Goal: Task Accomplishment & Management: Manage account settings

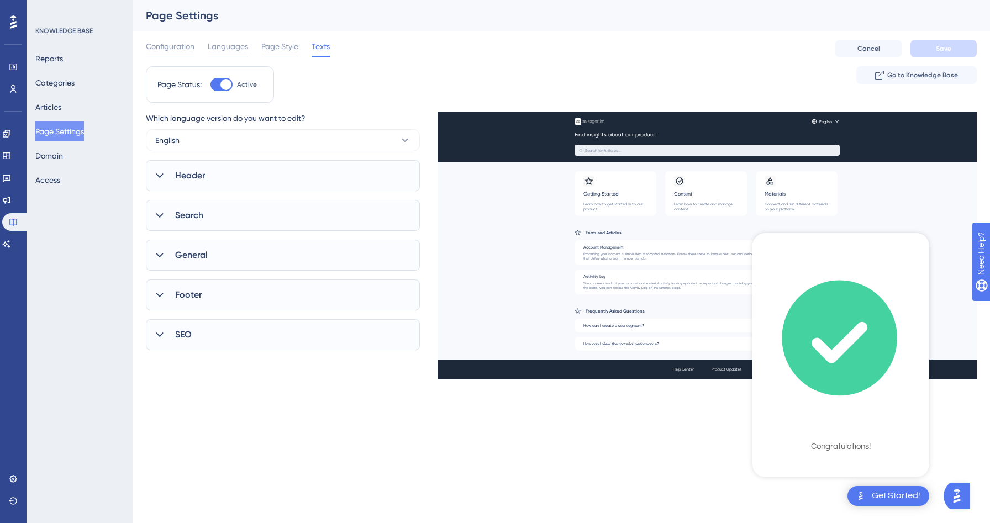
click at [817, 347] on icon "checklist loading" at bounding box center [839, 342] width 45 height 30
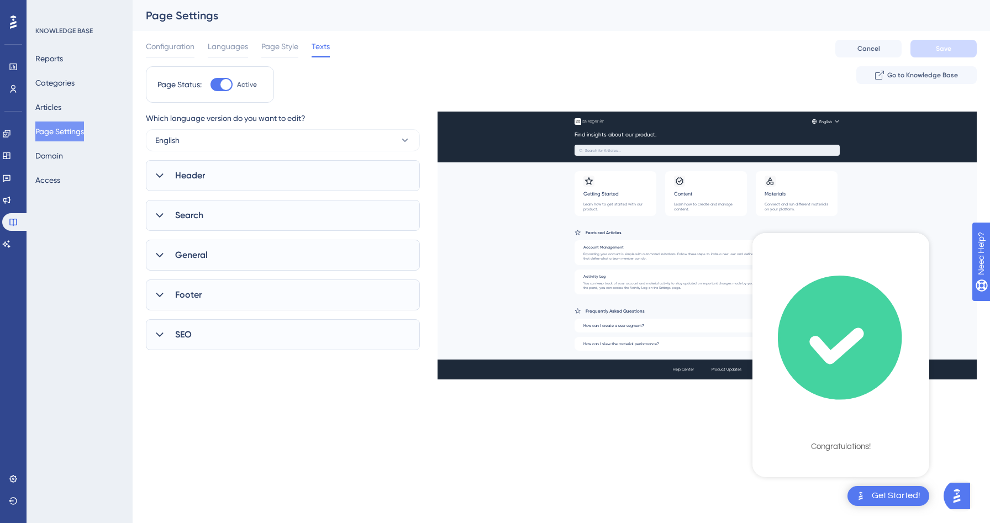
click at [896, 493] on div "Get Started!" at bounding box center [895, 496] width 49 height 12
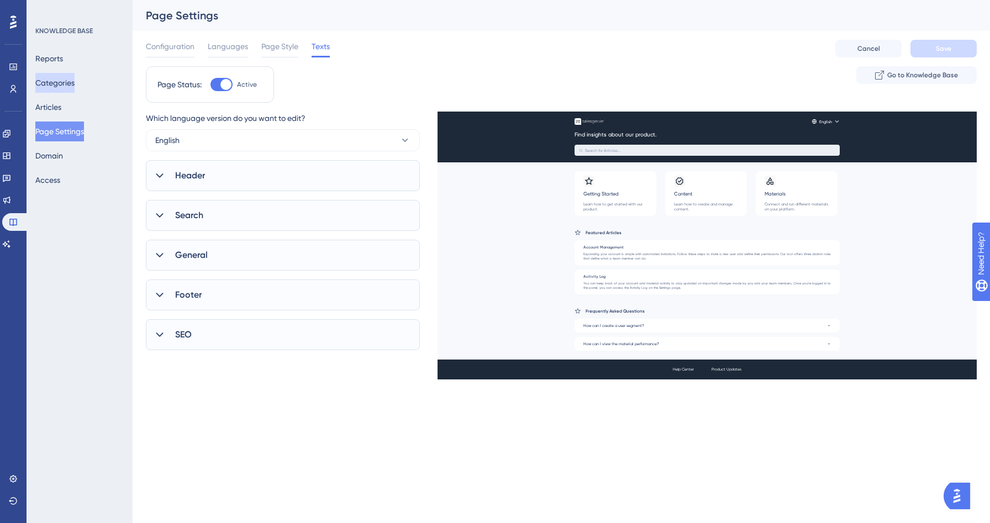
click at [59, 77] on button "Categories" at bounding box center [54, 83] width 39 height 20
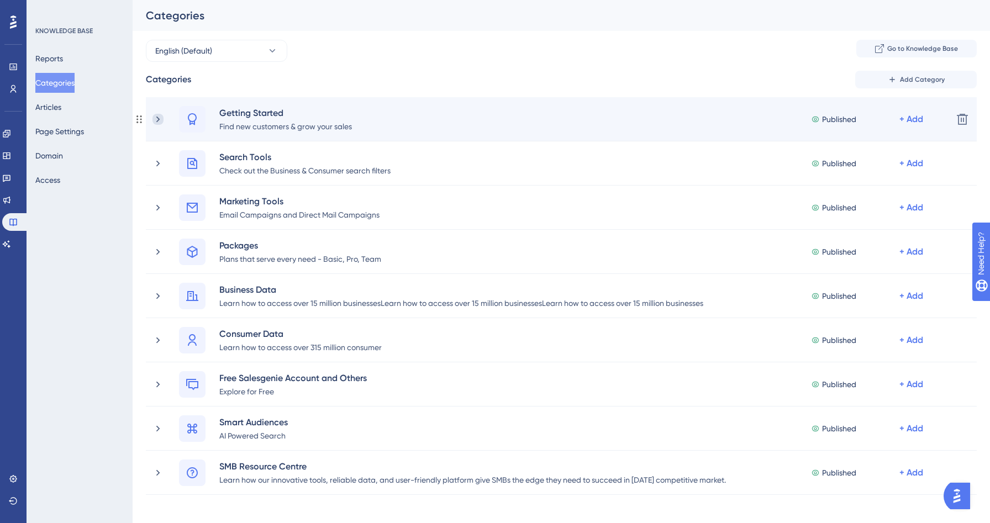
click at [161, 119] on icon at bounding box center [157, 119] width 11 height 11
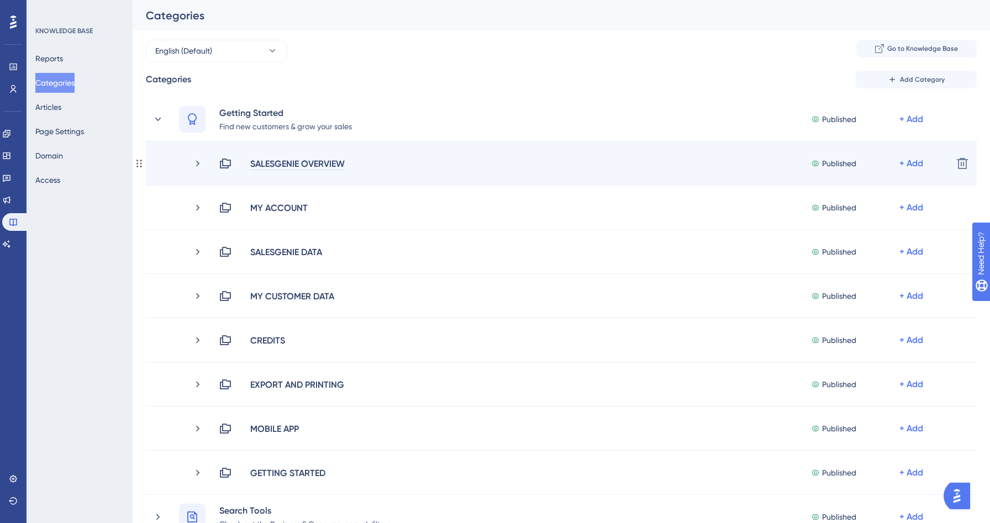
click at [304, 167] on div "SALESGENIE OVERVIEW" at bounding box center [298, 163] width 96 height 13
click at [263, 164] on div "SALESGENIE OVERVIEW" at bounding box center [298, 163] width 96 height 13
drag, startPoint x: 255, startPoint y: 163, endPoint x: 414, endPoint y: 166, distance: 158.5
click at [414, 166] on div "SALESGENIE OVERVIEW Published + Add" at bounding box center [581, 163] width 725 height 13
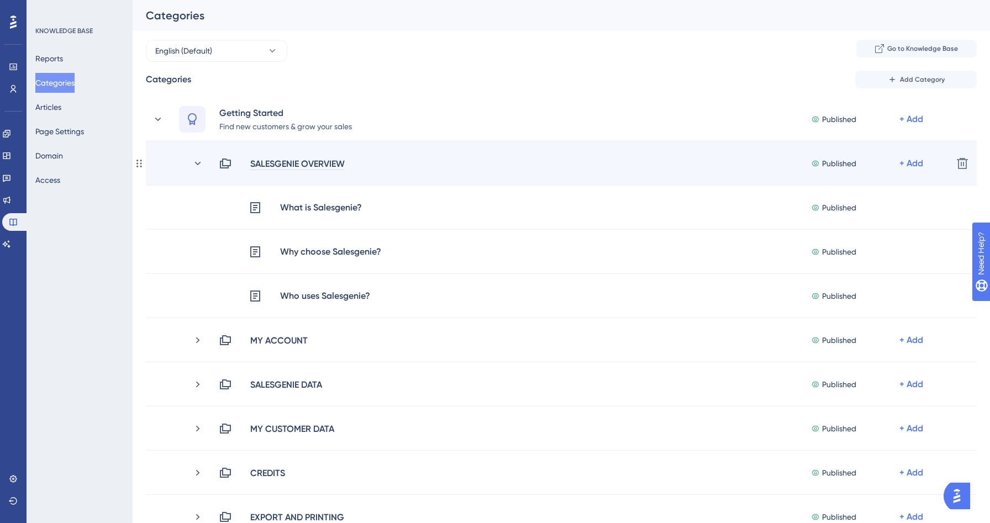
click at [321, 167] on div "SALESGENIE OVERVIEW" at bounding box center [298, 163] width 96 height 13
click at [330, 166] on div "SALESGENIE OVERVIEW" at bounding box center [298, 163] width 96 height 13
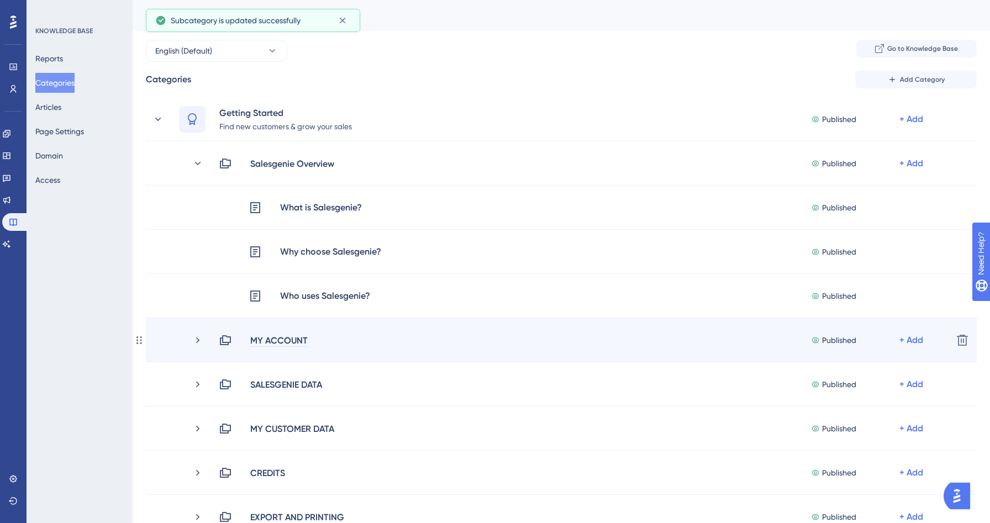
click at [271, 341] on div "MY ACCOUNT" at bounding box center [279, 340] width 59 height 13
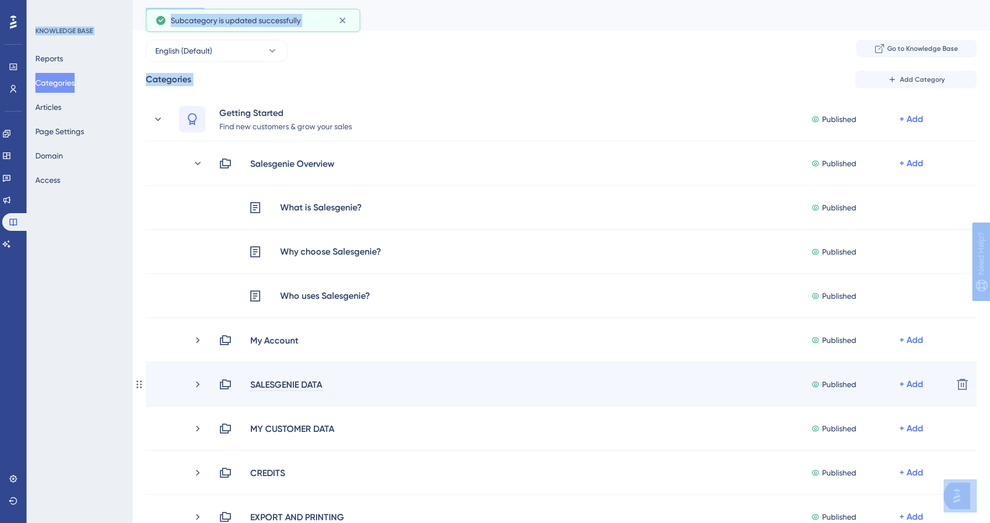
click at [278, 385] on div "SALESGENIE DATA" at bounding box center [286, 384] width 73 height 13
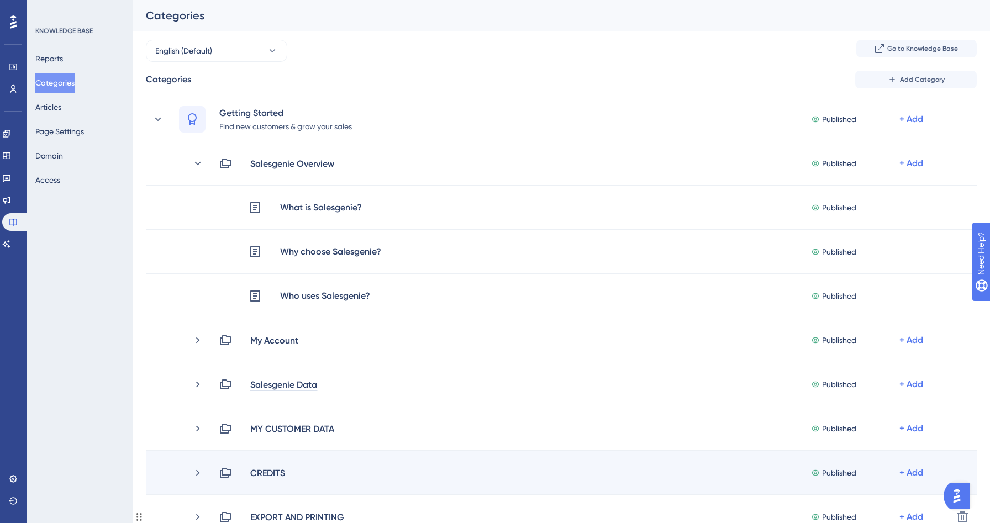
scroll to position [134, 0]
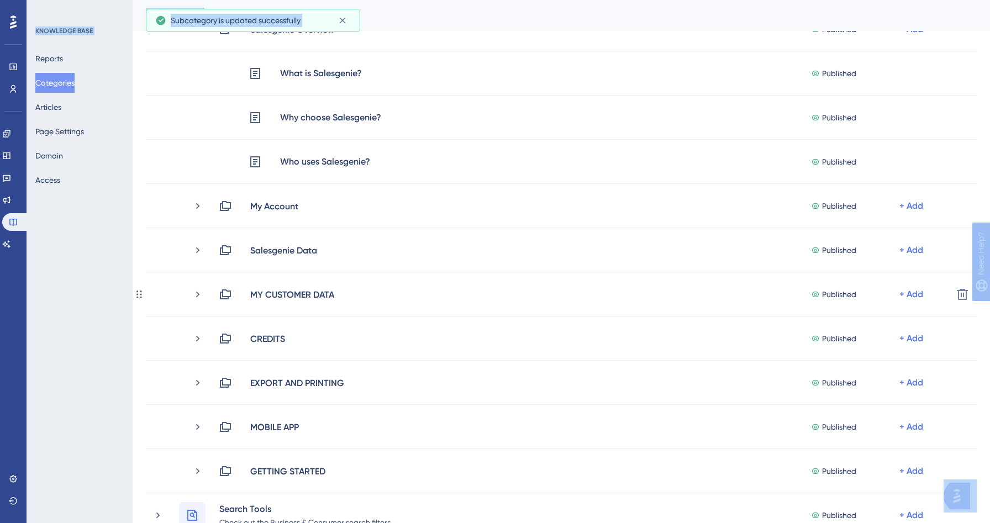
click at [298, 296] on div "MY CUSTOMER DATA" at bounding box center [292, 294] width 85 height 13
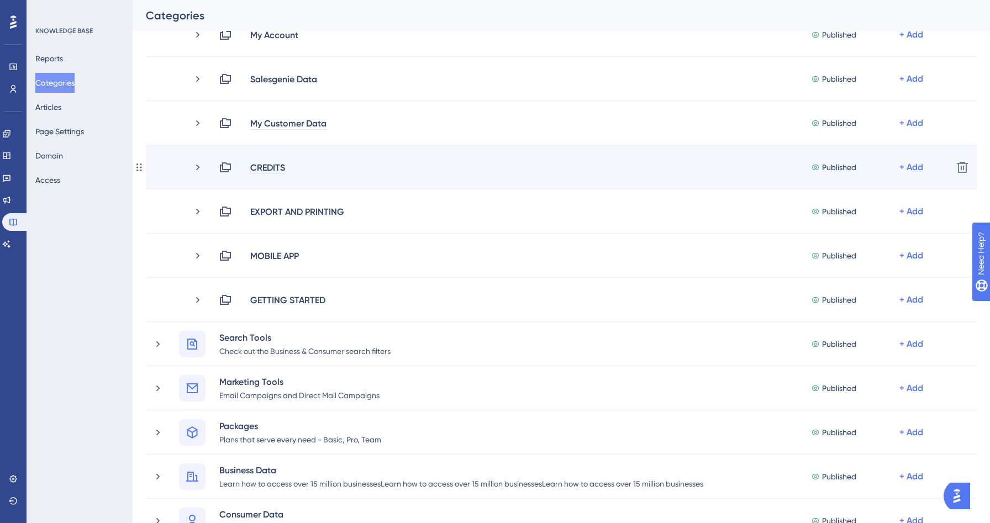
scroll to position [253, 0]
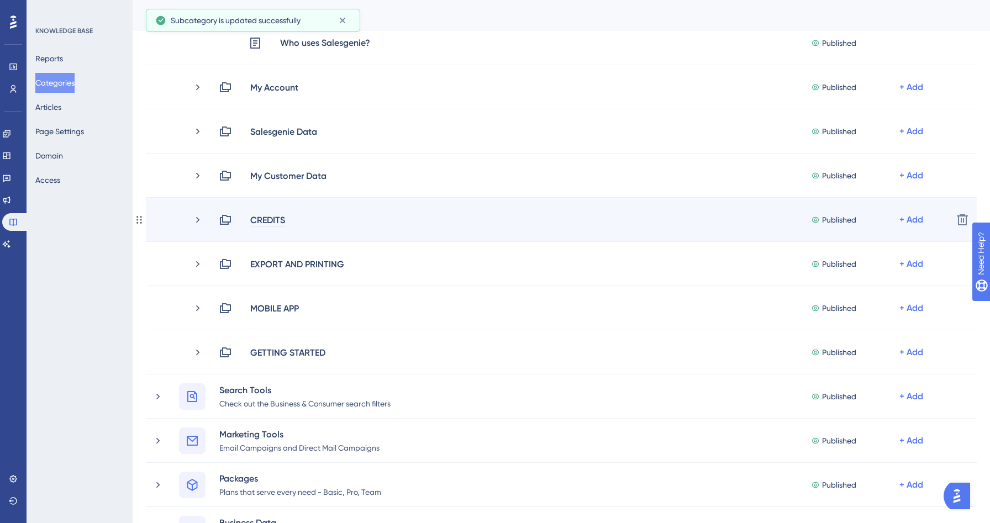
click at [272, 221] on div "CREDITS" at bounding box center [268, 219] width 36 height 13
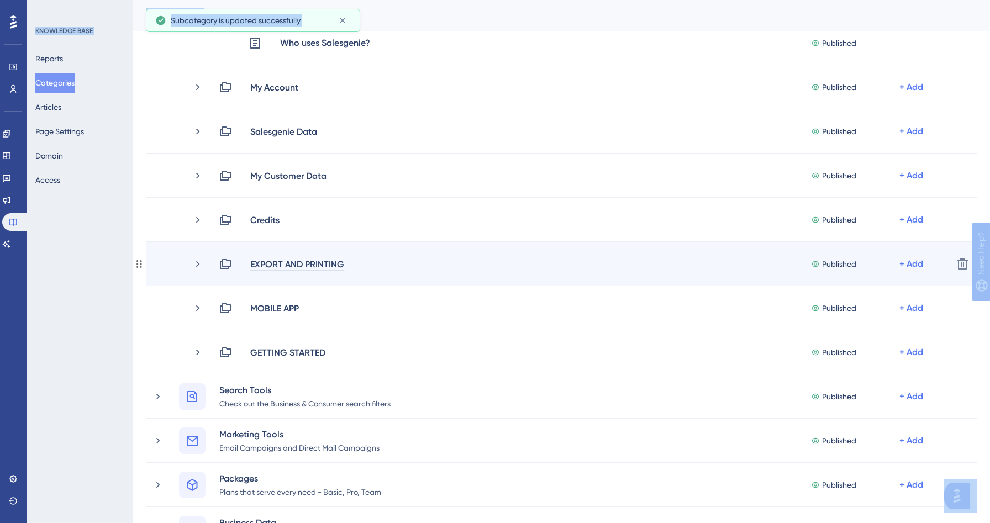
click at [275, 263] on div "EXPORT AND PRINTING" at bounding box center [297, 263] width 95 height 13
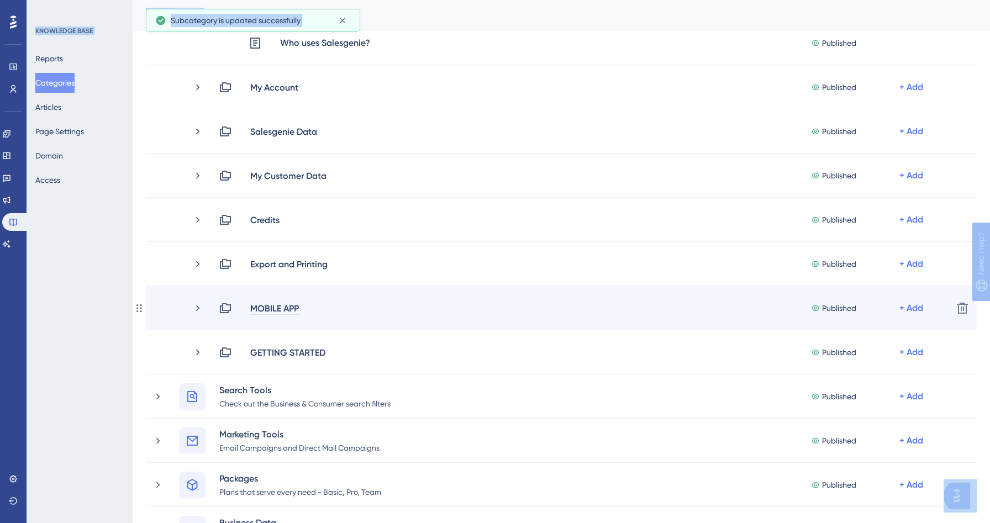
click at [262, 309] on div "MOBILE APP" at bounding box center [275, 308] width 50 height 13
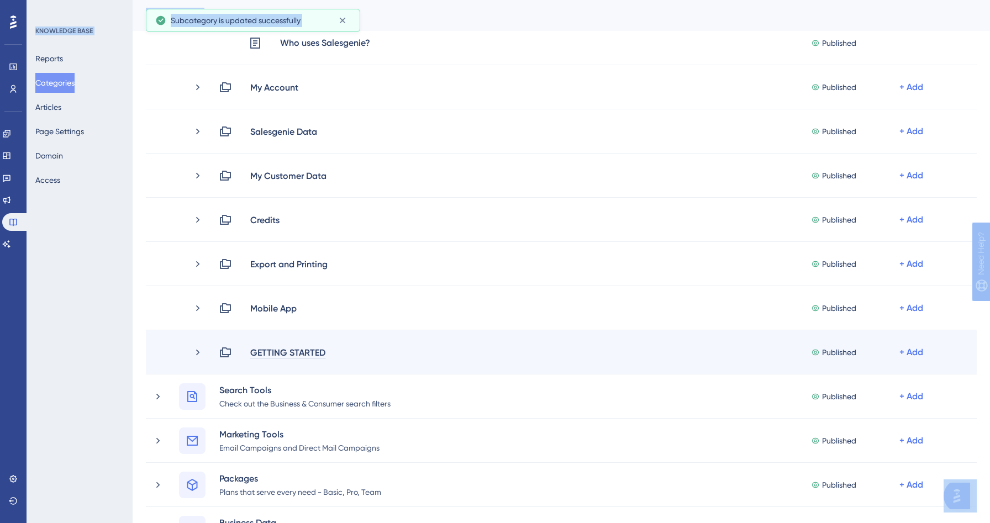
click at [271, 353] on div "GETTING STARTED" at bounding box center [288, 352] width 76 height 13
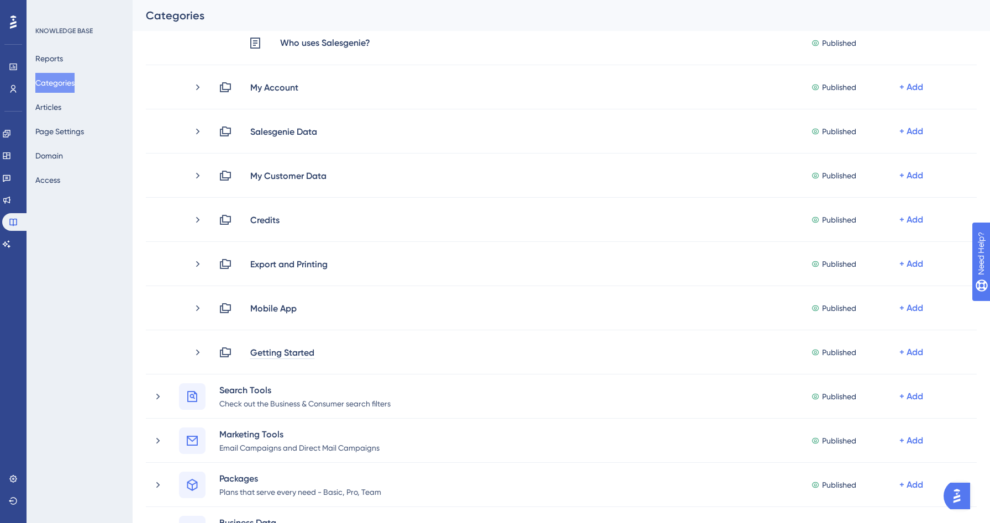
click at [133, 363] on div "Performance Users Engagement Widgets Feedback Product Updates Knowledge Base AI…" at bounding box center [561, 458] width 857 height 1343
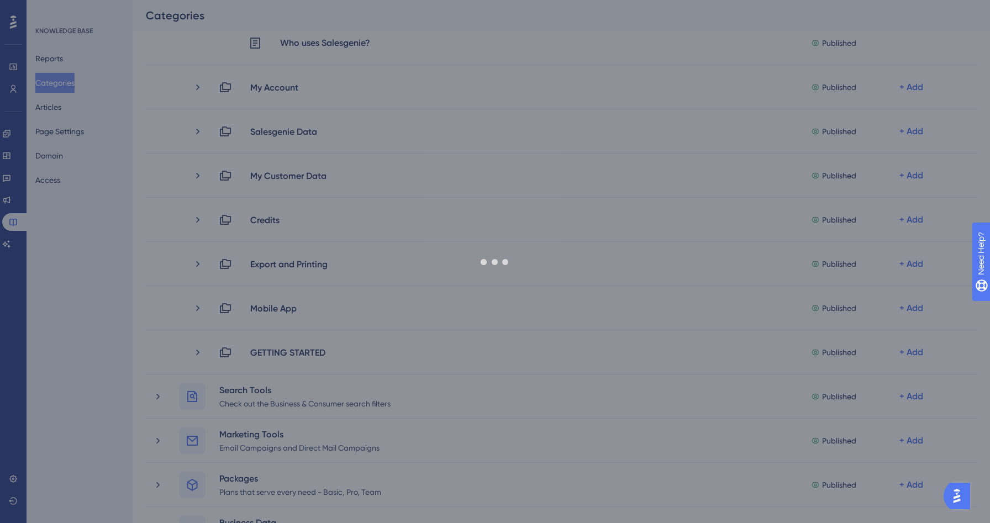
scroll to position [0, 0]
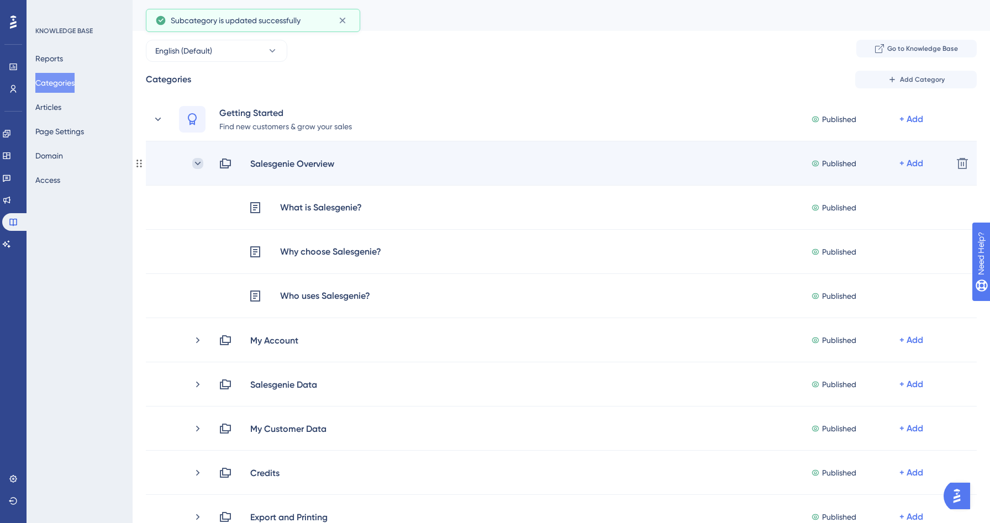
click at [201, 162] on icon at bounding box center [197, 163] width 11 height 11
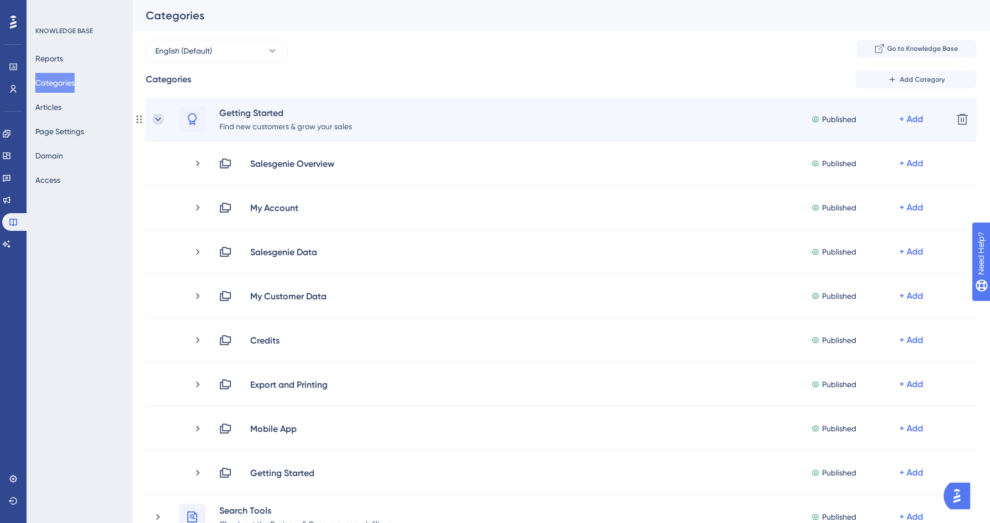
click at [156, 121] on icon at bounding box center [157, 119] width 11 height 11
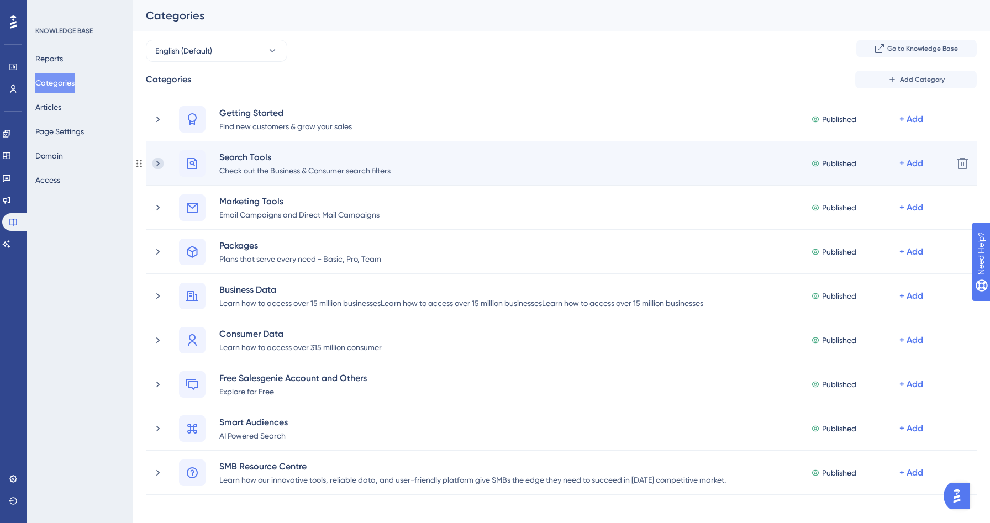
click at [157, 162] on icon at bounding box center [157, 163] width 3 height 6
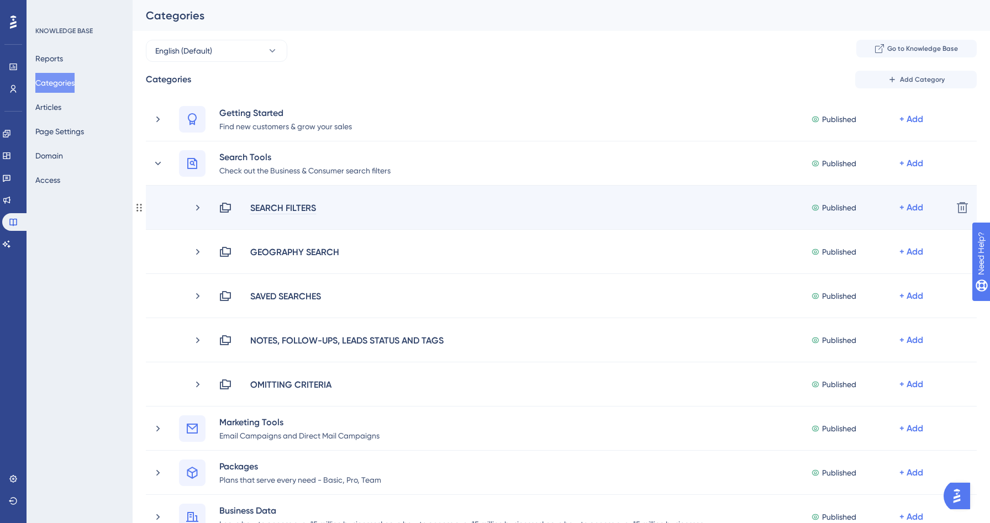
click at [273, 209] on div "SEARCH FILTERS" at bounding box center [283, 207] width 67 height 13
click at [263, 208] on div "SEARCH FILTERS" at bounding box center [283, 207] width 67 height 13
drag, startPoint x: 257, startPoint y: 207, endPoint x: 386, endPoint y: 205, distance: 129.2
click at [386, 205] on div "SEARCH FILTERS Published + Add" at bounding box center [581, 207] width 725 height 13
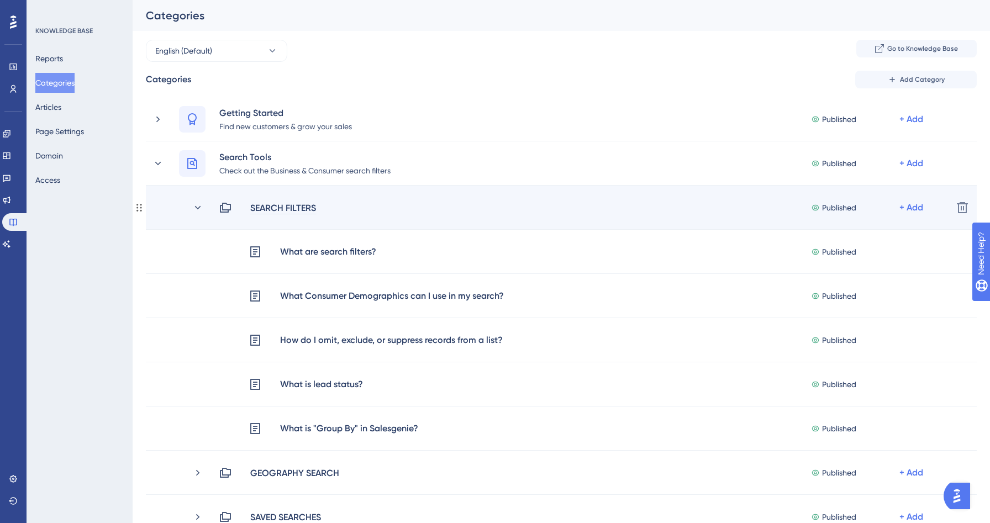
click at [262, 204] on div "SEARCH FILTERS" at bounding box center [283, 207] width 67 height 13
click at [256, 207] on div "SEARCH FILTERS" at bounding box center [283, 207] width 67 height 13
drag, startPoint x: 256, startPoint y: 207, endPoint x: 343, endPoint y: 206, distance: 86.7
click at [343, 206] on div "SEARCH FILTERS Published + Add" at bounding box center [581, 207] width 725 height 13
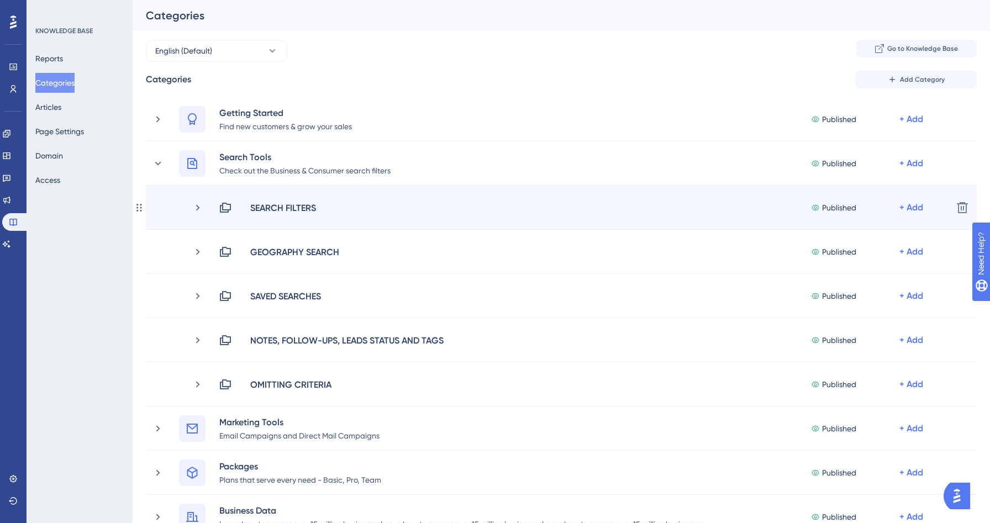
click at [289, 198] on div "SEARCH FILTERS Published + Add Delete" at bounding box center [561, 208] width 831 height 44
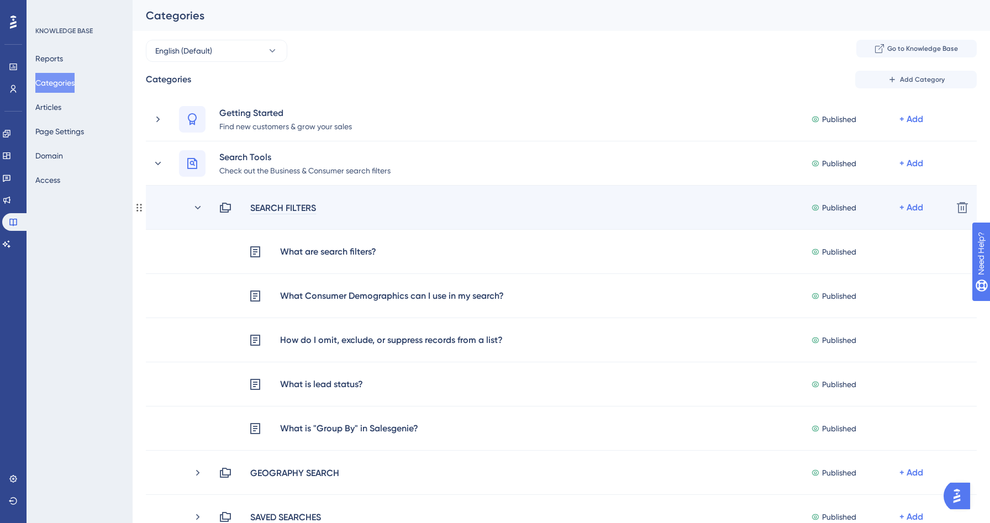
click at [316, 207] on div "SEARCH FILTERS" at bounding box center [283, 207] width 67 height 13
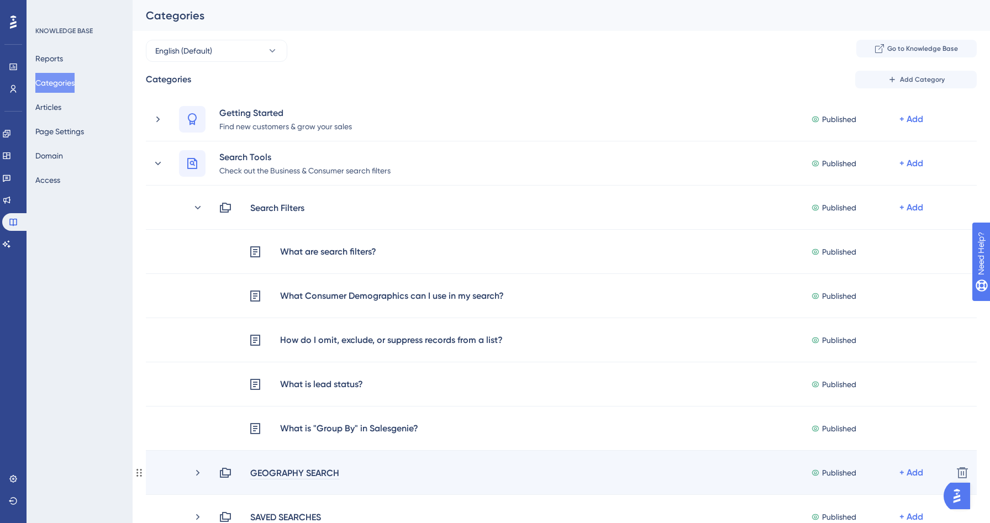
click at [271, 473] on div "GEOGRAPHY SEARCH" at bounding box center [295, 472] width 90 height 13
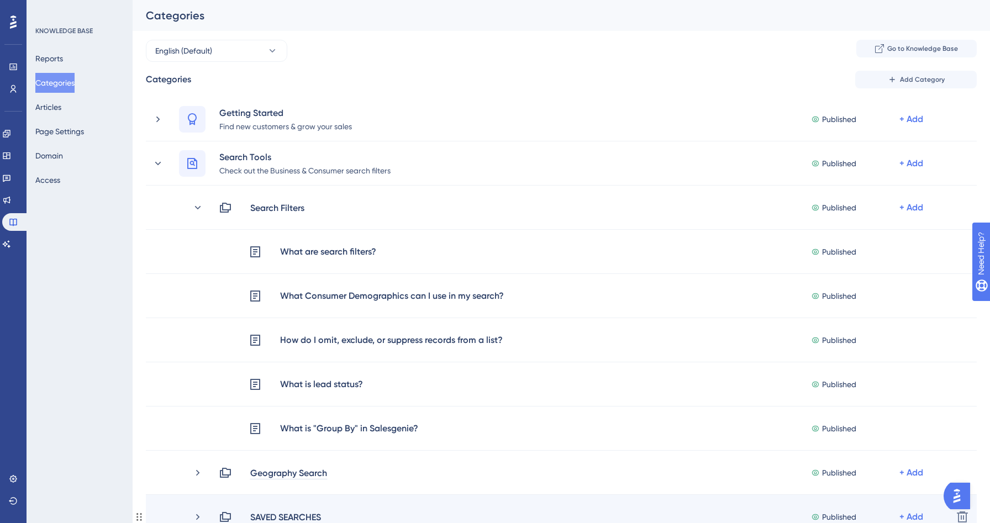
scroll to position [190, 0]
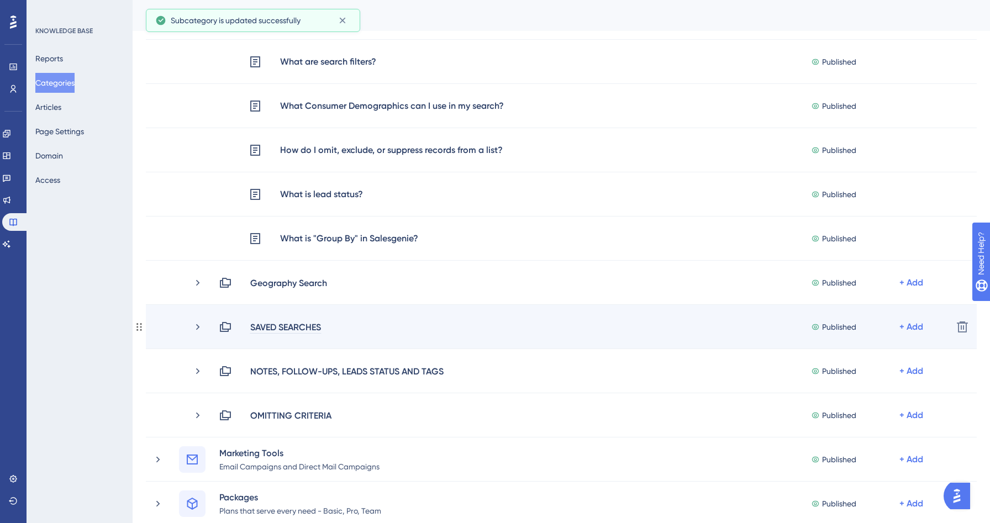
click at [319, 329] on div "SAVED SEARCHES" at bounding box center [286, 326] width 72 height 13
click at [323, 329] on div "SAVED SEARCHES" at bounding box center [290, 326] width 81 height 13
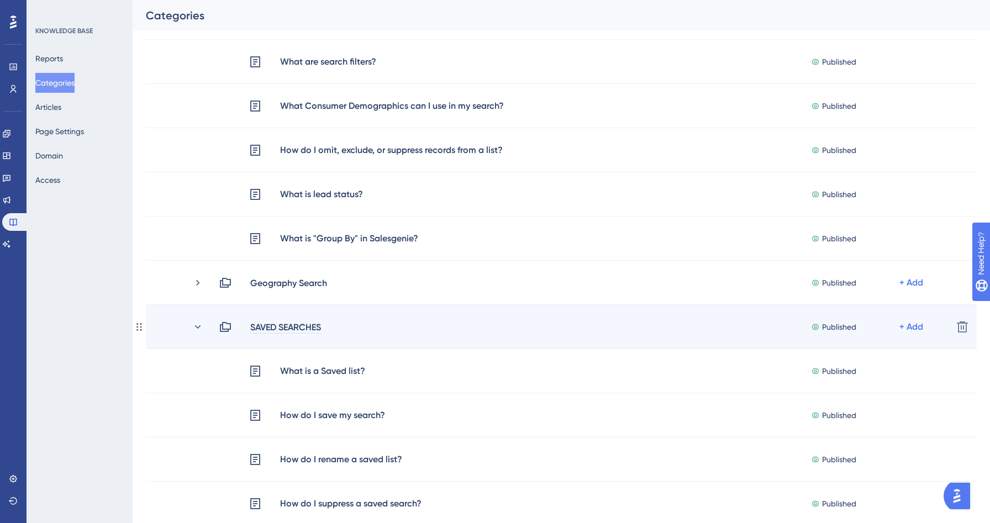
click at [315, 325] on div "SAVED SEARCHES" at bounding box center [286, 326] width 72 height 13
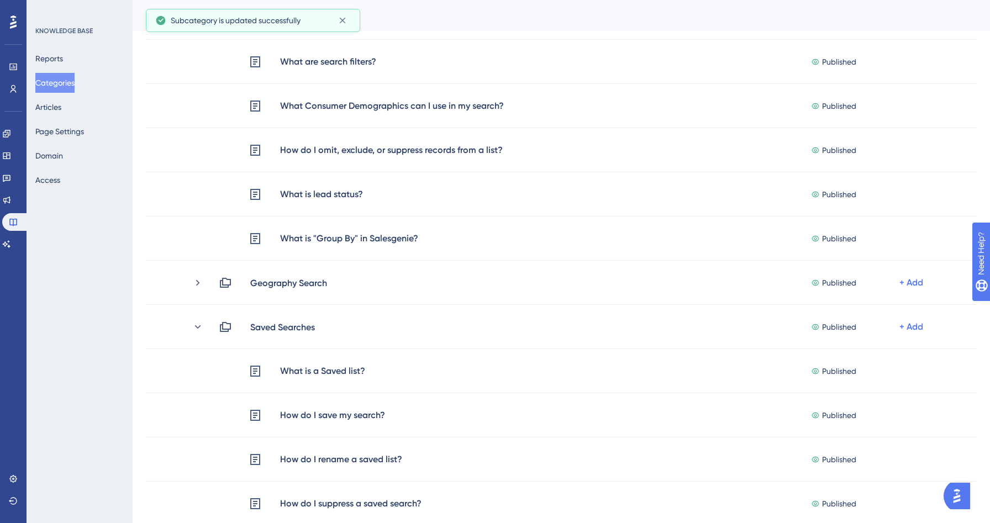
scroll to position [437, 0]
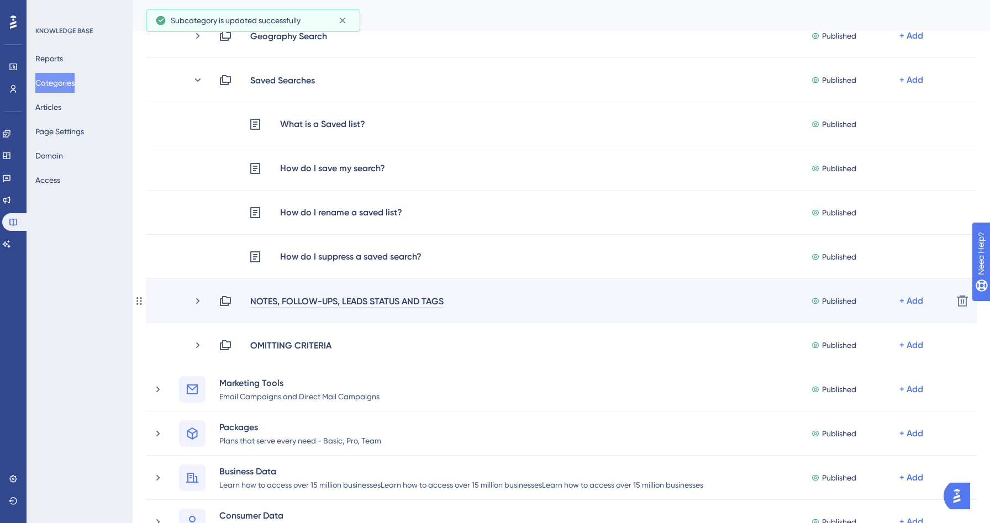
click at [380, 302] on div "NOTES, FOLLOW-UPS, LEADS STATUS AND TAGS" at bounding box center [347, 300] width 194 height 13
click at [440, 301] on div "NOTES, FOLLOW-UPS, LEADS STATUS AND TAGS" at bounding box center [347, 300] width 194 height 13
click at [444, 301] on div "NOTES, FOLLOW-UPS, LEADS STATUS AND TAGS" at bounding box center [347, 300] width 194 height 13
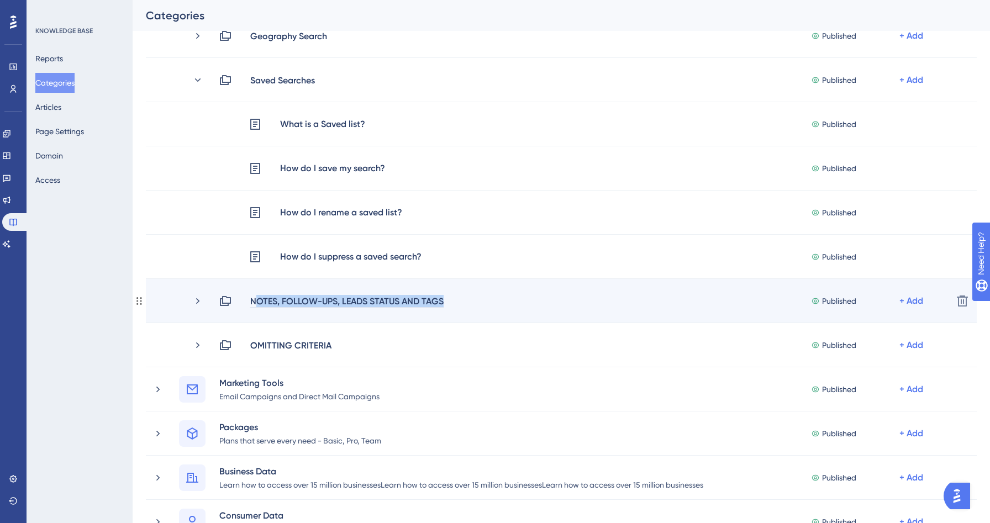
click at [267, 302] on div "NOTES, FOLLOW-UPS, LEADS STATUS AND TAGS" at bounding box center [347, 300] width 194 height 13
click at [257, 300] on div "NOTES, FOLLOW-UPS, LEADS STATUS AND TAGS" at bounding box center [347, 300] width 194 height 13
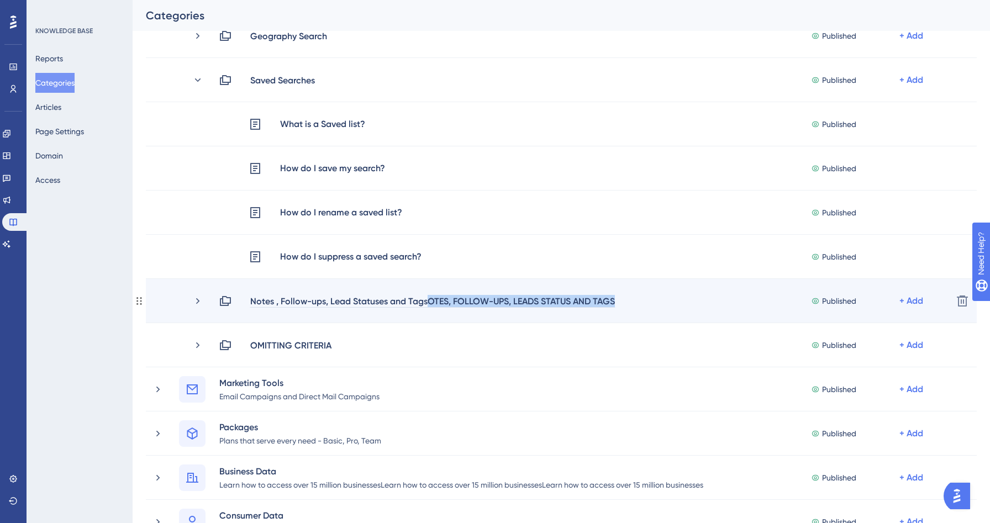
drag, startPoint x: 427, startPoint y: 302, endPoint x: 774, endPoint y: 318, distance: 347.2
click at [774, 318] on div "Notes , Follow-ups, Lead Statuses and TagsOTES, FOLLOW-UPS, LEADS STATUS AND TA…" at bounding box center [561, 301] width 831 height 44
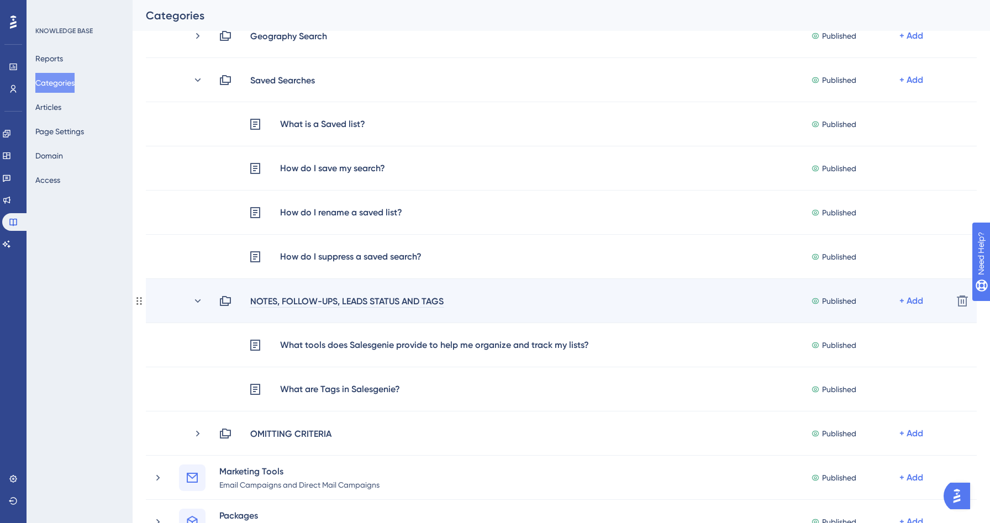
click at [358, 297] on div "NOTES, FOLLOW-UPS, LEADS STATUS AND TAGS" at bounding box center [347, 300] width 194 height 13
click at [398, 299] on div "NOTES, FOLLOW-UPS, LEADS STATUS AND TAGS" at bounding box center [347, 300] width 194 height 13
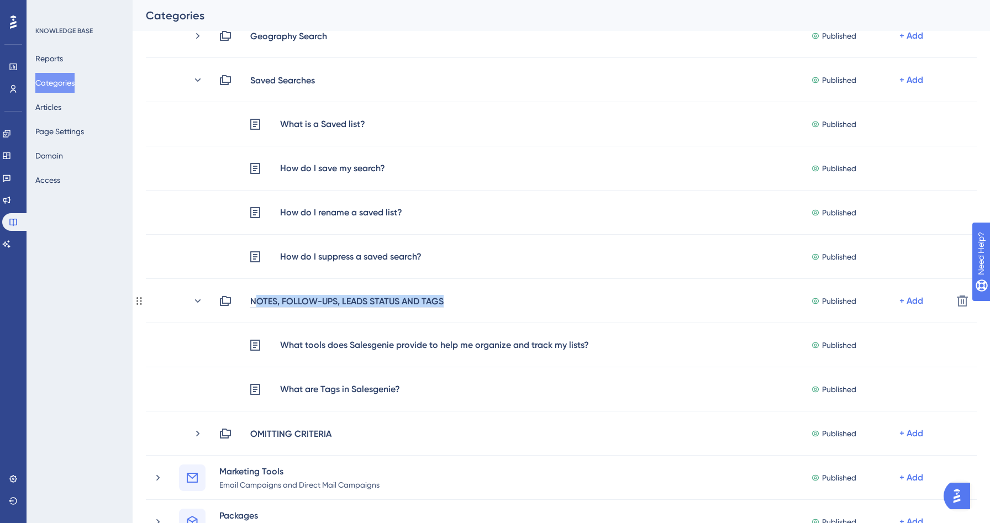
drag, startPoint x: 257, startPoint y: 302, endPoint x: 130, endPoint y: 344, distance: 133.9
click at [466, 301] on div "NOTES, FOLLOW-UPS, LEADS STATUS AND TAGS Published + Add" at bounding box center [581, 300] width 725 height 13
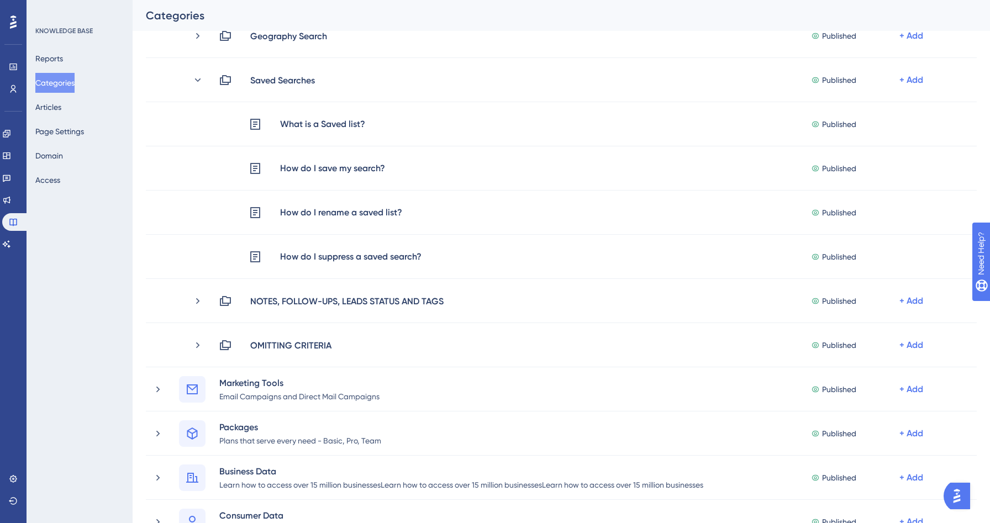
click at [49, 363] on div "KNOWLEDGE BASE Reports Categories Articles Page Settings Domain Access" at bounding box center [80, 261] width 106 height 523
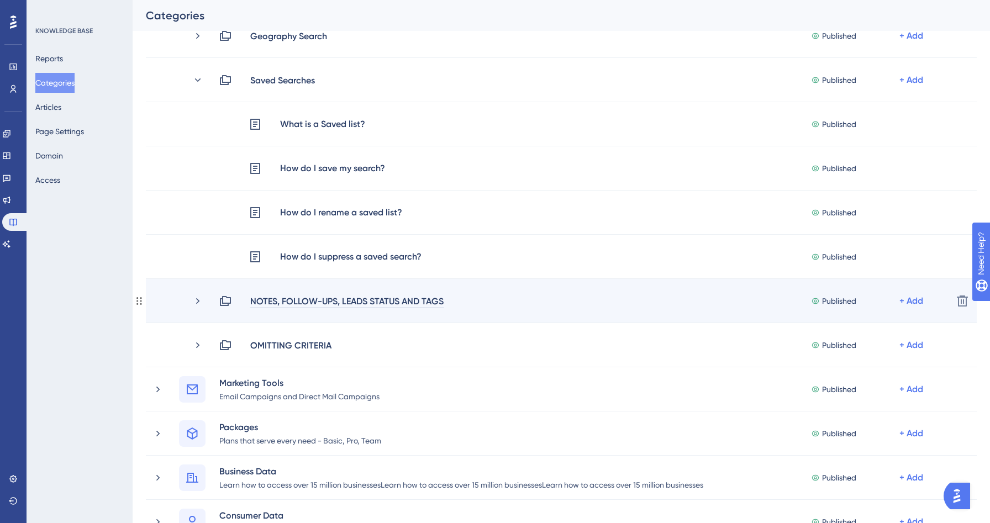
click at [274, 296] on div "NOTES, FOLLOW-UPS, LEADS STATUS AND TAGS" at bounding box center [347, 300] width 194 height 13
click at [289, 301] on div "NOTES, FOLLOW-UPS, LEADS STATUS AND TAGS" at bounding box center [347, 300] width 194 height 13
drag, startPoint x: 442, startPoint y: 300, endPoint x: 258, endPoint y: 296, distance: 184.5
click at [258, 296] on div "NOTES, FOLLOW-UPS, LEADS STATUS AND TAGS" at bounding box center [347, 300] width 194 height 13
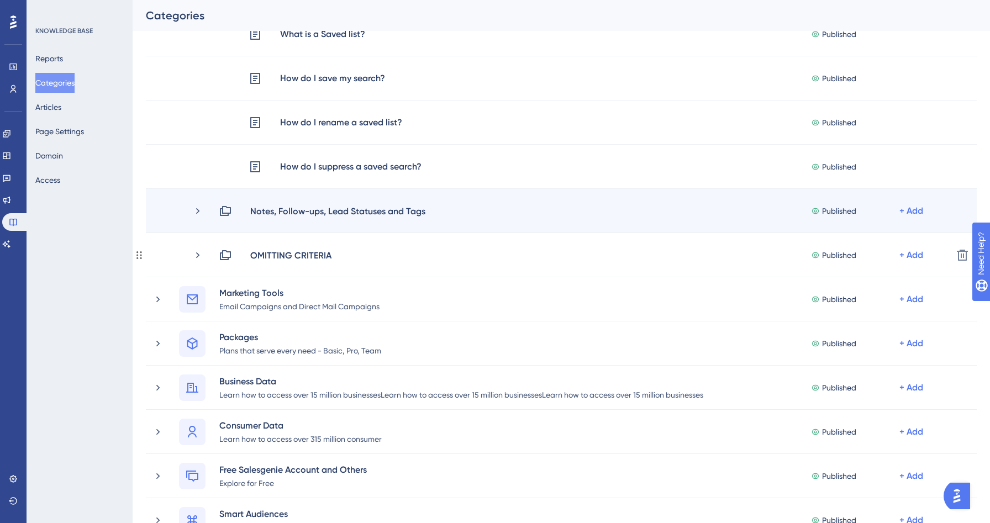
scroll to position [495, 0]
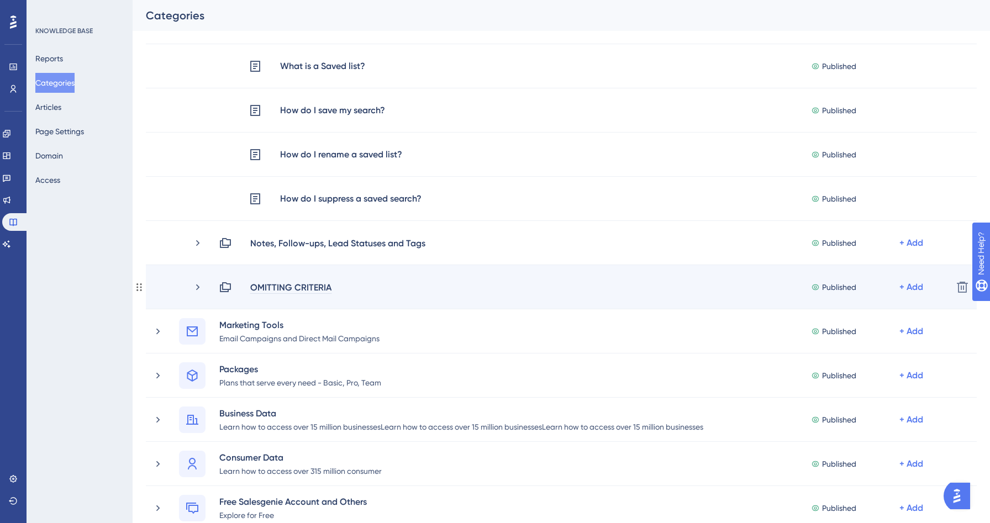
click at [326, 287] on div "OMITTING CRITERIA" at bounding box center [291, 287] width 82 height 13
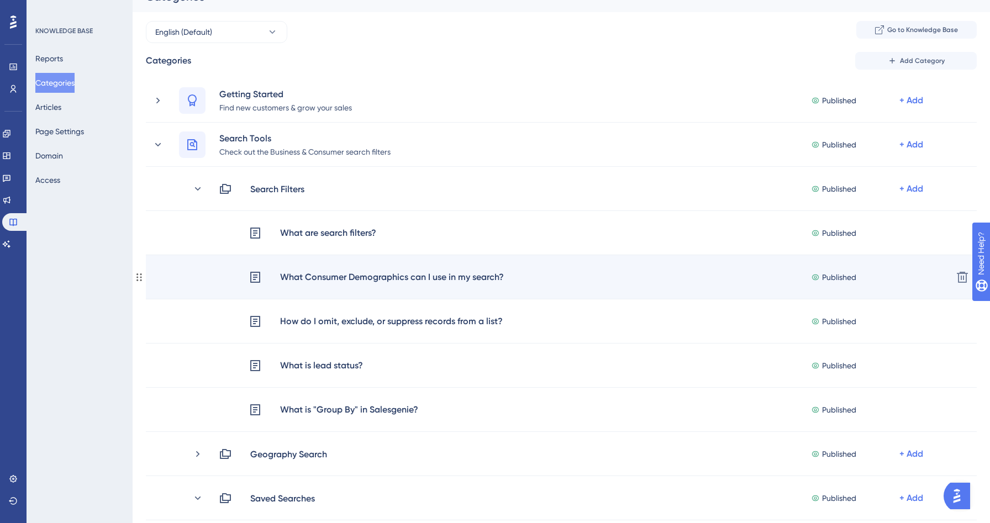
scroll to position [0, 0]
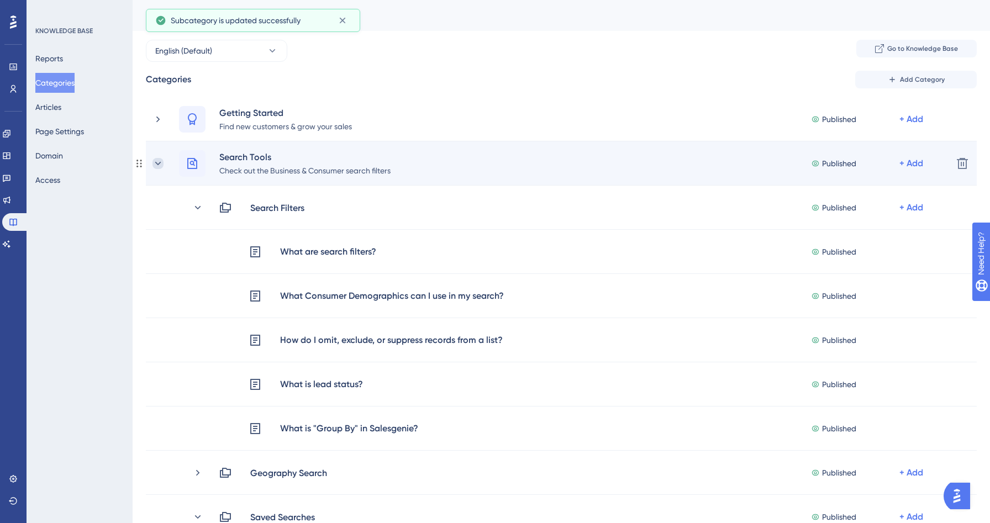
click at [156, 163] on icon at bounding box center [157, 163] width 11 height 11
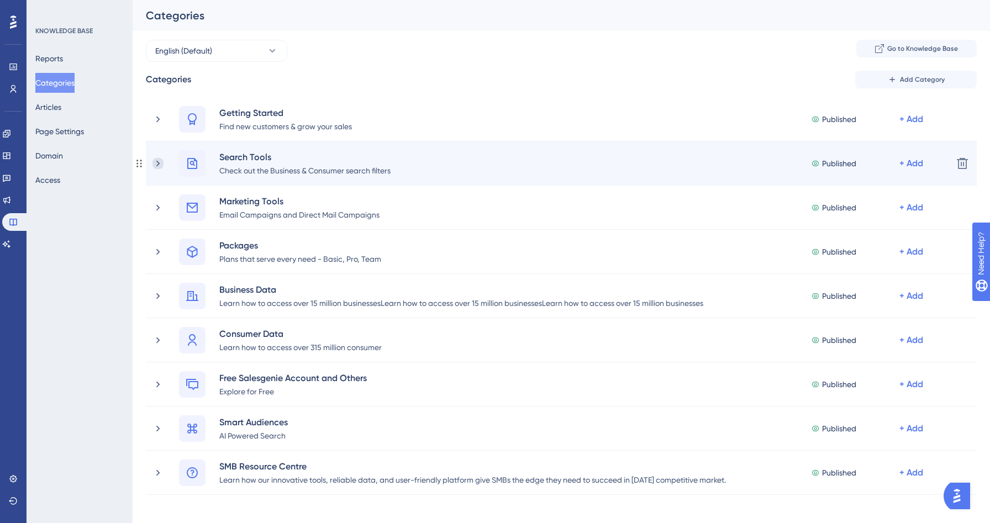
click at [158, 159] on icon at bounding box center [157, 163] width 11 height 11
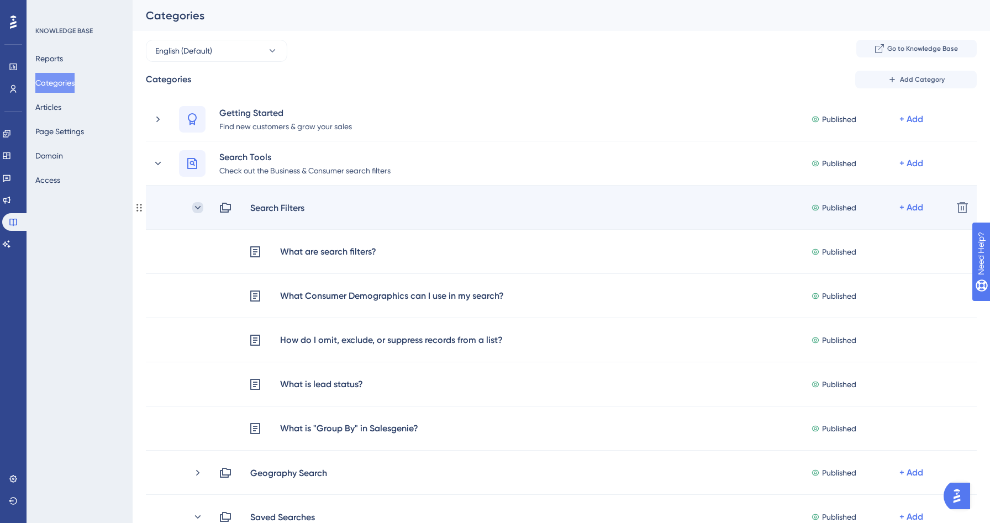
click at [195, 208] on icon at bounding box center [197, 207] width 11 height 11
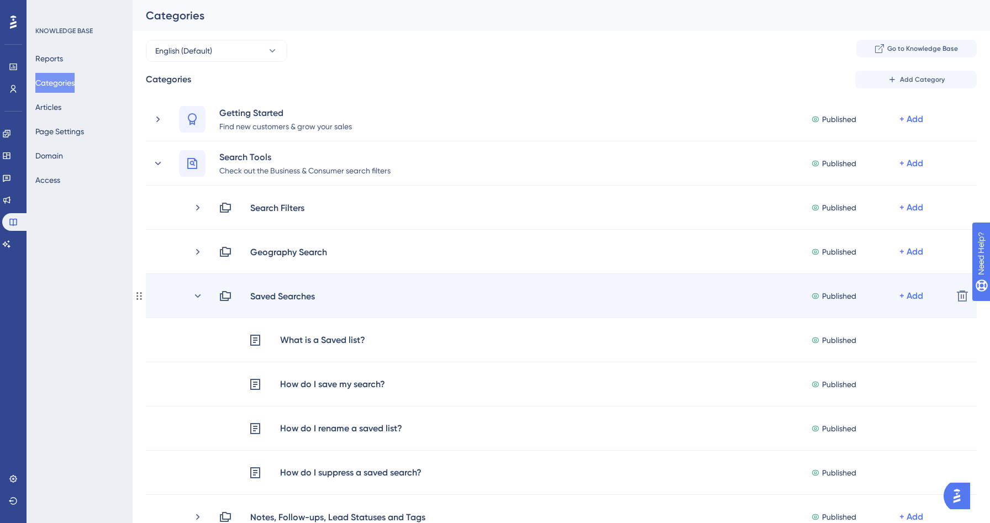
scroll to position [13, 0]
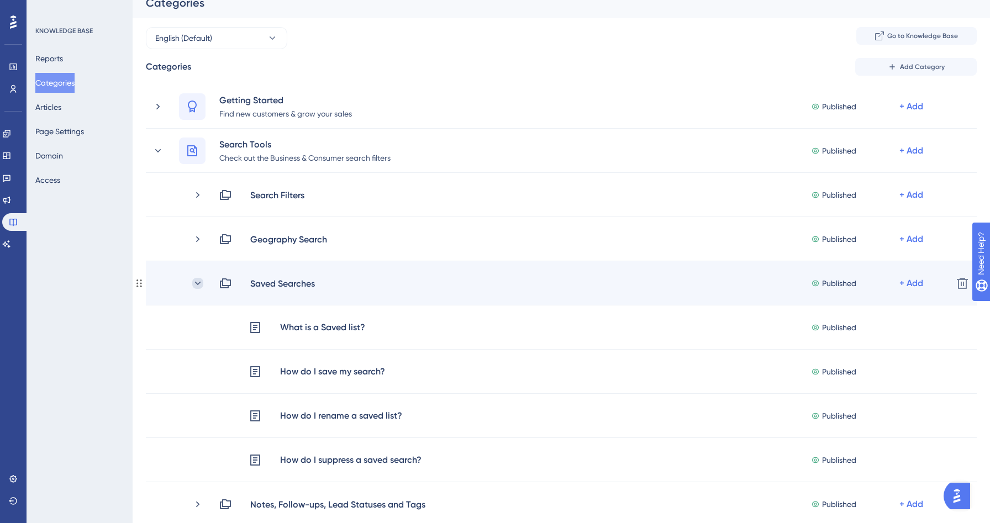
click at [197, 281] on icon at bounding box center [197, 283] width 11 height 11
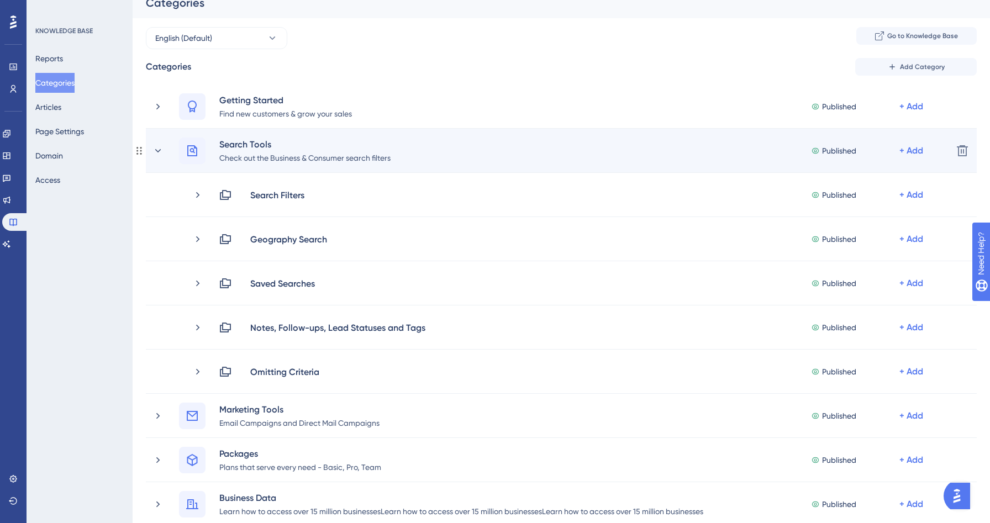
click at [151, 151] on div "Search Tools Check out the Business & Consumer search filters Published + Add D…" at bounding box center [561, 151] width 831 height 44
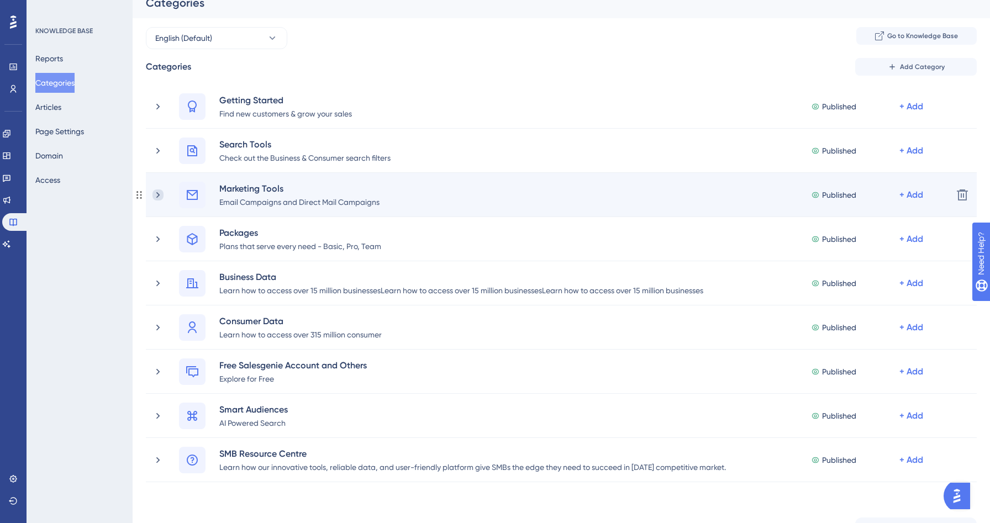
click at [160, 193] on icon at bounding box center [157, 194] width 11 height 11
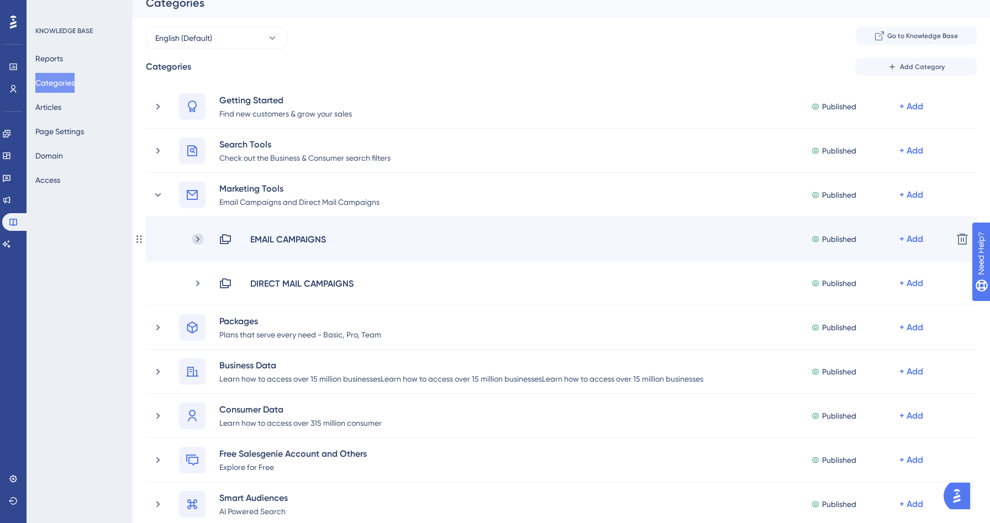
click at [195, 241] on icon at bounding box center [197, 239] width 11 height 11
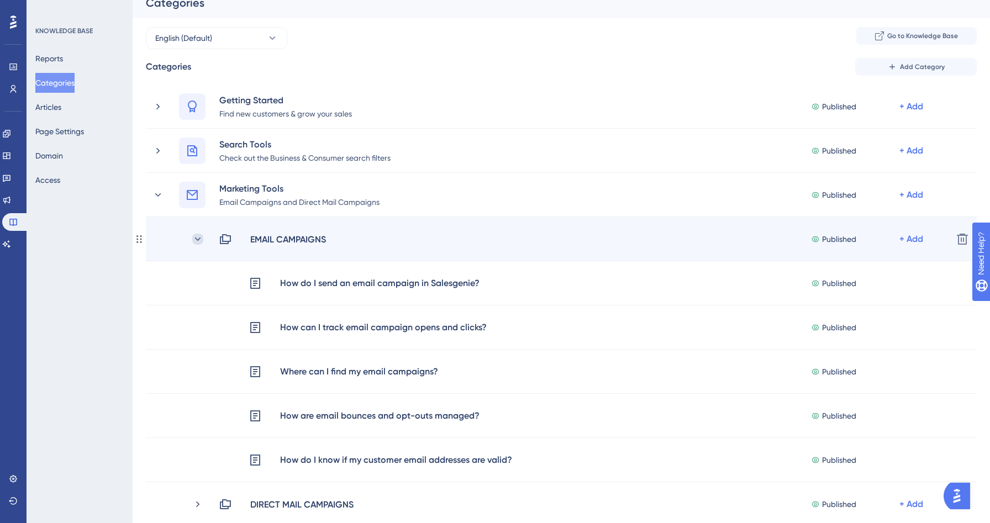
click at [196, 240] on icon at bounding box center [197, 239] width 11 height 11
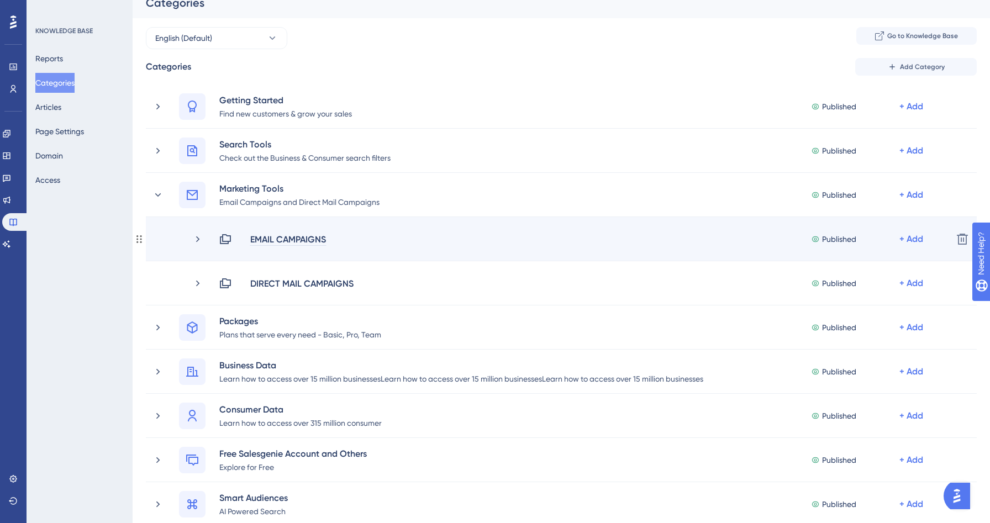
click at [325, 241] on div "EMAIL CAMPAIGNS" at bounding box center [288, 238] width 77 height 13
click at [325, 240] on div "EMAIL CAMPAIGNS" at bounding box center [288, 238] width 77 height 13
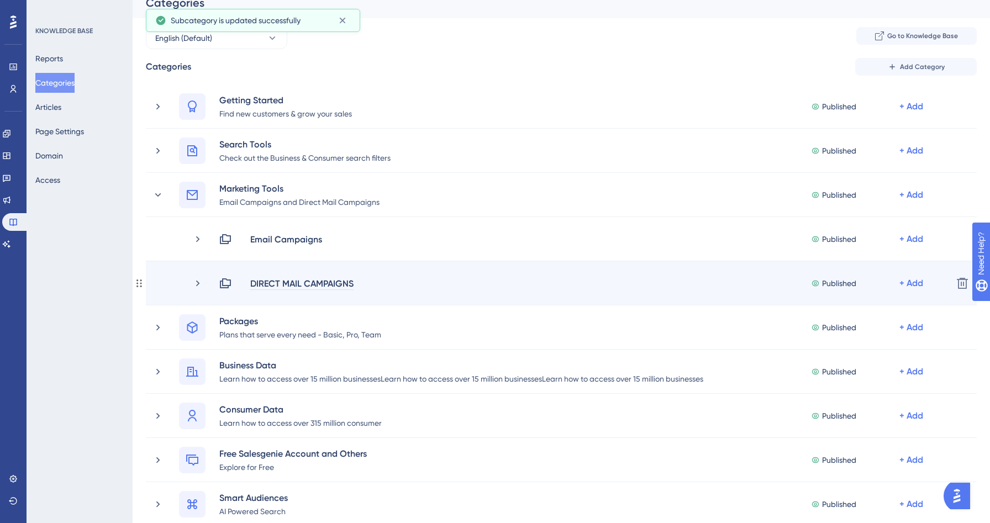
click at [350, 285] on div "DIRECT MAIL CAMPAIGNS" at bounding box center [302, 283] width 104 height 13
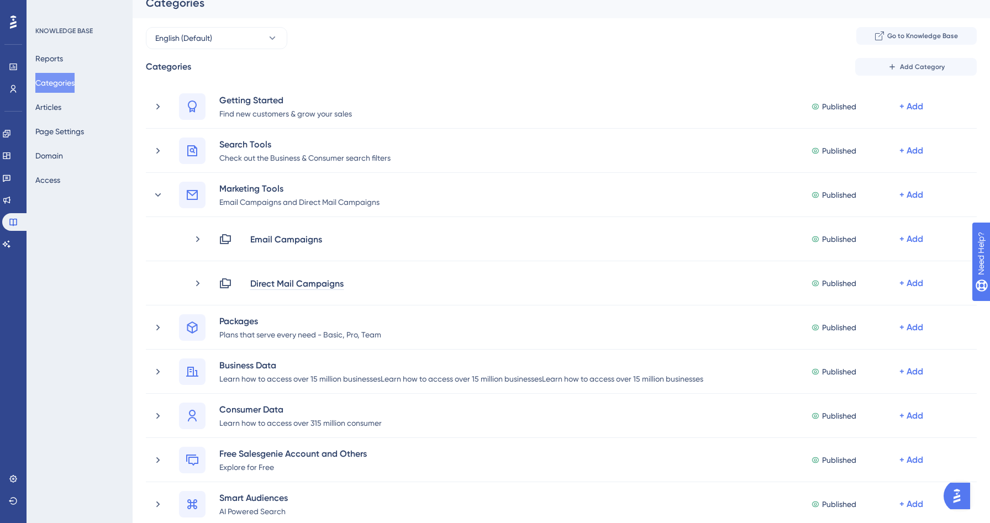
click at [133, 287] on div "Performance Users Engagement Widgets Feedback Product Updates Knowledge Base AI…" at bounding box center [561, 479] width 857 height 985
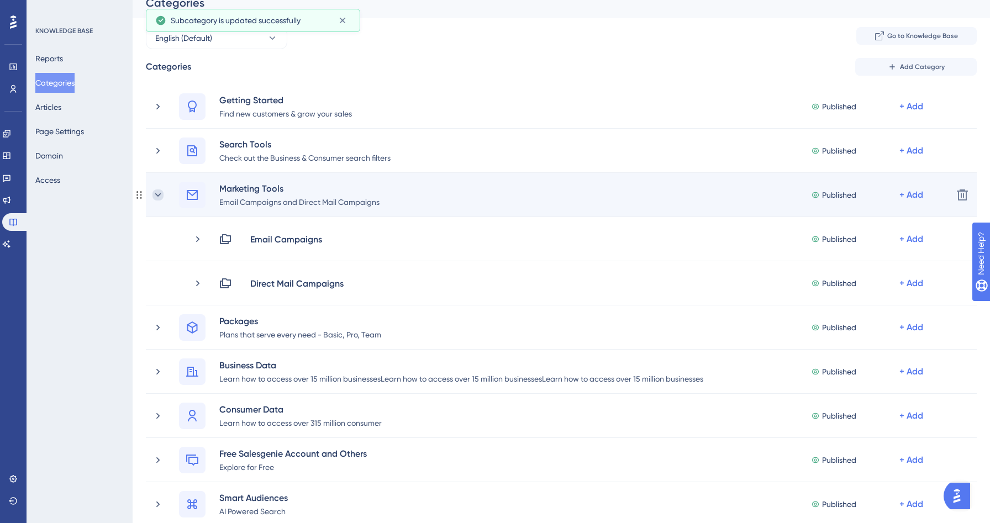
click at [157, 194] on icon at bounding box center [157, 194] width 11 height 11
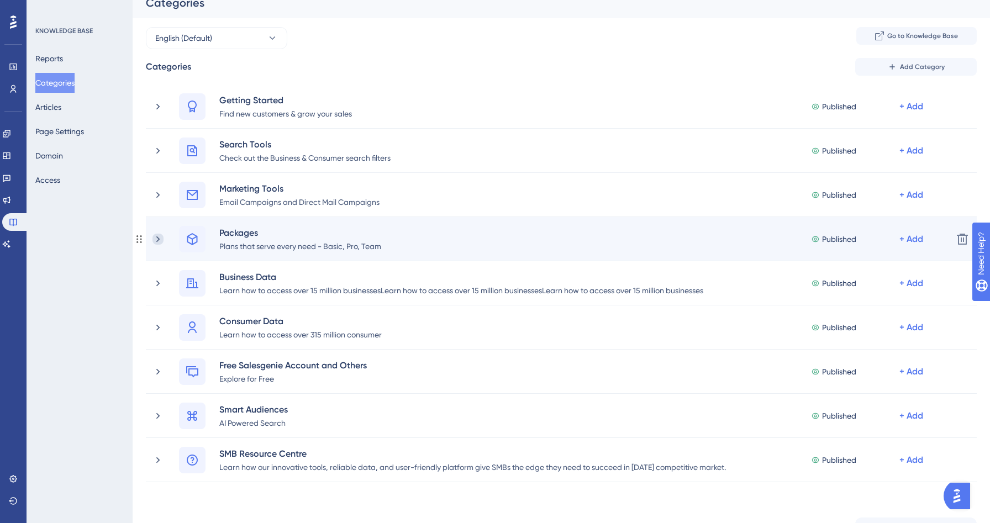
click at [159, 239] on icon at bounding box center [157, 239] width 3 height 6
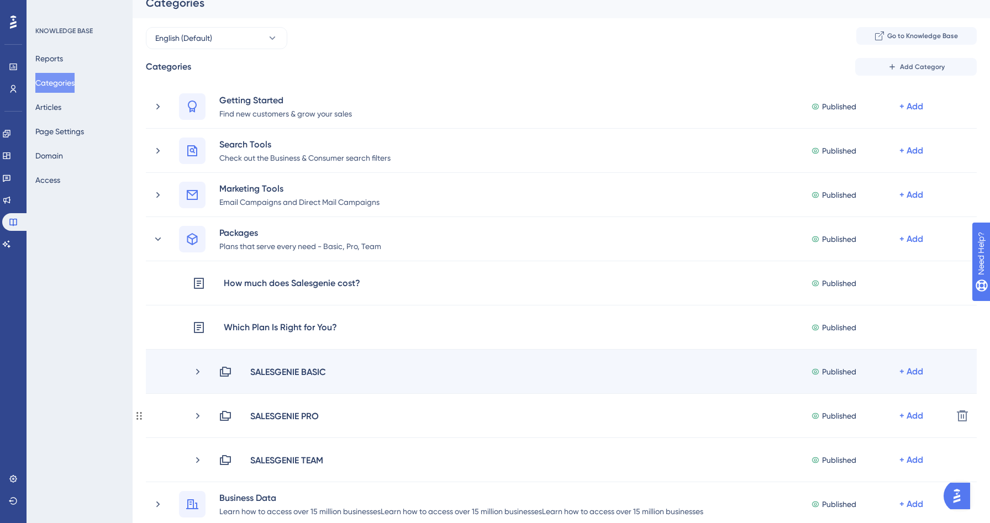
scroll to position [91, 0]
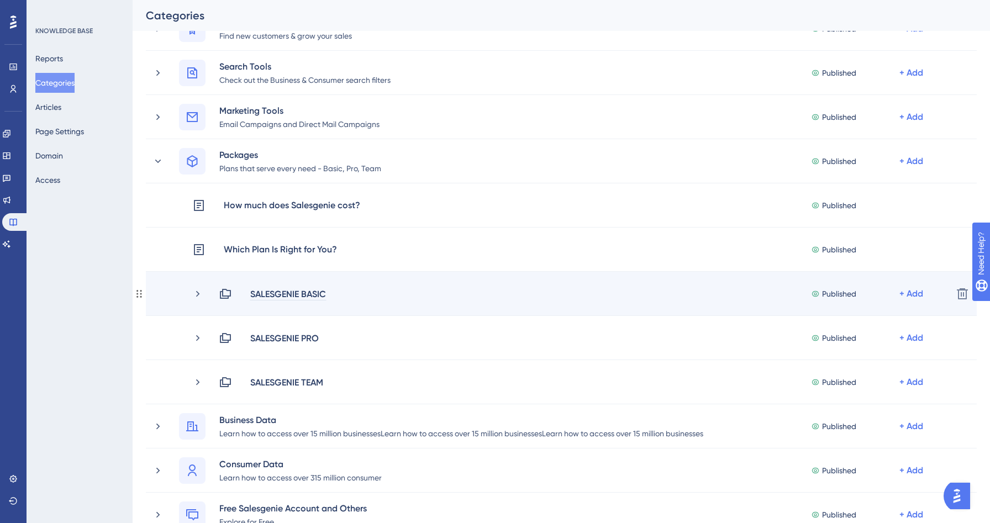
click at [325, 293] on div "SALESGENIE BASIC" at bounding box center [288, 293] width 77 height 13
click at [324, 294] on div "SALESGENIE BASIC" at bounding box center [288, 293] width 77 height 13
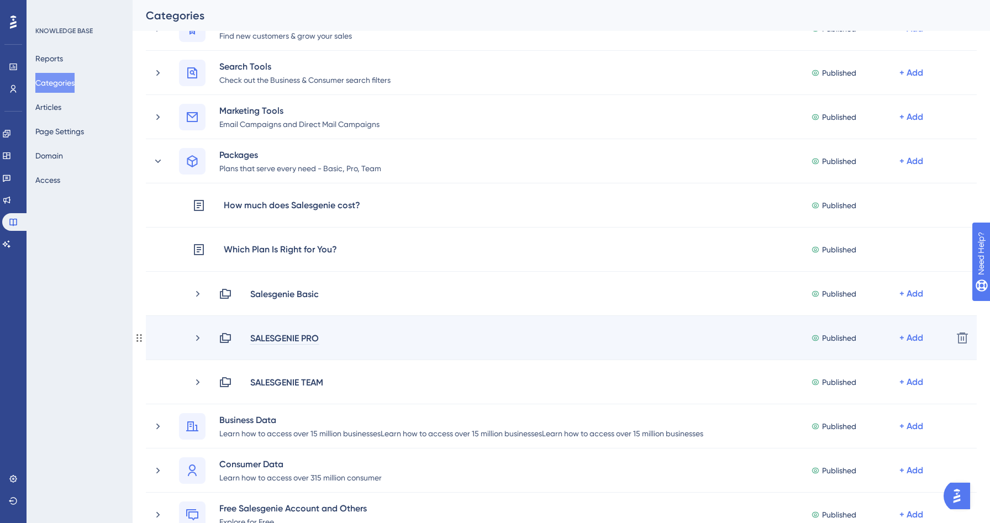
click at [312, 337] on div "SALESGENIE PRO" at bounding box center [285, 337] width 70 height 13
click at [314, 336] on div "SALESGENIE PRO" at bounding box center [285, 337] width 70 height 13
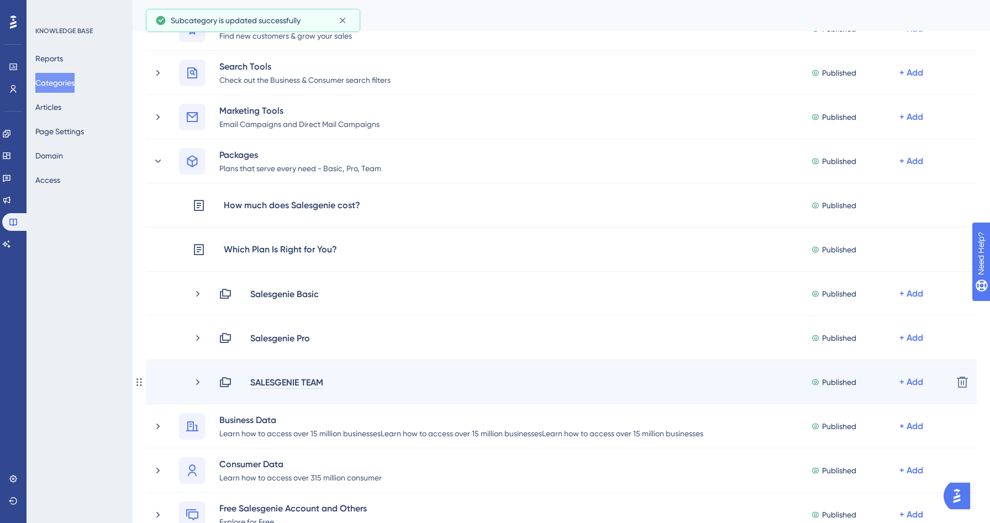
click at [311, 382] on div "SALESGENIE TEAM" at bounding box center [287, 382] width 74 height 13
click at [321, 383] on div "SALESGENIE TEAM" at bounding box center [287, 382] width 74 height 13
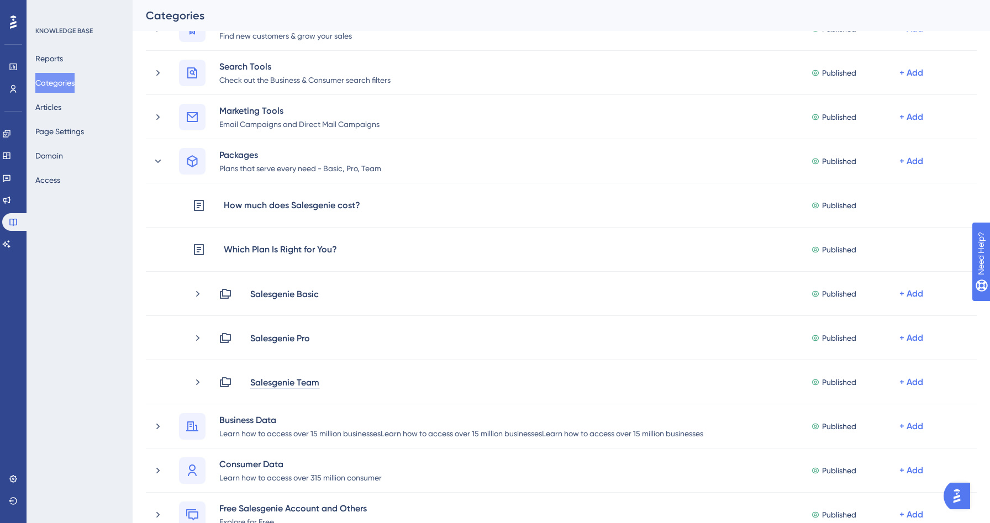
click at [133, 349] on div "Performance Users Engagement Widgets Feedback Product Updates Knowledge Base AI…" at bounding box center [561, 488] width 857 height 1078
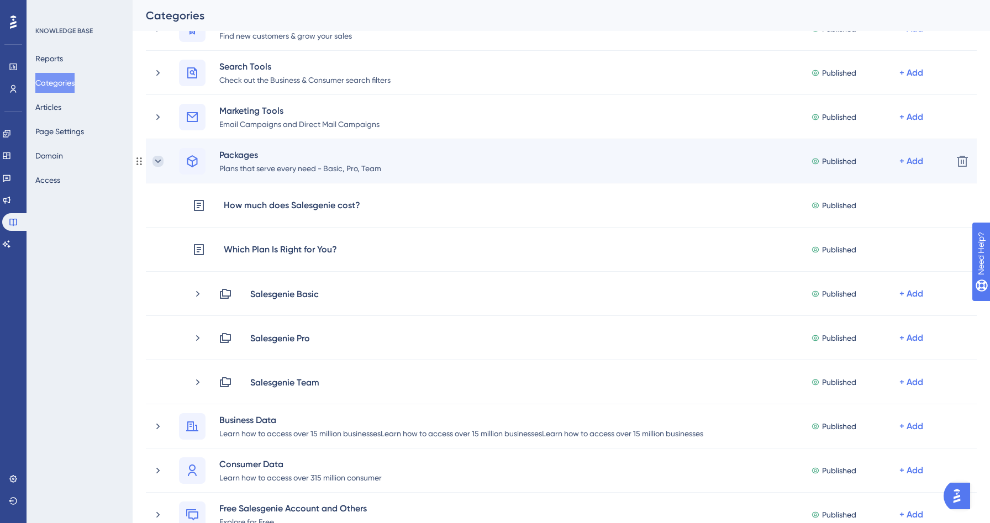
click at [158, 162] on icon at bounding box center [158, 160] width 6 height 3
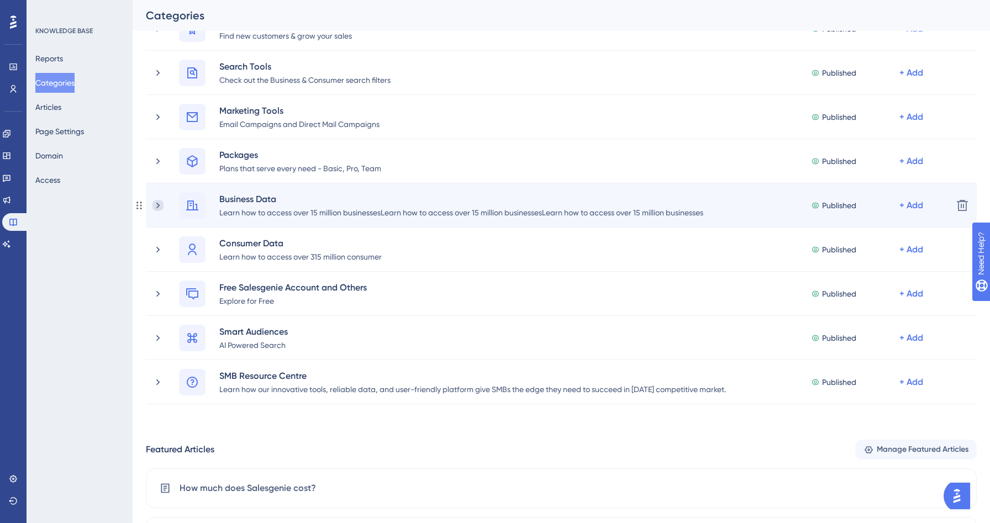
click at [157, 204] on icon at bounding box center [157, 205] width 3 height 6
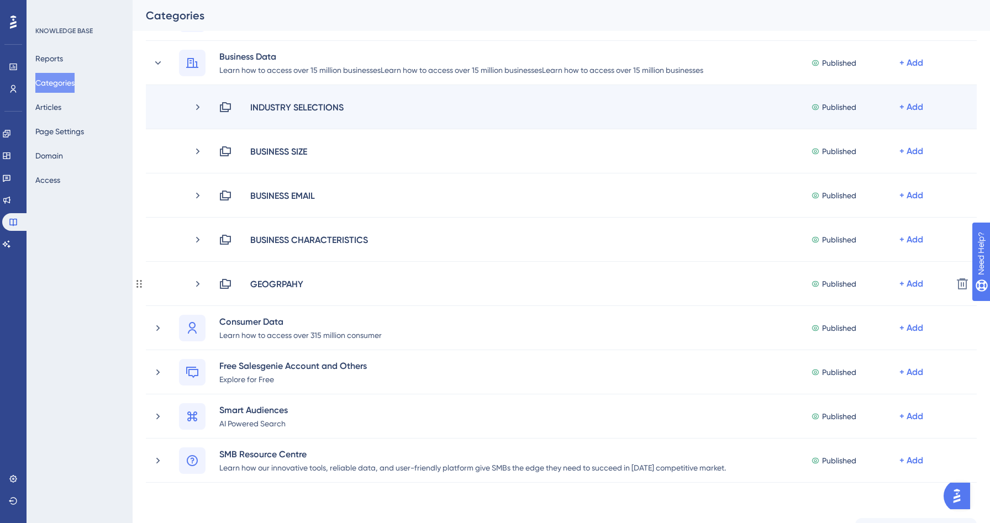
scroll to position [122, 0]
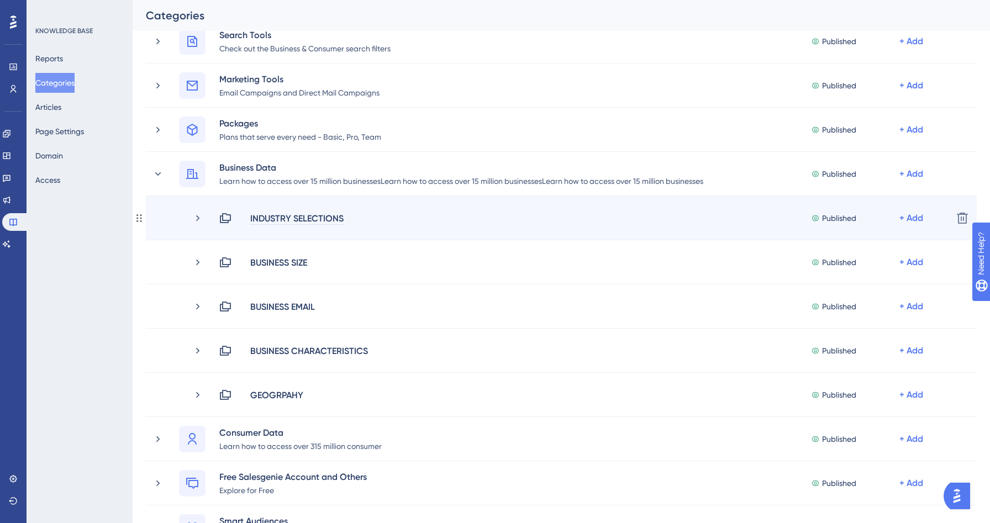
click at [328, 217] on div "INDUSTRY SELECTIONS" at bounding box center [297, 218] width 94 height 13
click at [340, 218] on div "INDUSTRY SELECTIONS" at bounding box center [297, 218] width 94 height 13
click at [342, 218] on div "INDUSTRY SELECTIONS" at bounding box center [297, 218] width 94 height 13
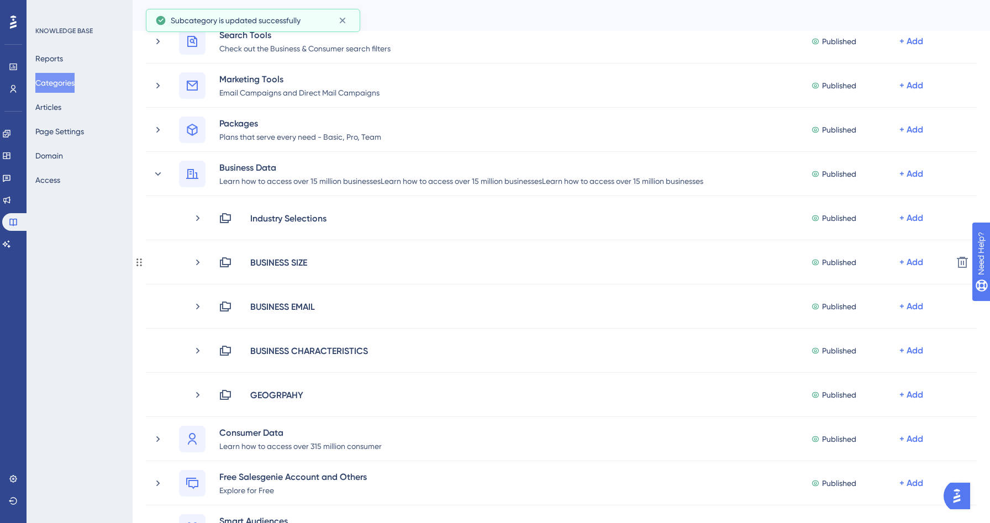
click at [302, 263] on div "BUSINESS SIZE" at bounding box center [279, 262] width 58 height 13
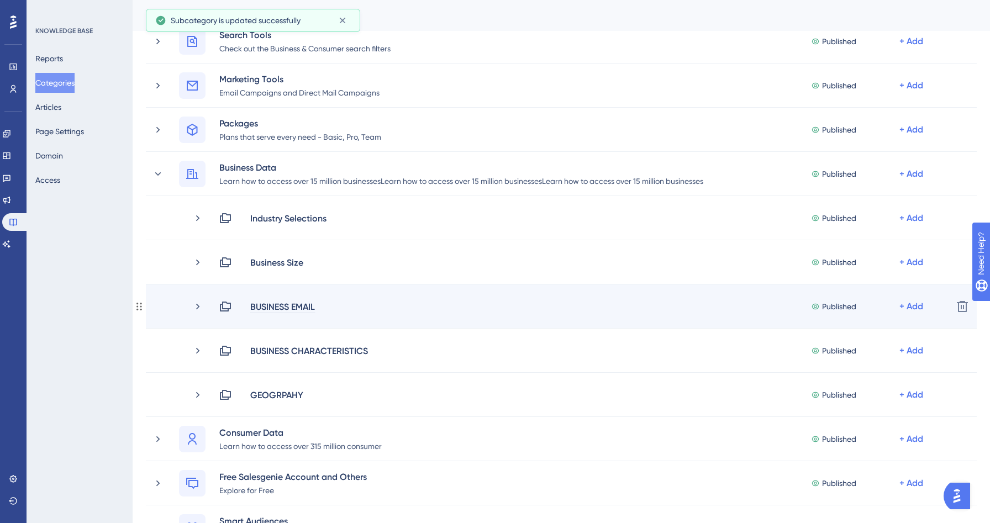
click at [314, 308] on div "BUSINESS EMAIL" at bounding box center [283, 306] width 66 height 13
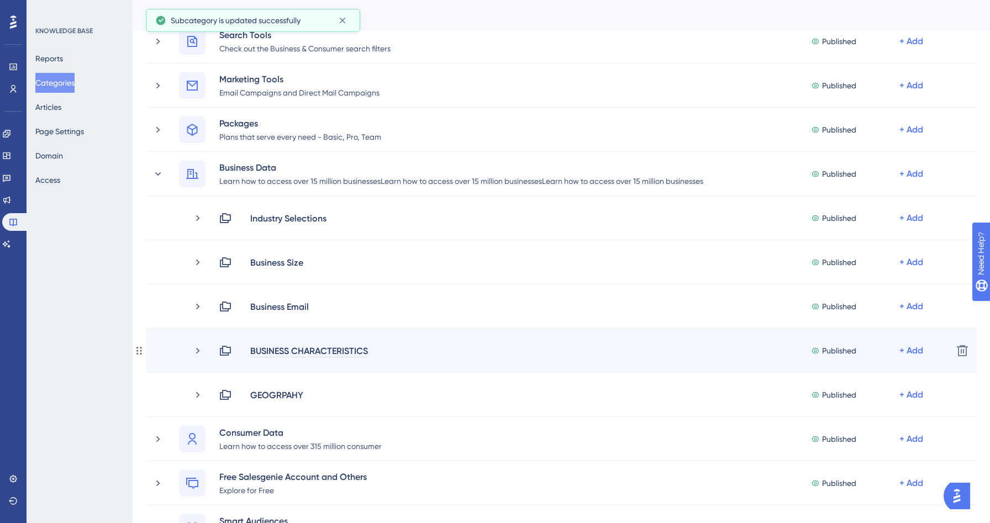
click at [364, 351] on div "BUSINESS CHARACTERISTICS" at bounding box center [309, 350] width 119 height 13
click at [368, 351] on div "BUSINESS CHARACTERISTICS" at bounding box center [314, 350] width 128 height 13
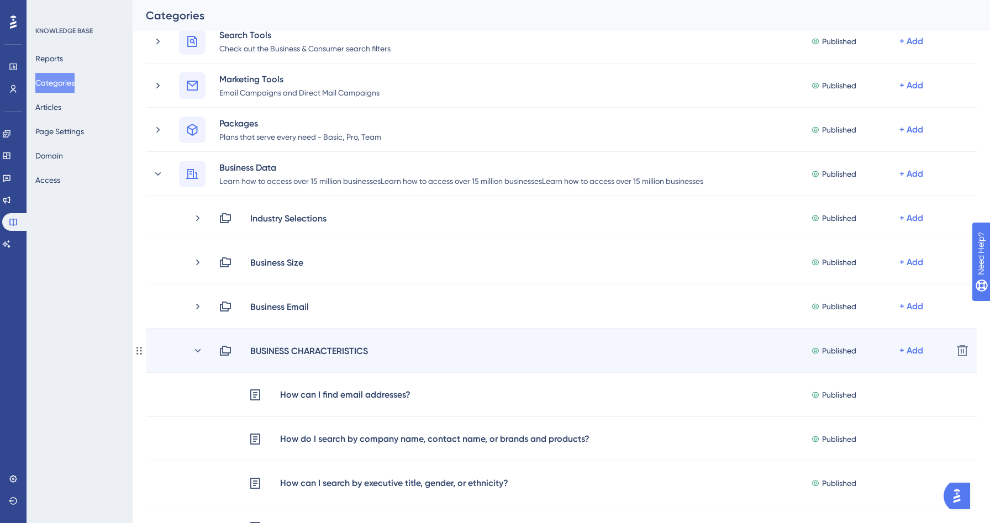
click at [355, 352] on div "BUSINESS CHARACTERISTICS" at bounding box center [309, 350] width 119 height 13
click at [195, 349] on icon at bounding box center [198, 349] width 6 height 3
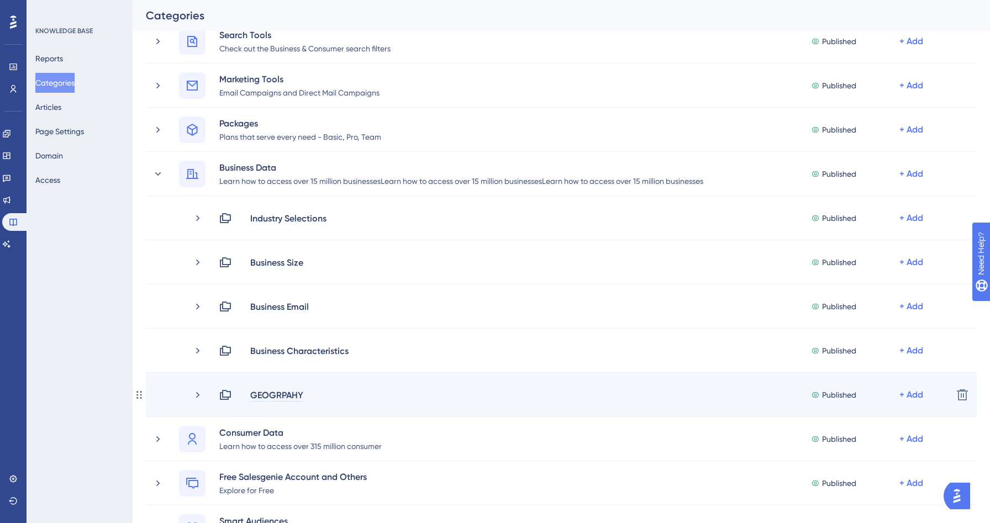
click at [294, 398] on div "GEOGRPAHY" at bounding box center [277, 394] width 54 height 13
click at [300, 394] on div "GEOGRPAHY" at bounding box center [277, 394] width 54 height 13
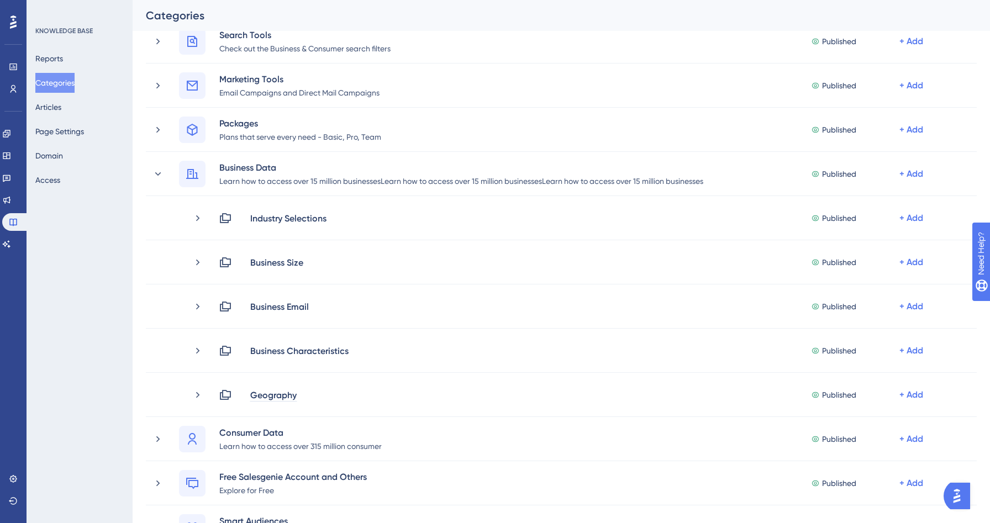
click at [133, 382] on div "Performance Users Engagement Widgets Feedback Product Updates Knowledge Base AI…" at bounding box center [561, 457] width 857 height 1078
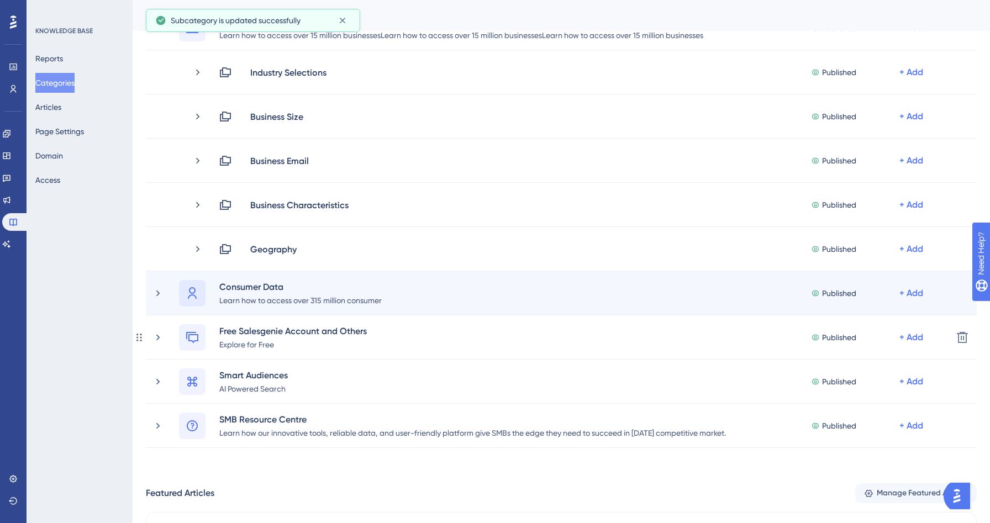
scroll to position [251, 0]
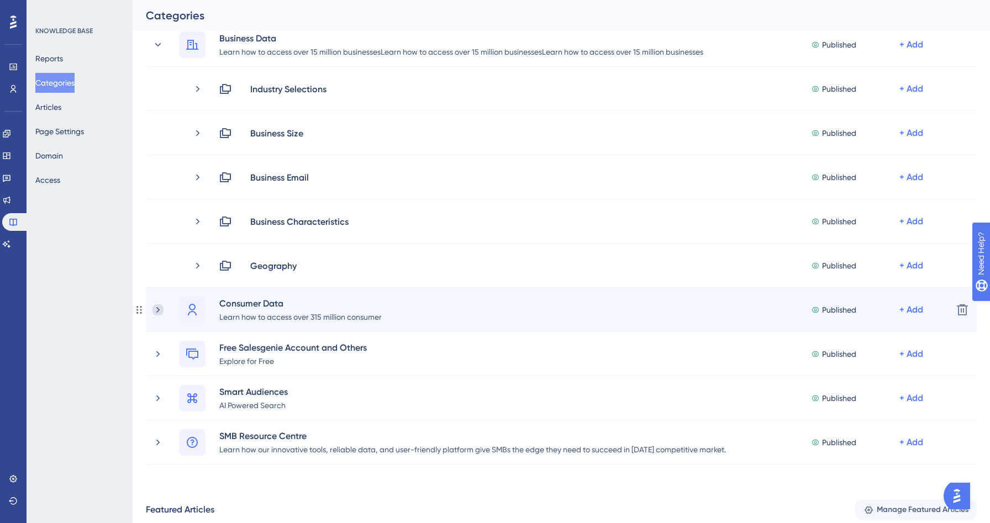
click at [158, 306] on icon at bounding box center [157, 309] width 11 height 11
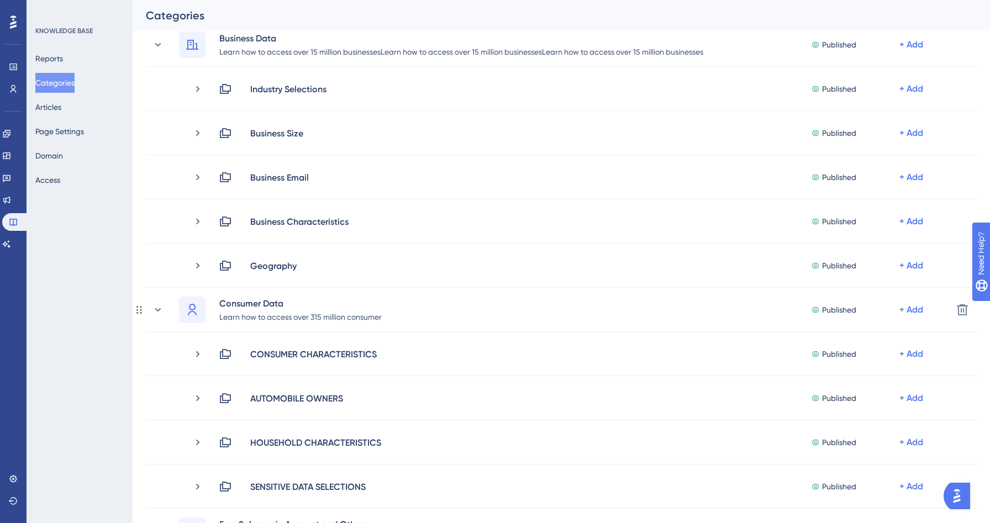
scroll to position [360, 0]
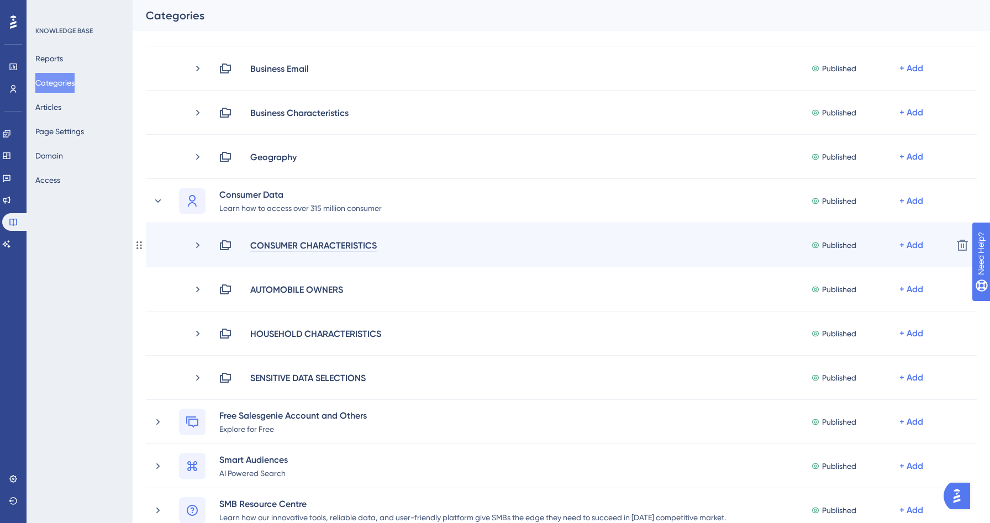
click at [358, 242] on div "CONSUMER CHARACTERISTICS" at bounding box center [314, 245] width 128 height 13
click at [375, 246] on div "CONSUMER CHARACTERISTICS" at bounding box center [314, 245] width 128 height 13
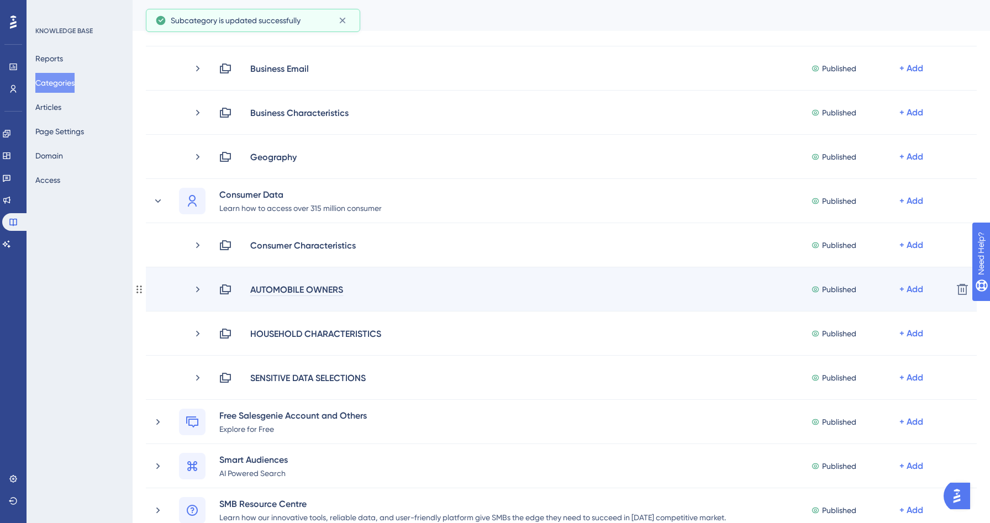
click at [340, 290] on div "AUTOMOBILE OWNERS" at bounding box center [297, 289] width 94 height 13
click at [341, 290] on div "AUTOMOBILE OWNERS" at bounding box center [297, 289] width 94 height 13
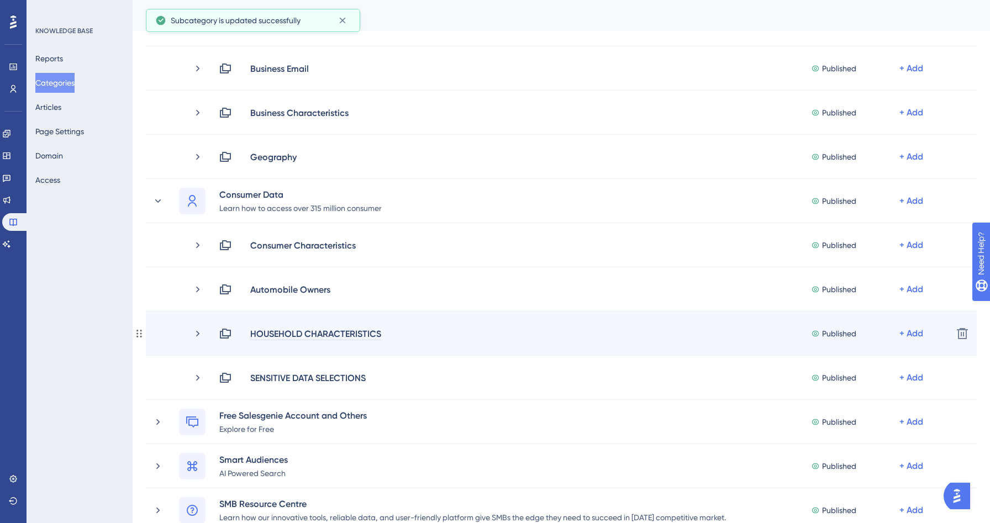
click at [379, 334] on div "HOUSEHOLD CHARACTERISTICS" at bounding box center [316, 333] width 132 height 13
click at [378, 334] on div "HOUSEHOLD CHARACTERISTICS" at bounding box center [316, 333] width 132 height 13
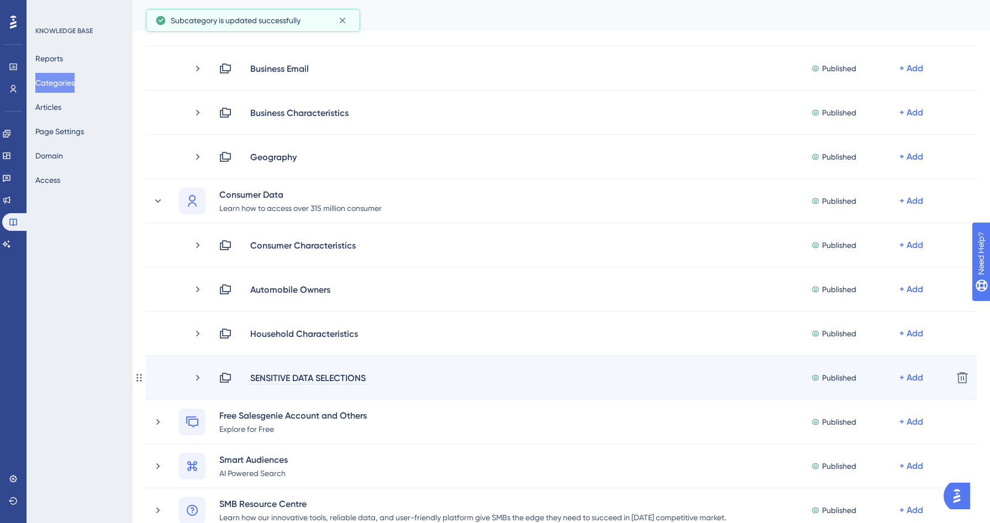
click at [366, 378] on div "SENSITIVE DATA SELECTIONS" at bounding box center [308, 377] width 117 height 13
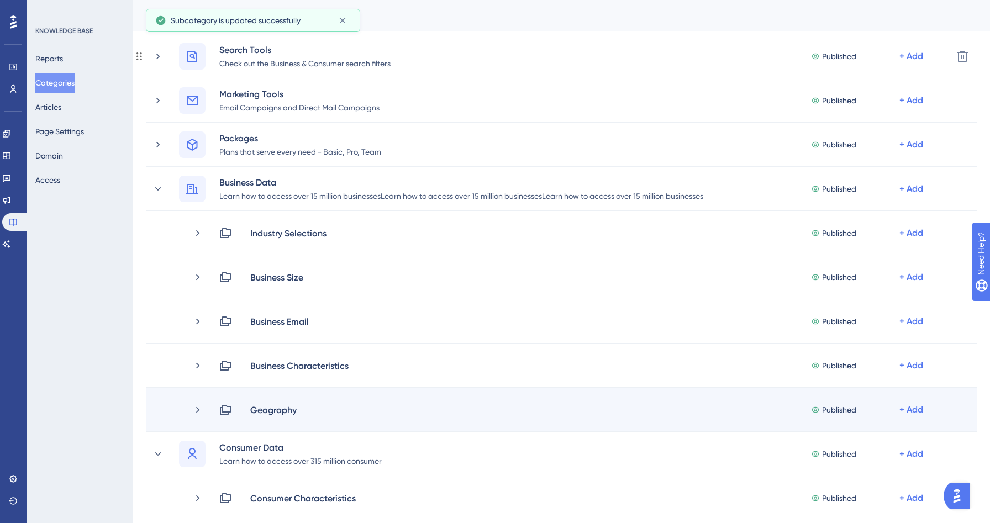
scroll to position [417, 0]
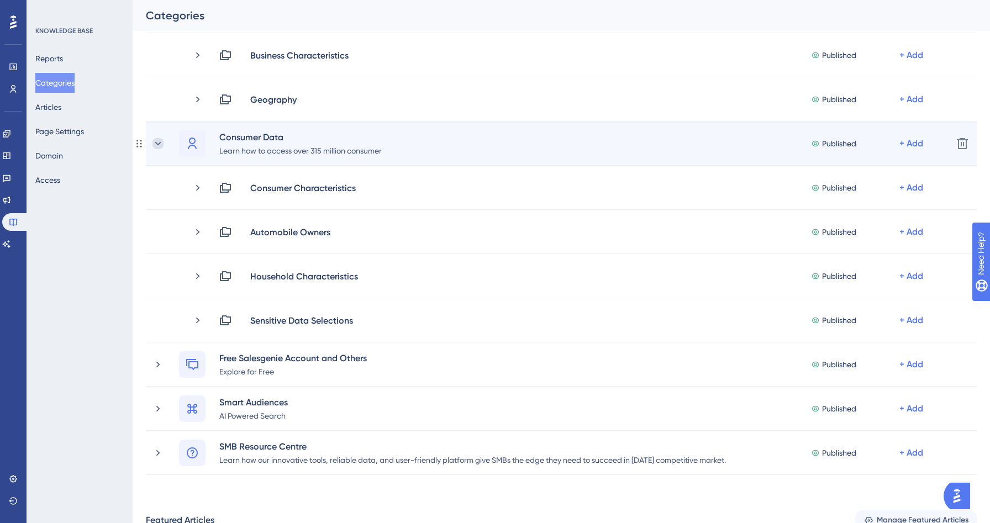
click at [155, 144] on icon at bounding box center [157, 143] width 11 height 11
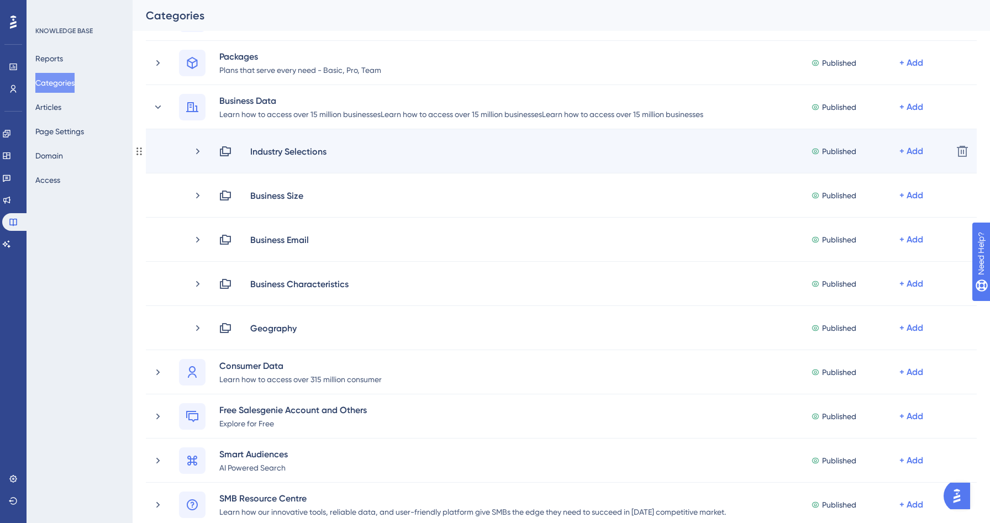
scroll to position [181, 0]
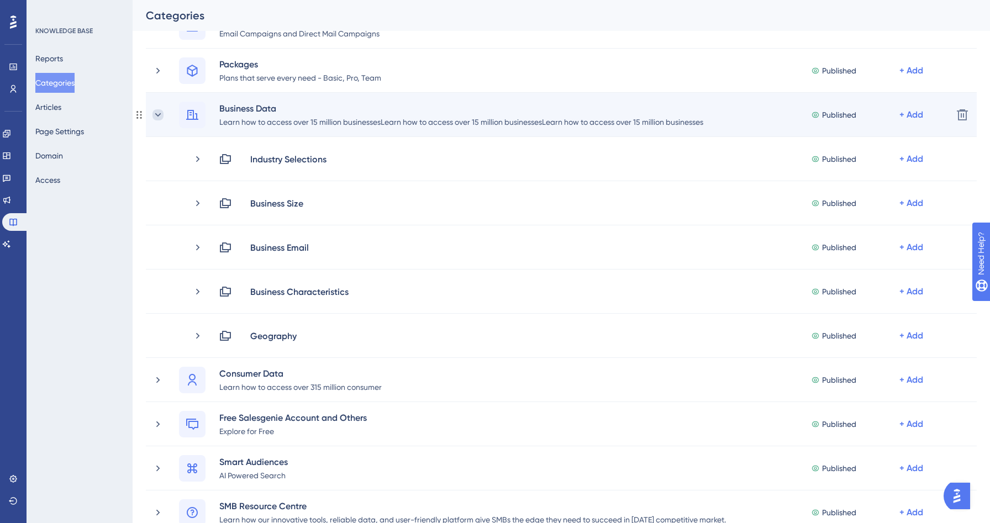
click at [157, 113] on icon at bounding box center [157, 114] width 11 height 11
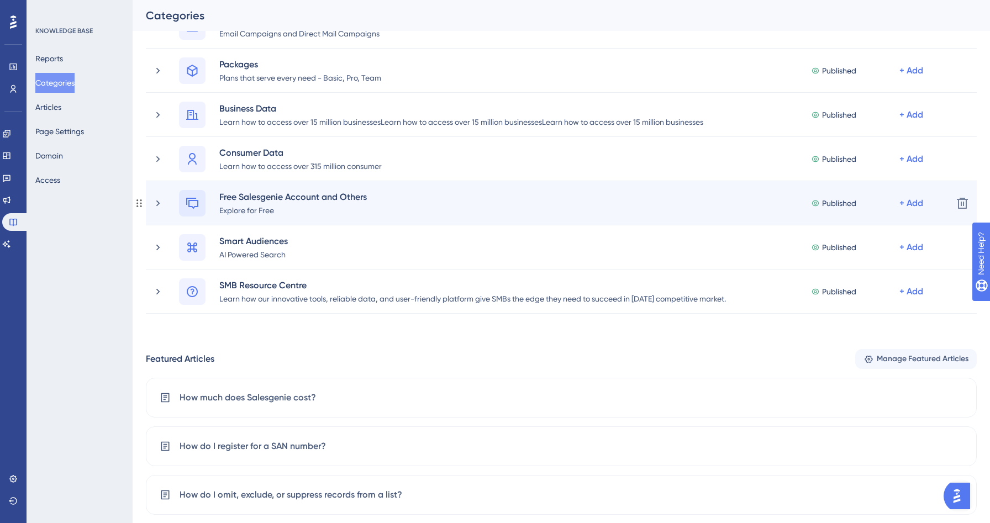
scroll to position [110, 0]
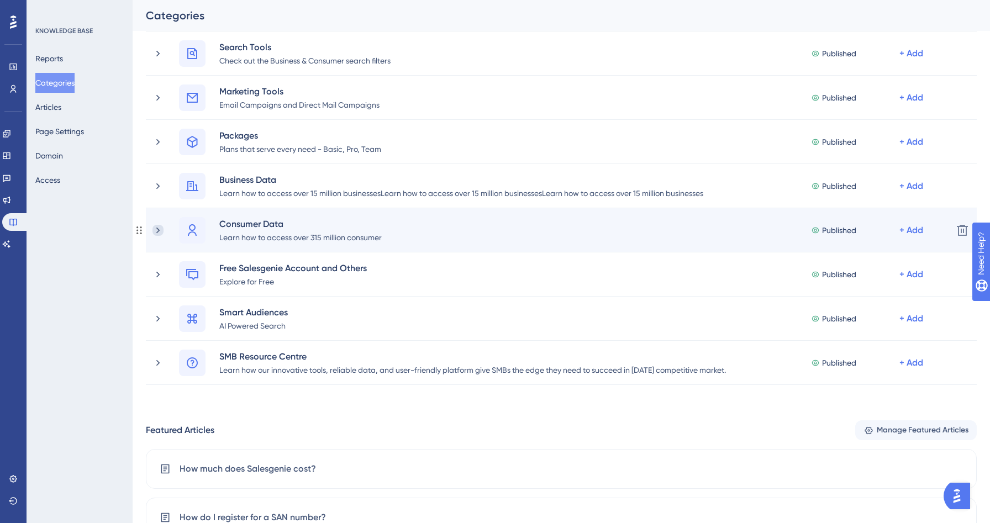
click at [159, 231] on icon at bounding box center [157, 230] width 11 height 11
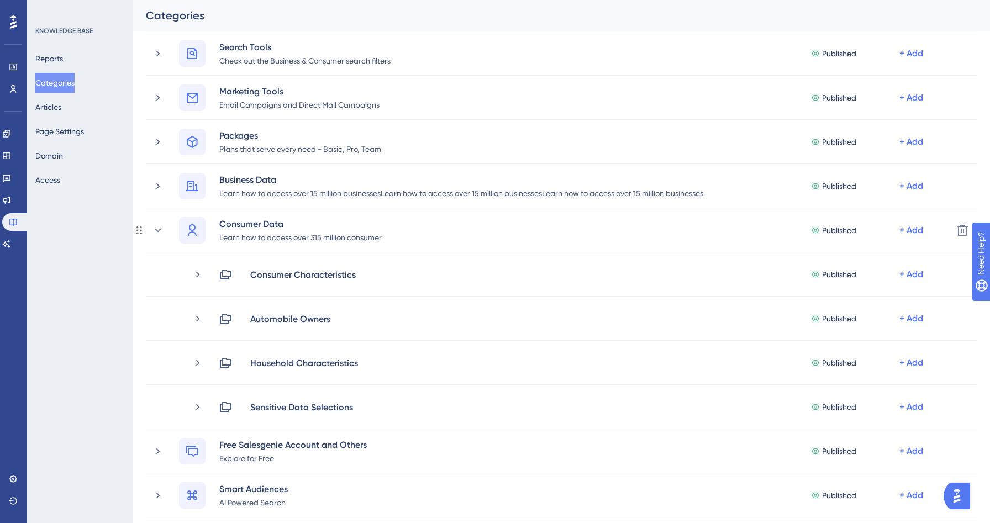
click at [159, 231] on icon at bounding box center [157, 230] width 11 height 11
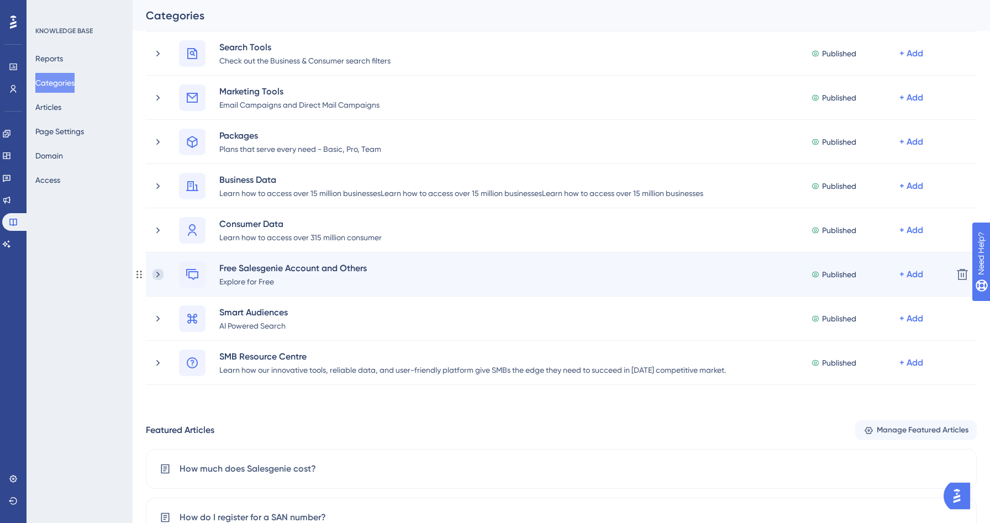
click at [157, 274] on icon at bounding box center [157, 274] width 11 height 11
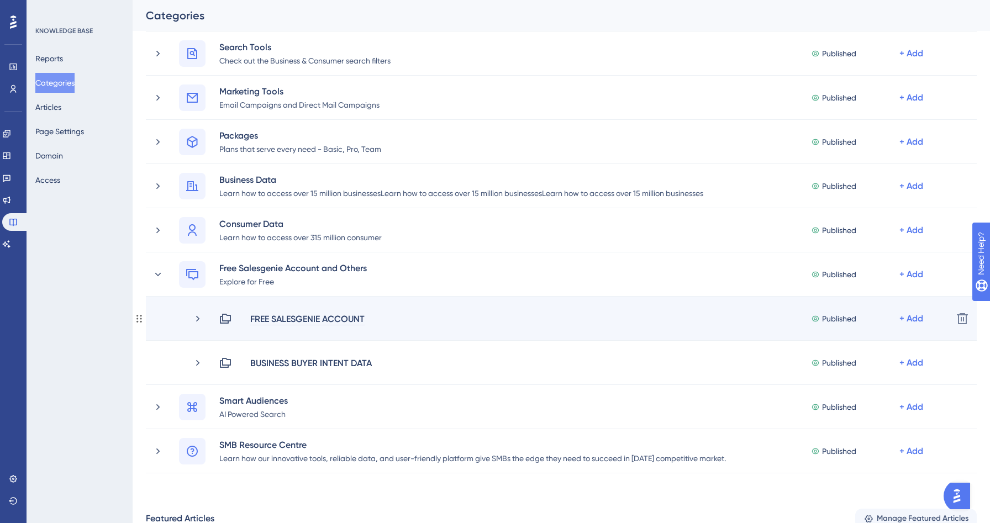
click at [362, 318] on div "FREE SALESGENIE ACCOUNT" at bounding box center [307, 318] width 115 height 13
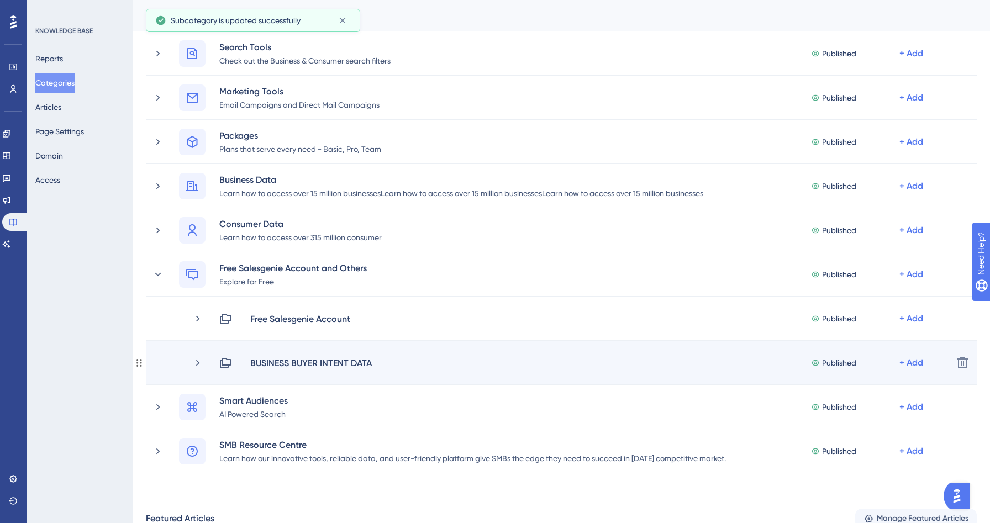
click at [370, 365] on div "BUSINESS BUYER INTENT DATA" at bounding box center [311, 362] width 123 height 13
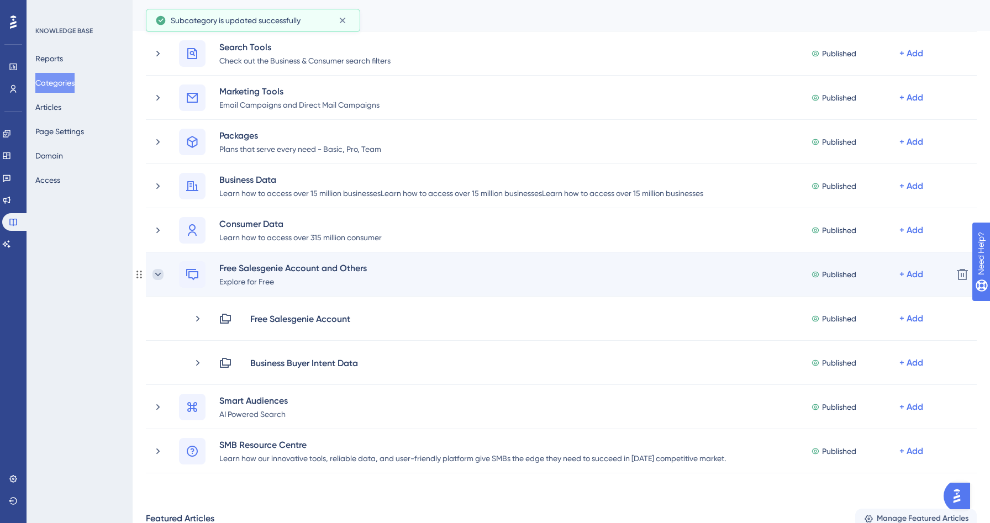
click at [158, 274] on icon at bounding box center [158, 273] width 6 height 3
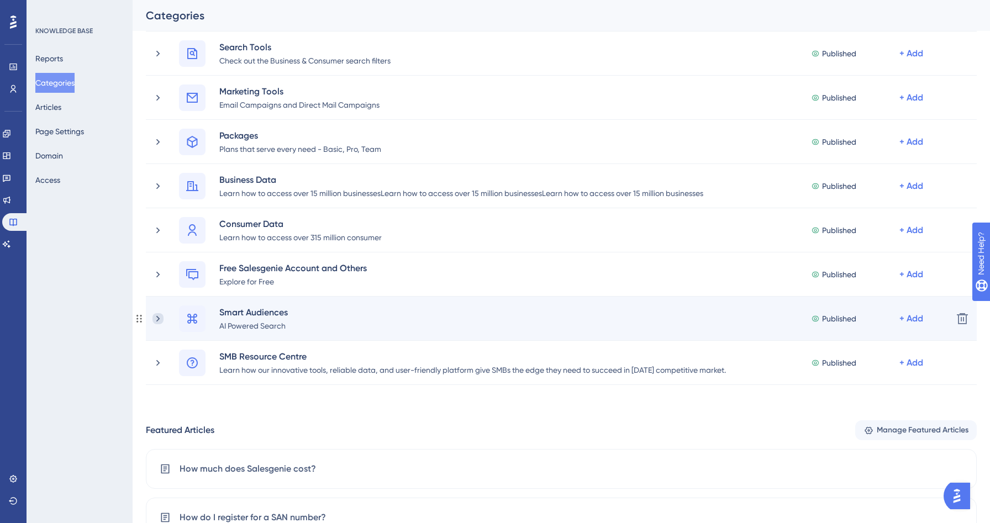
click at [160, 319] on icon at bounding box center [157, 318] width 11 height 11
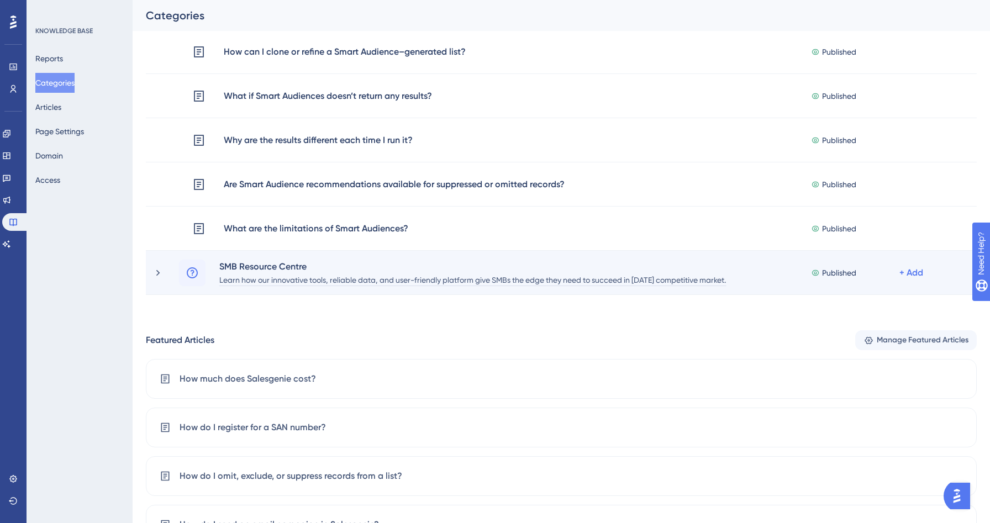
scroll to position [1278, 0]
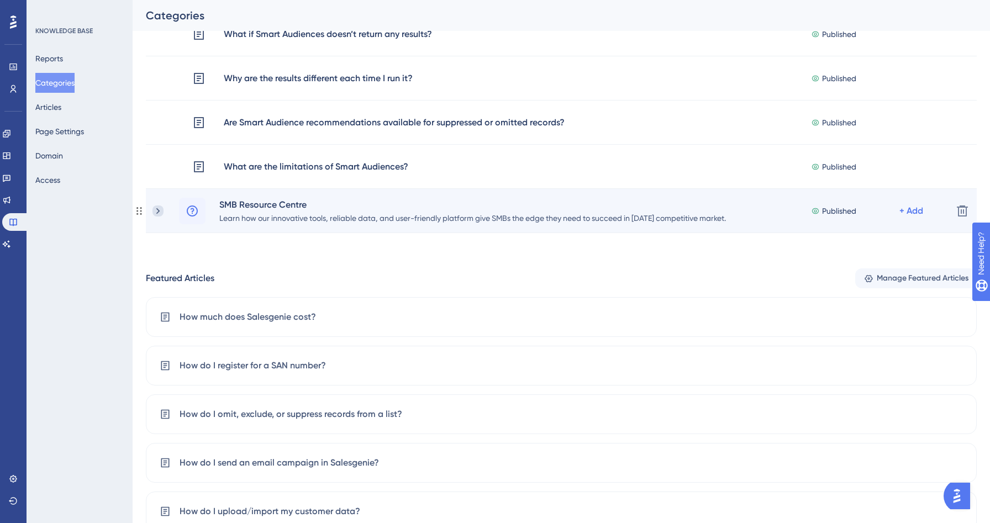
click at [160, 212] on icon at bounding box center [157, 210] width 11 height 11
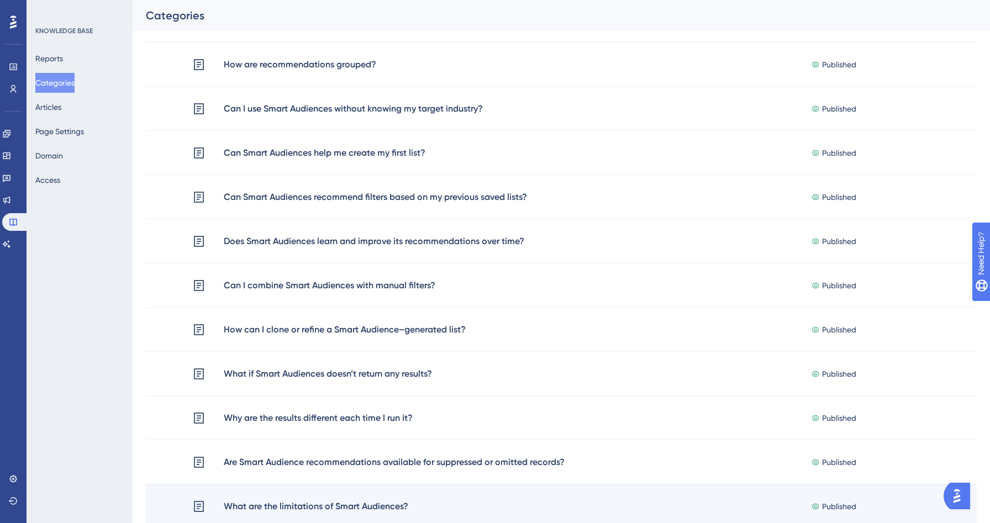
scroll to position [0, 0]
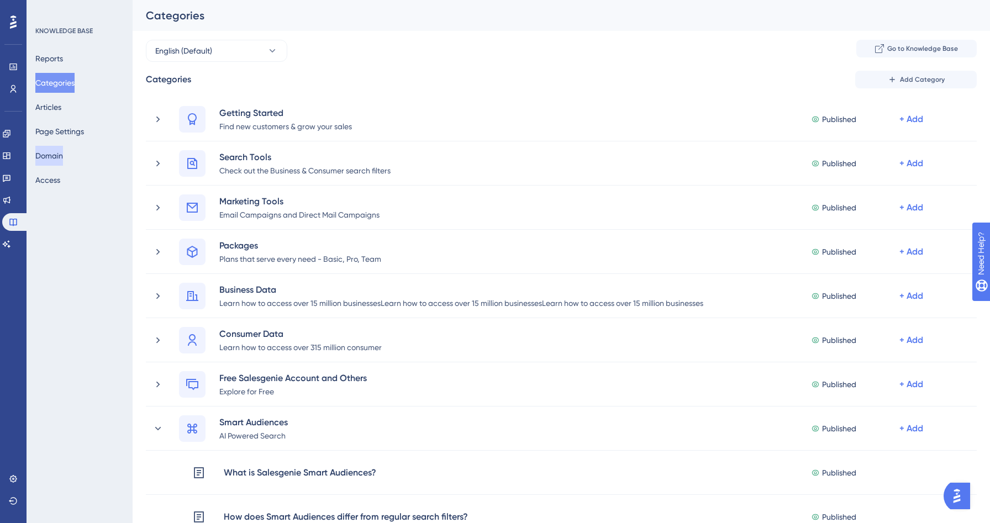
click at [63, 158] on button "Domain" at bounding box center [49, 156] width 28 height 20
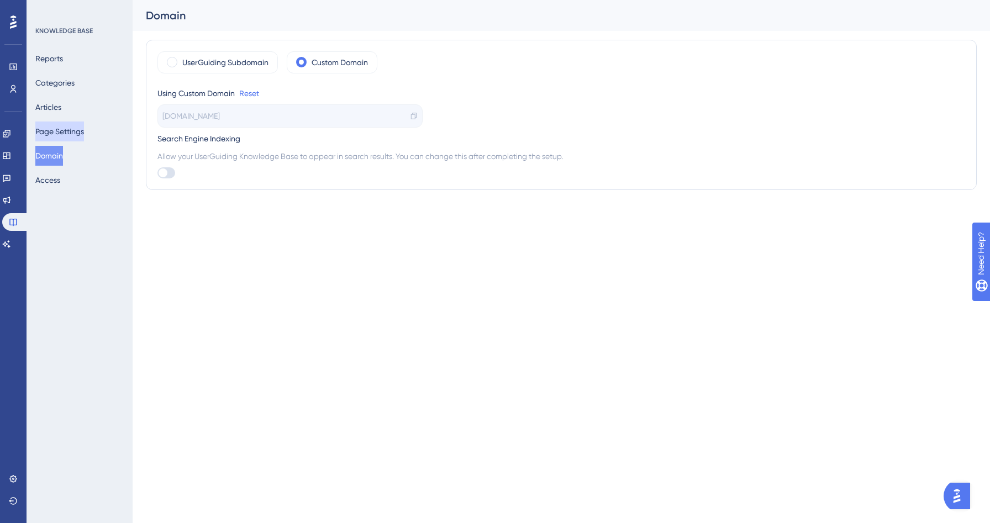
click at [69, 133] on button "Page Settings" at bounding box center [59, 131] width 49 height 20
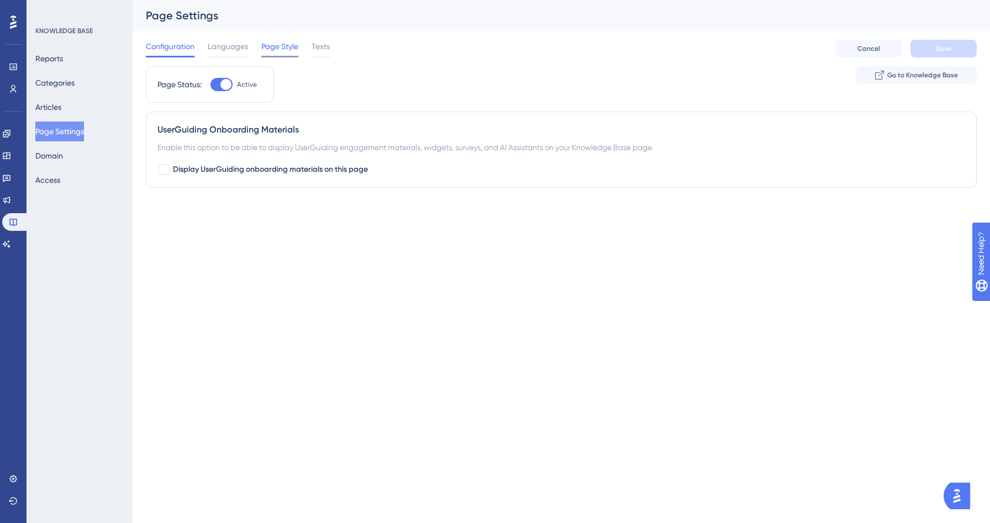
click at [271, 44] on span "Page Style" at bounding box center [279, 46] width 37 height 13
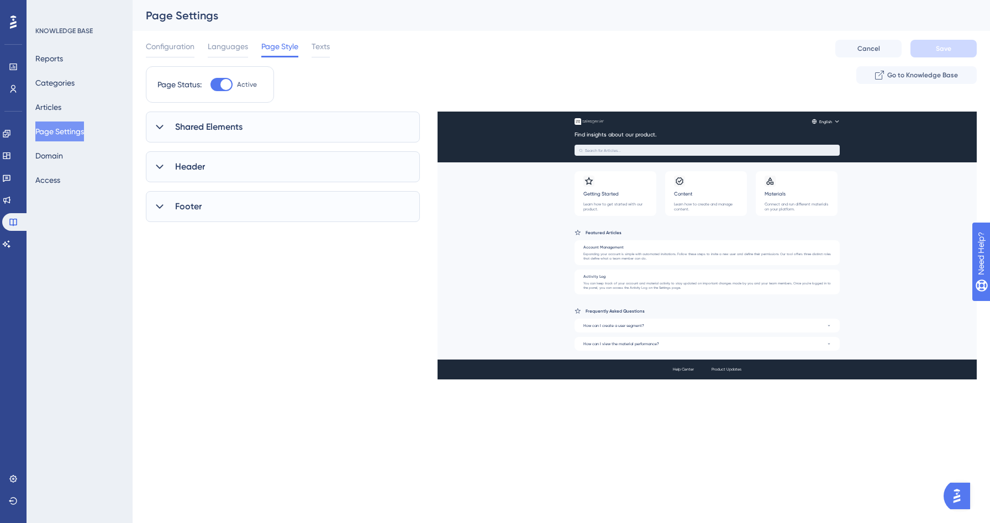
click at [240, 131] on span "Shared Elements" at bounding box center [208, 126] width 67 height 13
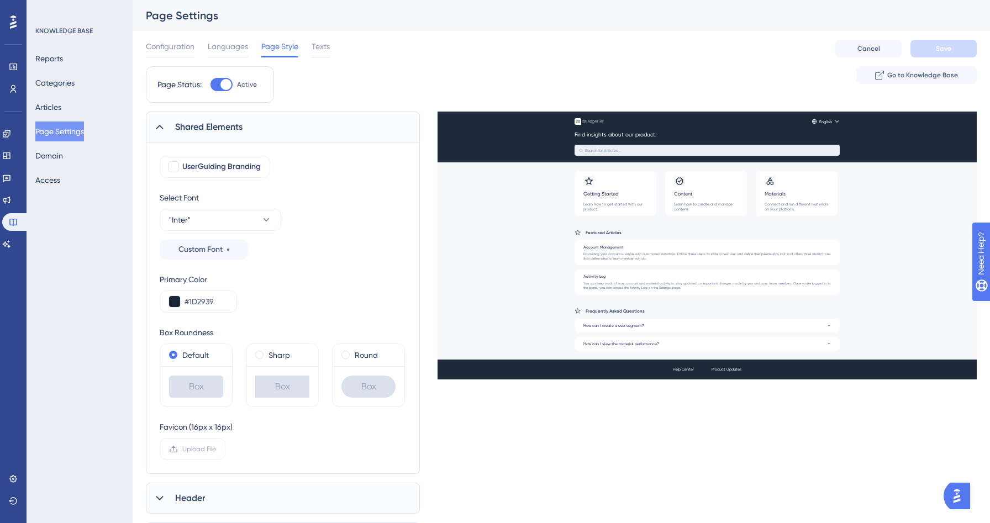
click at [240, 131] on span "Shared Elements" at bounding box center [208, 126] width 67 height 13
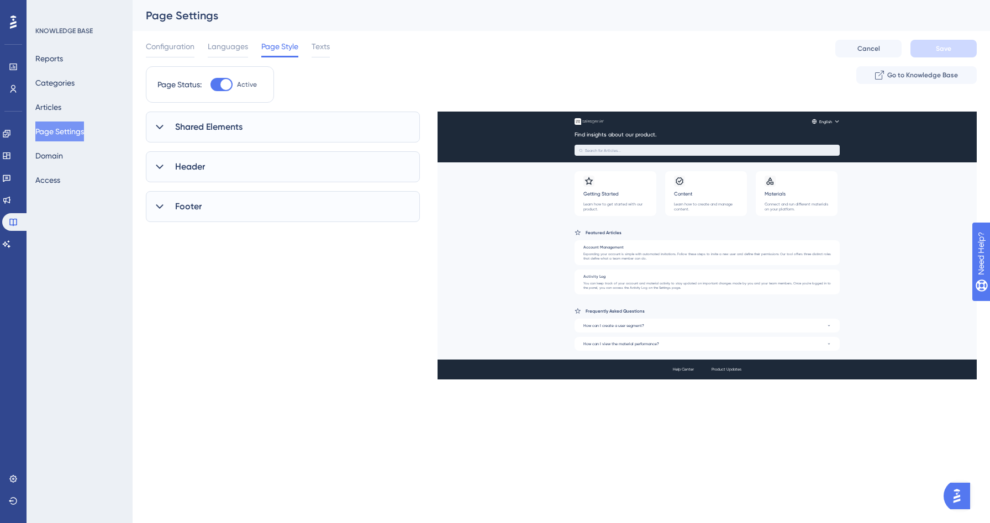
click at [240, 131] on span "Shared Elements" at bounding box center [208, 126] width 67 height 13
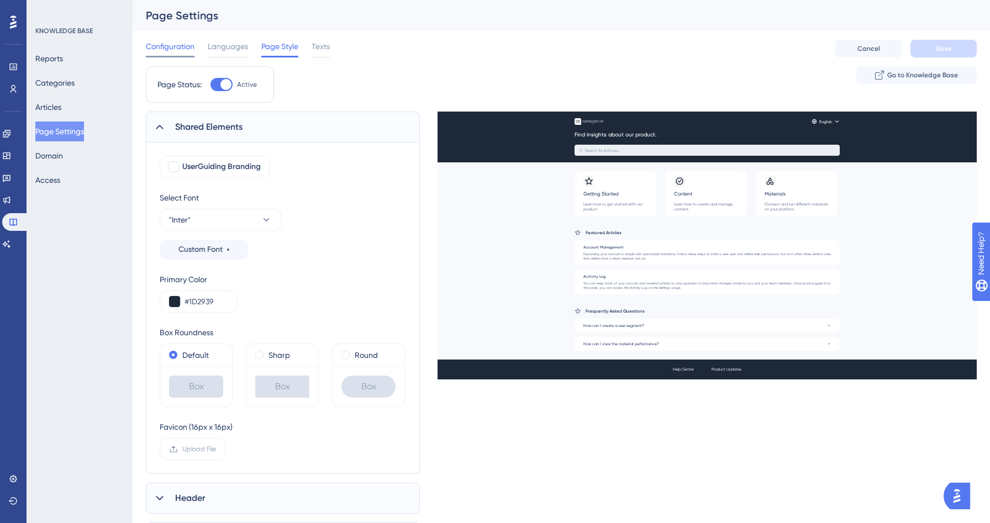
click at [165, 50] on span "Configuration" at bounding box center [170, 46] width 49 height 13
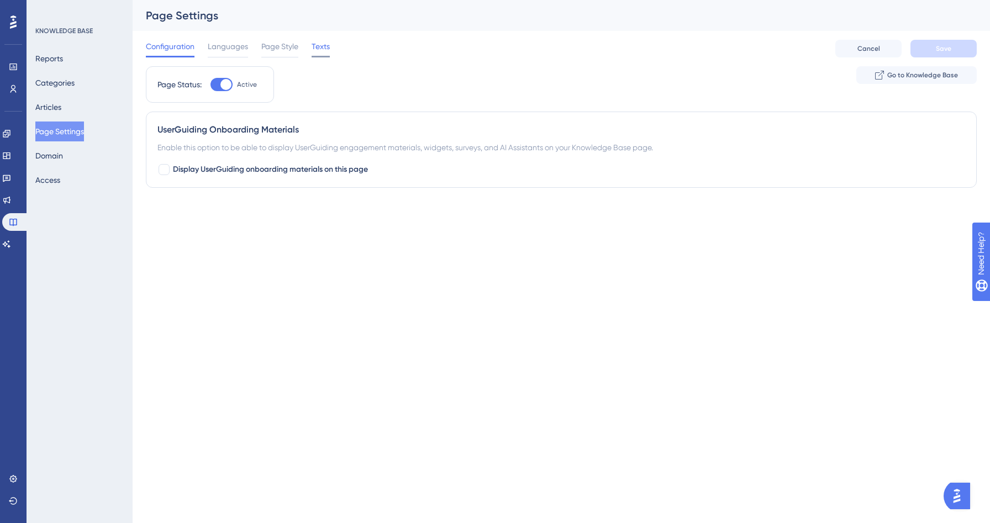
click at [327, 52] on span "Texts" at bounding box center [320, 46] width 18 height 13
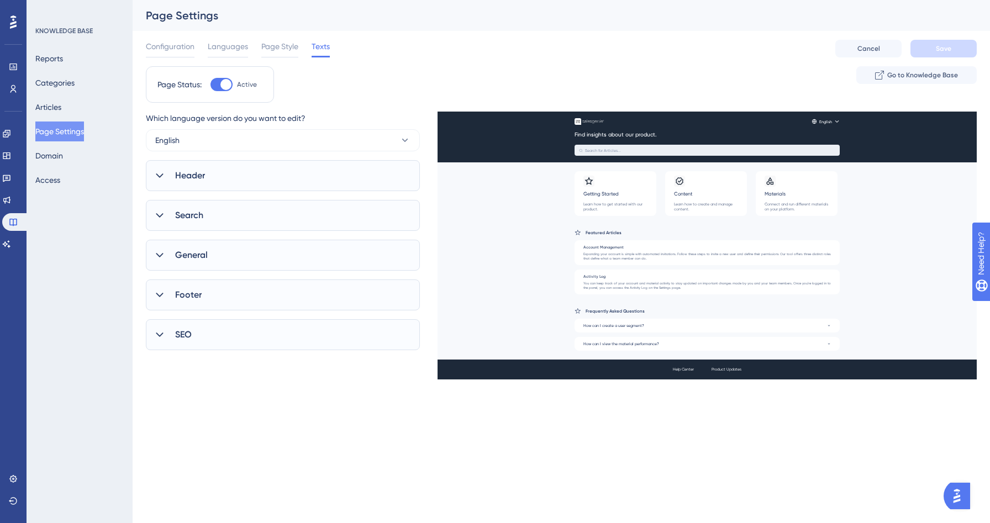
click at [280, 167] on div "Header" at bounding box center [283, 175] width 274 height 31
click at [256, 205] on div "Search" at bounding box center [283, 215] width 274 height 31
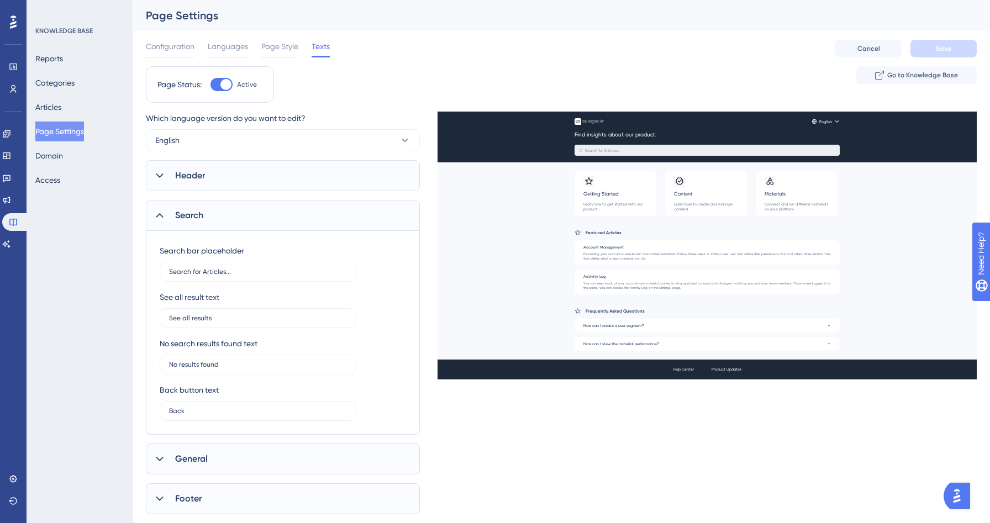
click at [256, 205] on div "Search" at bounding box center [283, 215] width 274 height 31
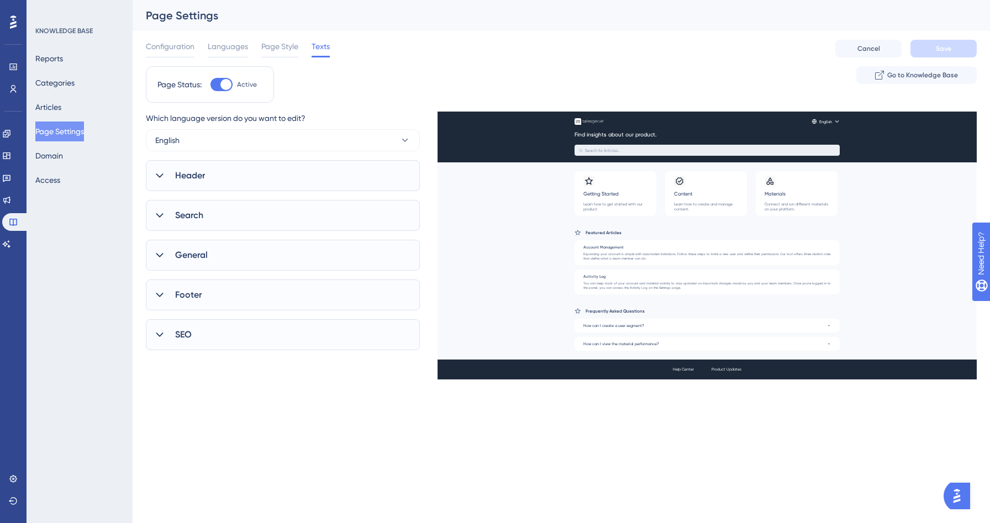
click at [244, 261] on div "General" at bounding box center [283, 255] width 274 height 31
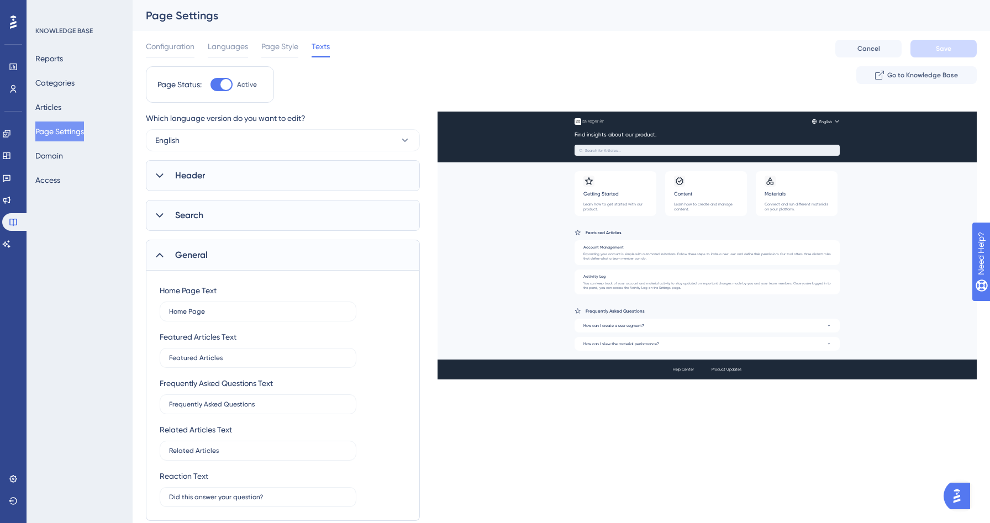
click at [244, 261] on div "General" at bounding box center [283, 255] width 274 height 31
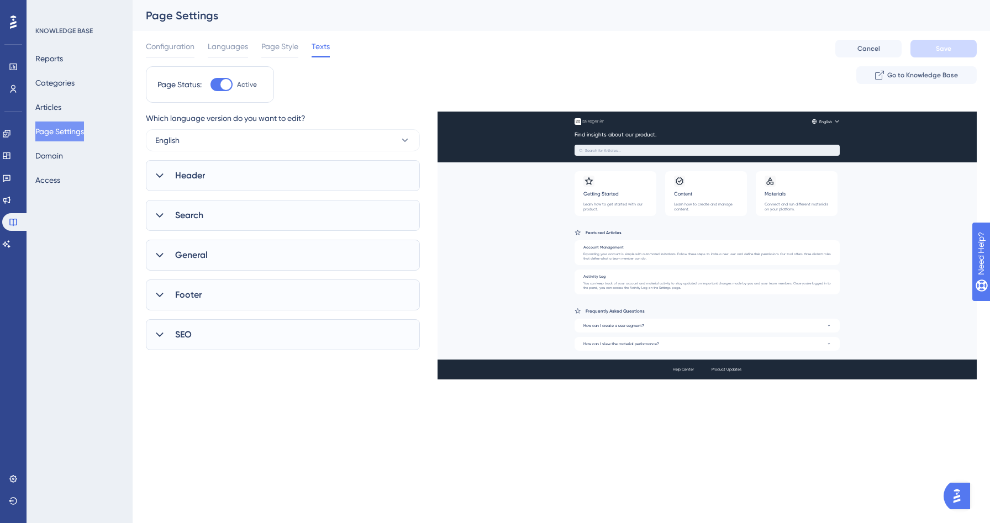
click at [234, 314] on div "Which language version do you want to edit? English Header Title Find insights …" at bounding box center [283, 231] width 274 height 239
click at [234, 306] on div "Footer" at bounding box center [283, 294] width 274 height 31
click at [230, 331] on div "SEO" at bounding box center [283, 334] width 274 height 31
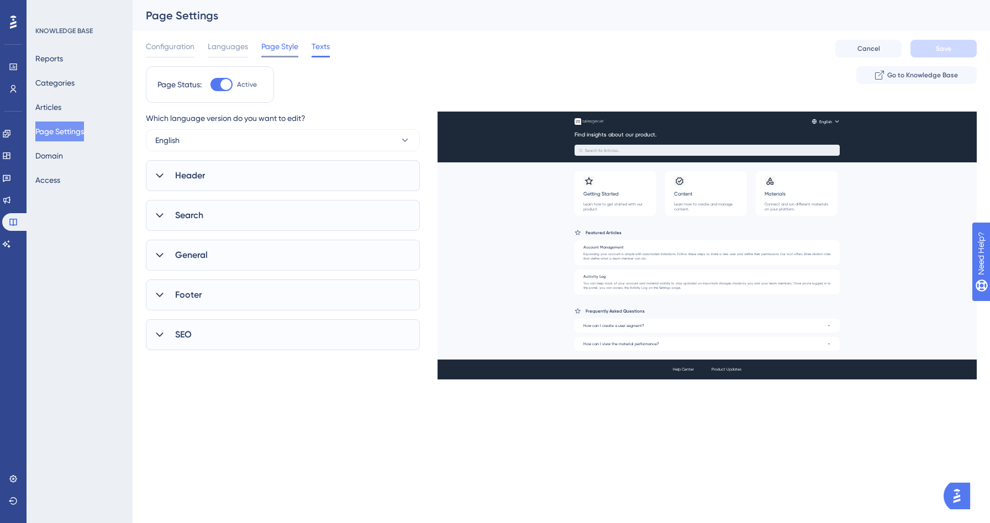
click at [285, 52] on span "Page Style" at bounding box center [279, 46] width 37 height 13
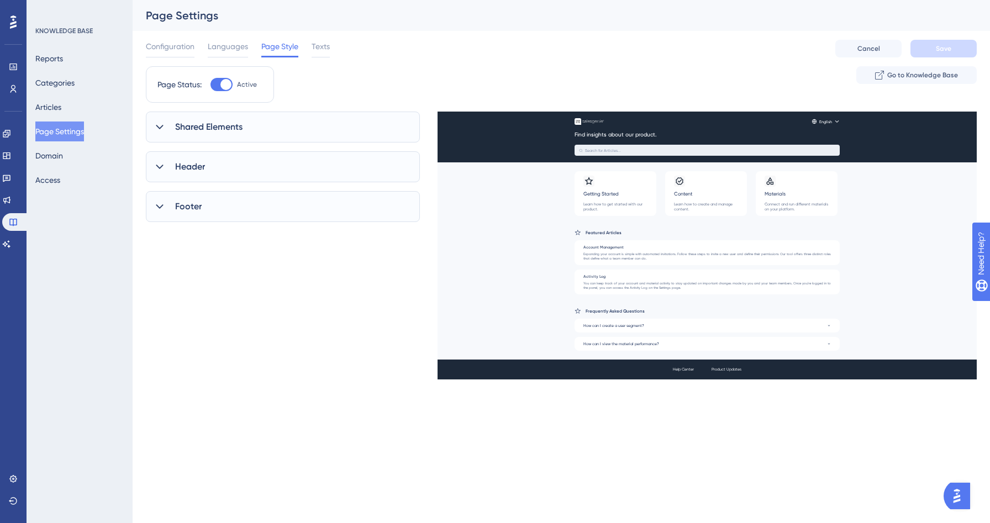
click at [265, 122] on div "Shared Elements" at bounding box center [283, 127] width 274 height 31
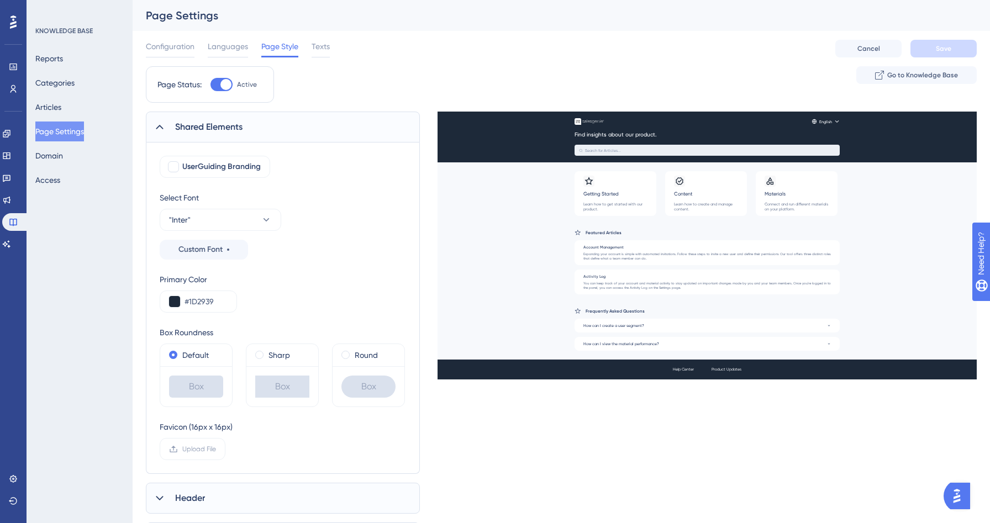
click at [265, 122] on div "Shared Elements" at bounding box center [283, 127] width 274 height 31
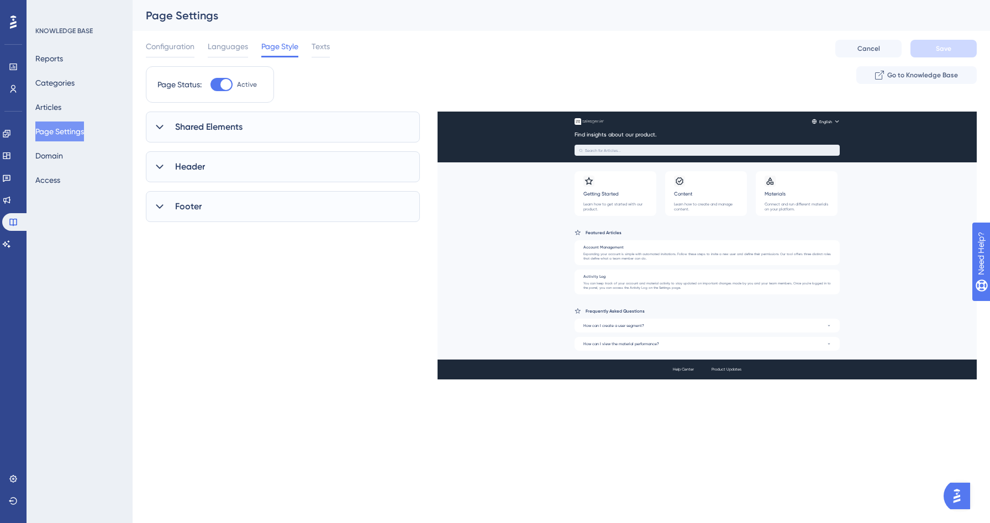
click at [328, 39] on div "Configuration Languages Page Style Texts Cancel Save" at bounding box center [561, 48] width 831 height 35
click at [318, 53] on div "Texts" at bounding box center [320, 49] width 18 height 18
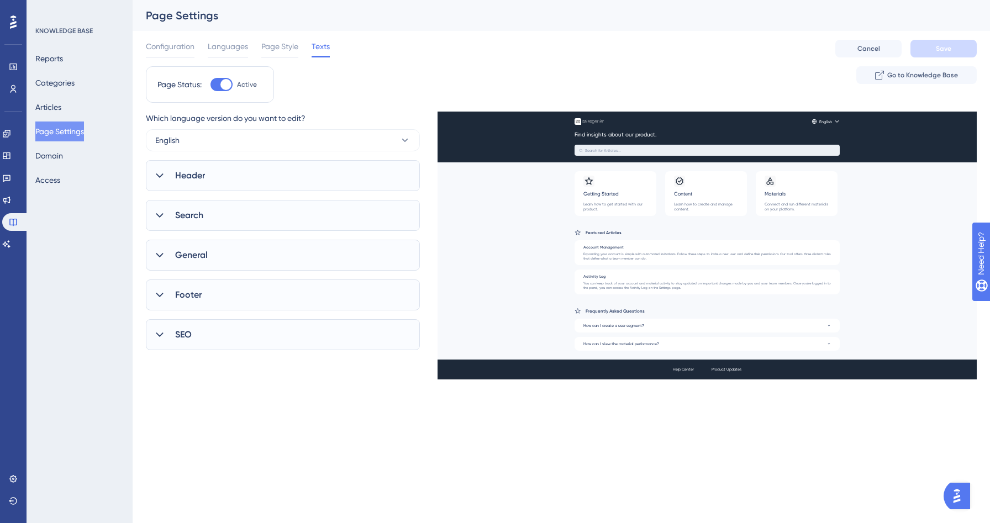
click at [254, 183] on div "Header" at bounding box center [283, 175] width 274 height 31
click at [246, 225] on div "Search" at bounding box center [283, 215] width 274 height 31
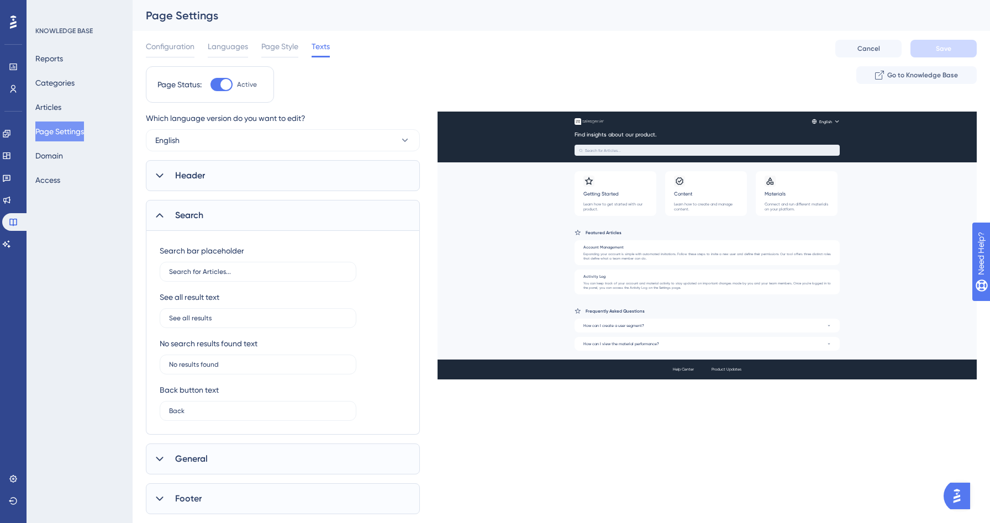
click at [246, 225] on div "Search" at bounding box center [283, 215] width 274 height 31
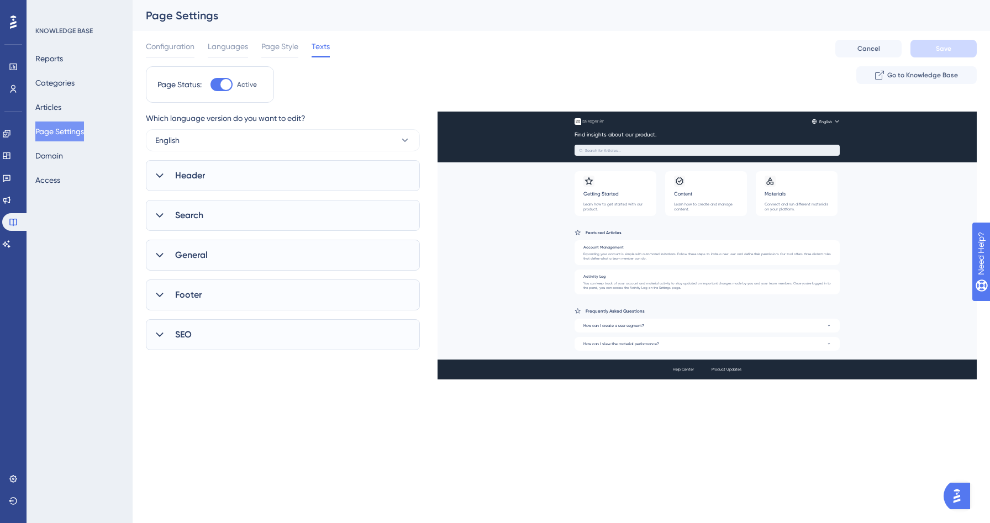
click at [232, 263] on div "General" at bounding box center [283, 255] width 274 height 31
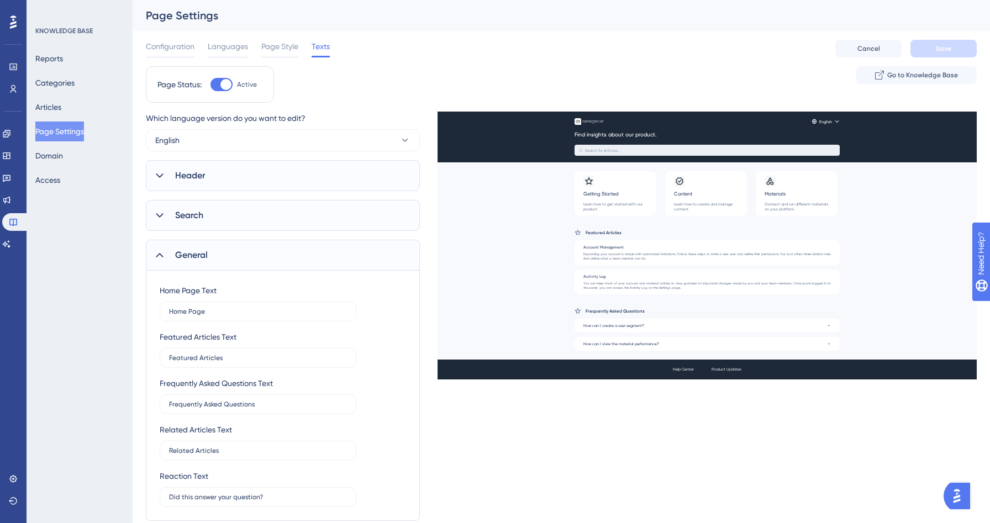
click at [232, 263] on div "General" at bounding box center [283, 255] width 274 height 31
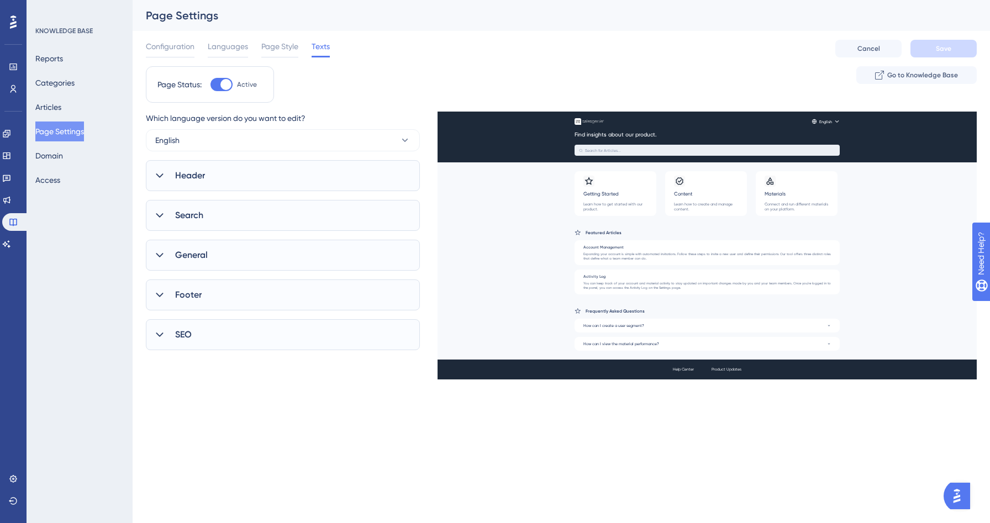
click at [218, 299] on div "Footer" at bounding box center [283, 294] width 274 height 31
click at [10, 136] on icon at bounding box center [6, 133] width 7 height 7
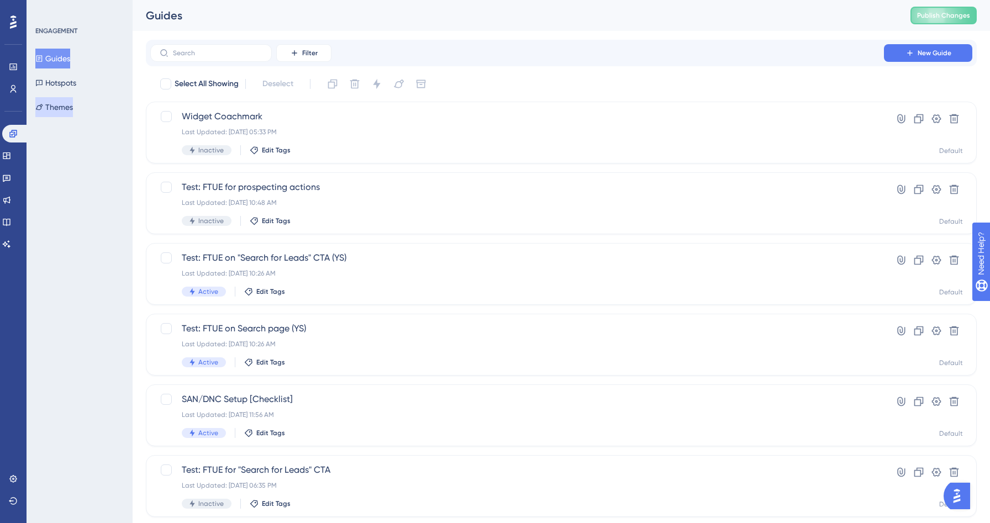
click at [71, 98] on button "Themes" at bounding box center [54, 107] width 38 height 20
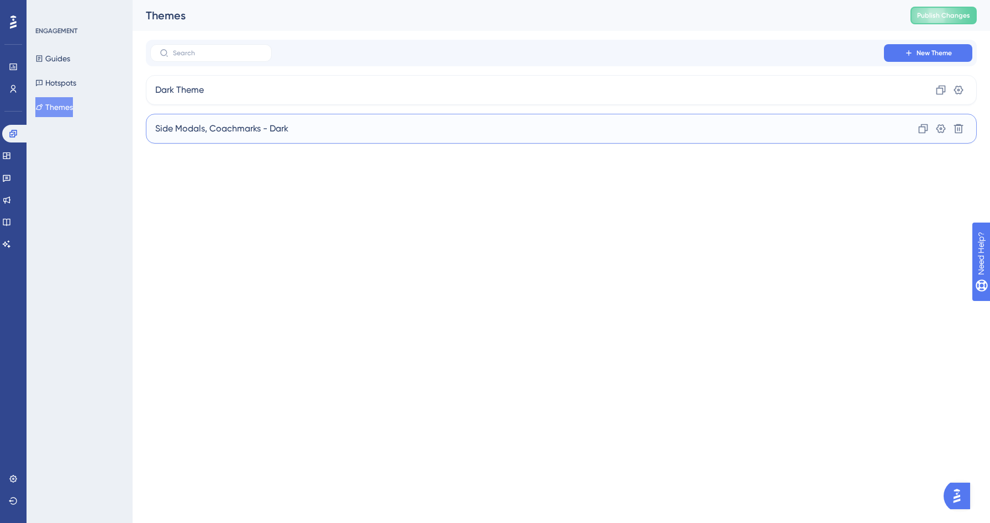
click at [339, 128] on div "Side Modals, Coachmarks - Dark Clone Settings Delete" at bounding box center [561, 129] width 831 height 30
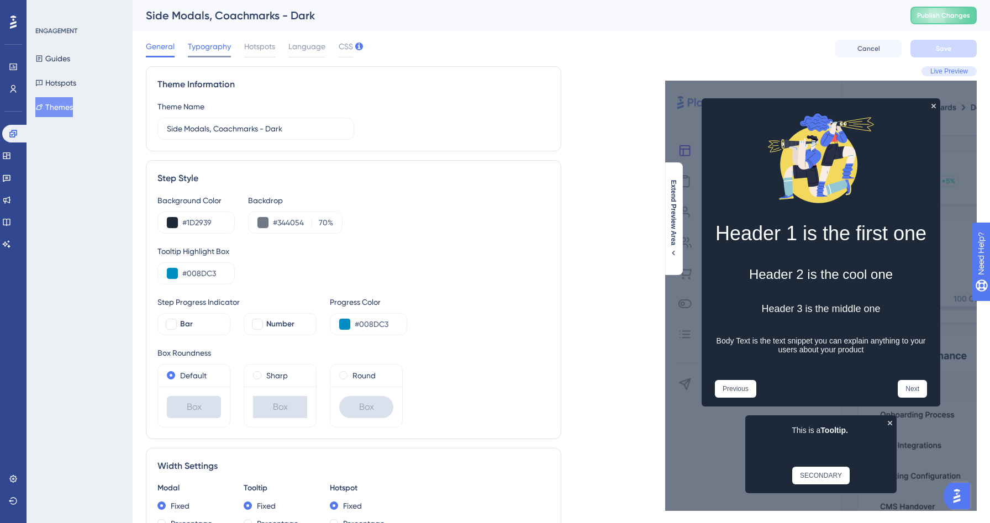
click at [201, 45] on span "Typography" at bounding box center [209, 46] width 43 height 13
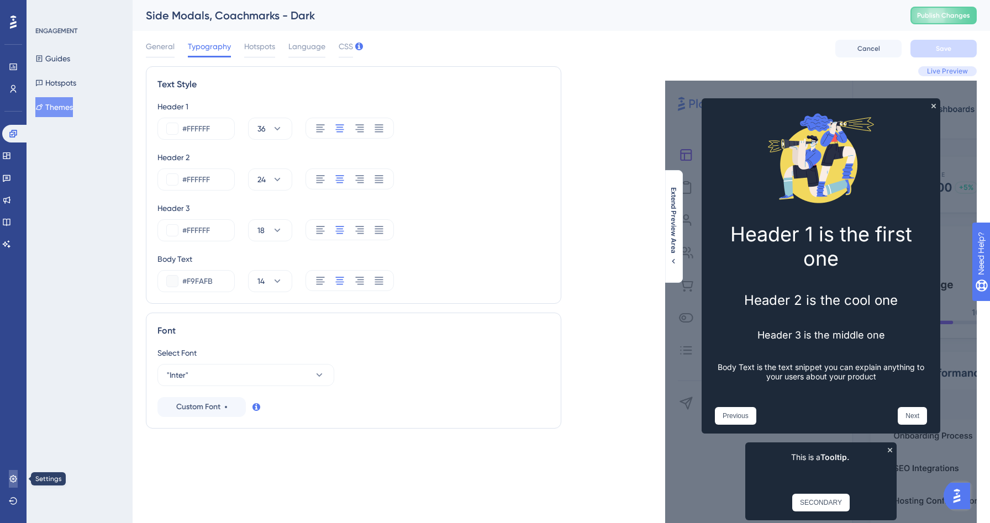
click at [13, 481] on icon at bounding box center [12, 478] width 7 height 7
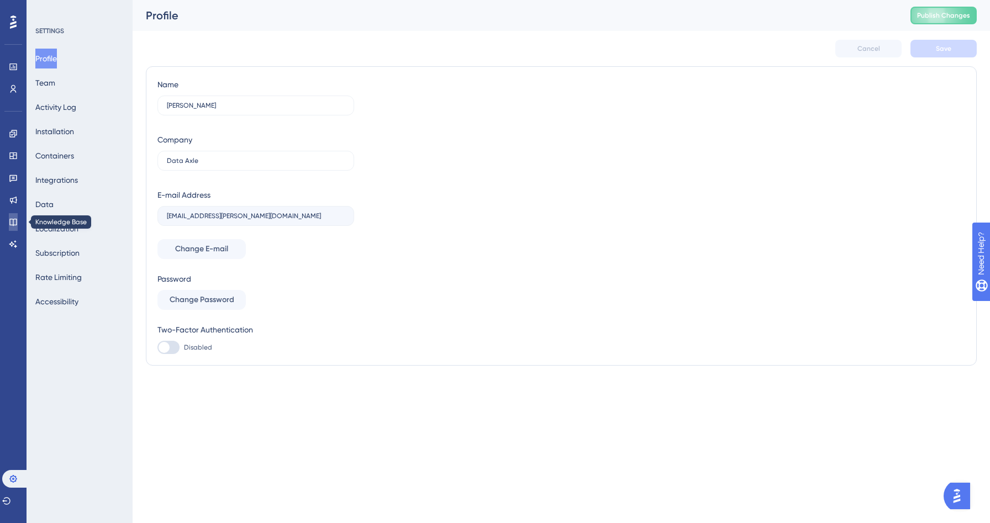
click at [18, 224] on link at bounding box center [13, 222] width 9 height 18
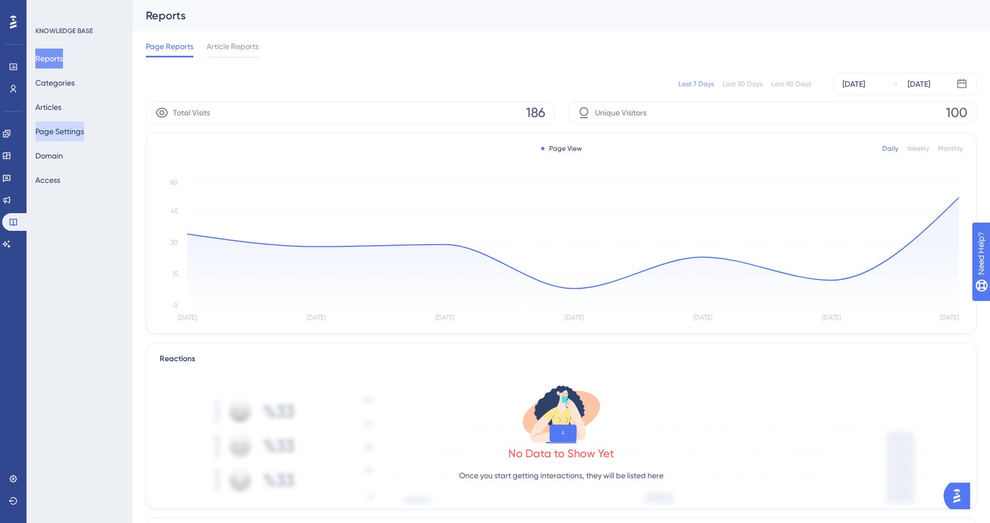
click at [66, 133] on button "Page Settings" at bounding box center [59, 131] width 49 height 20
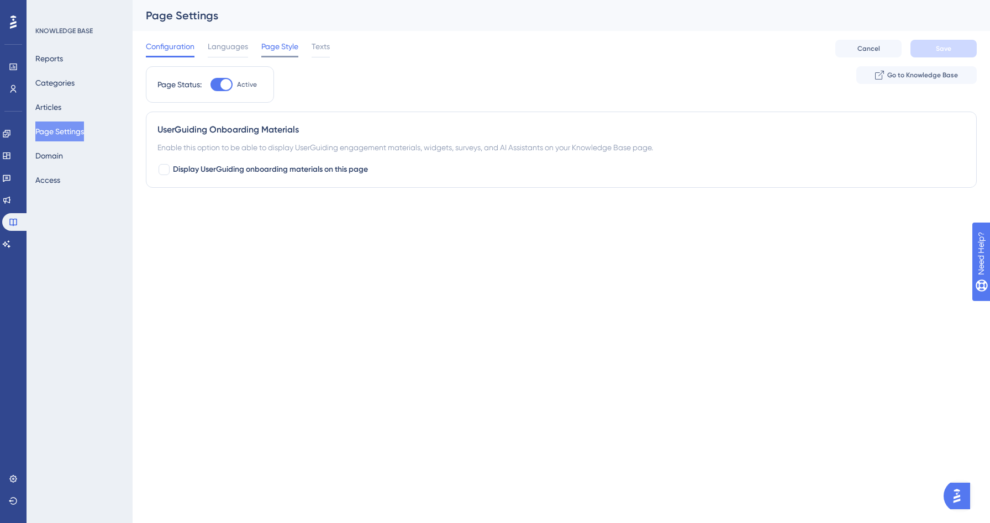
click at [268, 46] on span "Page Style" at bounding box center [279, 46] width 37 height 13
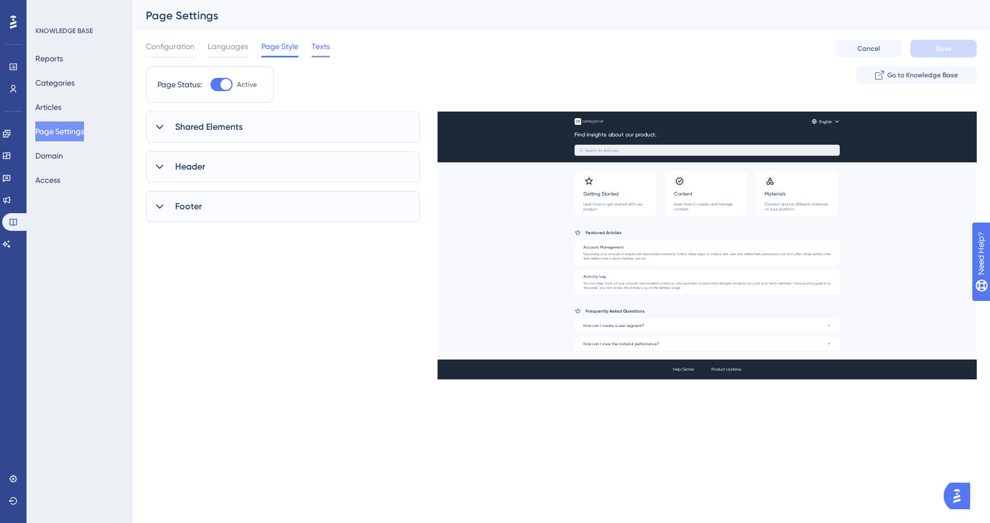
click at [323, 47] on span "Texts" at bounding box center [320, 46] width 18 height 13
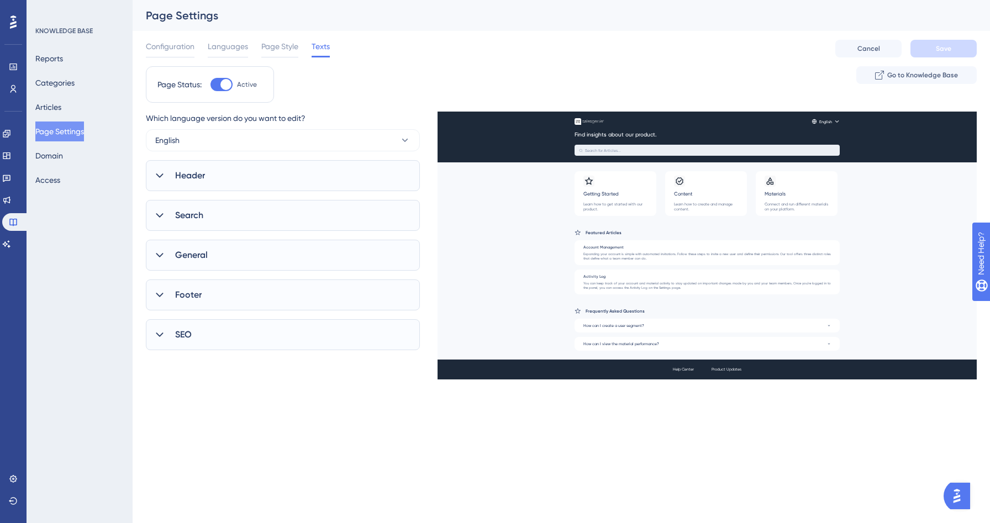
click at [243, 178] on div "Header" at bounding box center [283, 175] width 274 height 31
click at [228, 186] on div "Header" at bounding box center [283, 175] width 274 height 31
click at [181, 255] on div "+ Add Link" at bounding box center [181, 262] width 42 height 22
click at [181, 260] on link "+ Add Link" at bounding box center [181, 266] width 42 height 13
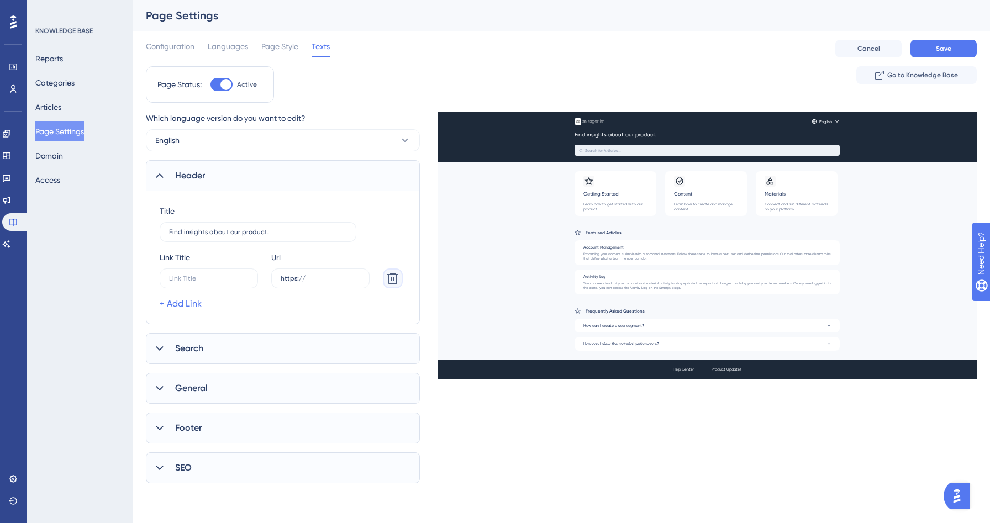
click at [398, 278] on icon at bounding box center [392, 278] width 13 height 13
click at [317, 173] on div "Header" at bounding box center [283, 175] width 274 height 31
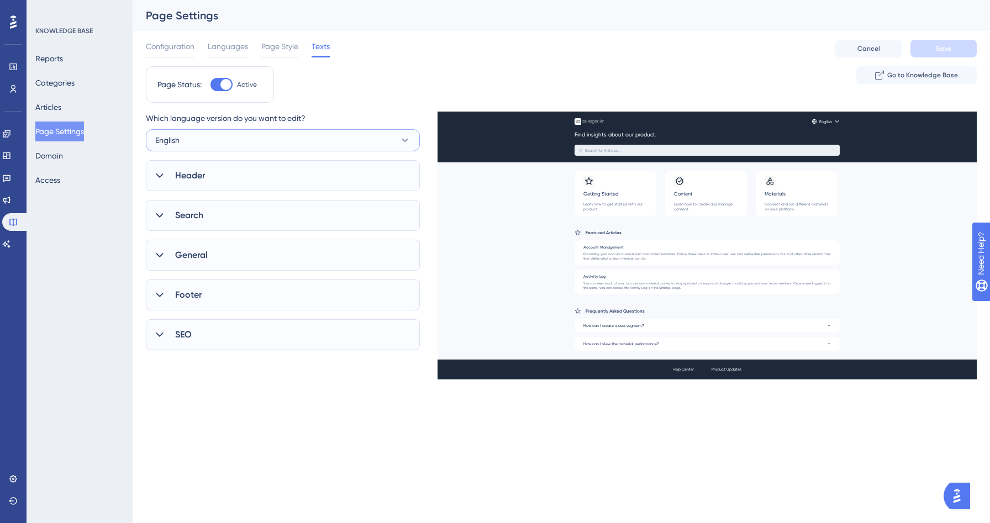
click at [316, 133] on button "English" at bounding box center [283, 140] width 274 height 22
click at [267, 210] on div "Search" at bounding box center [283, 215] width 274 height 31
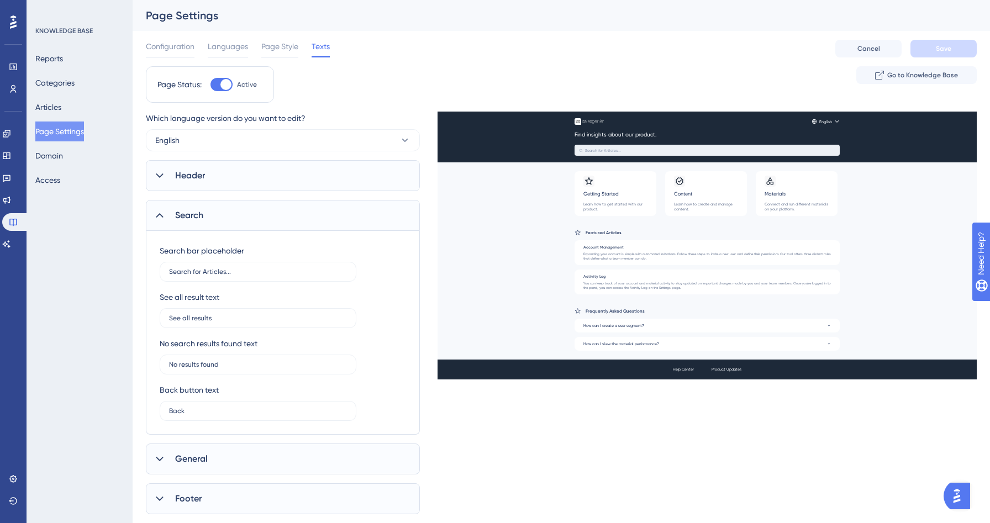
click at [267, 210] on div "Search" at bounding box center [283, 215] width 274 height 31
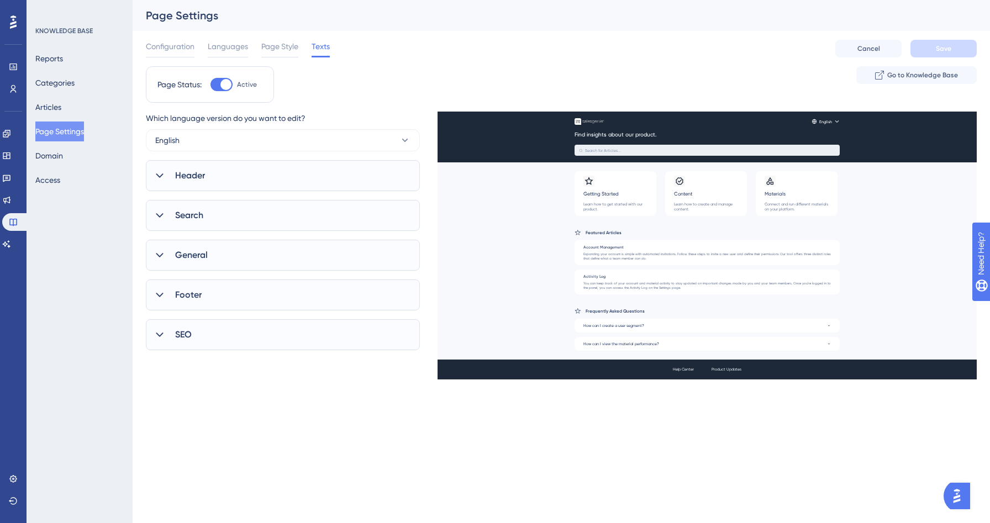
click at [245, 245] on div "General" at bounding box center [283, 255] width 274 height 31
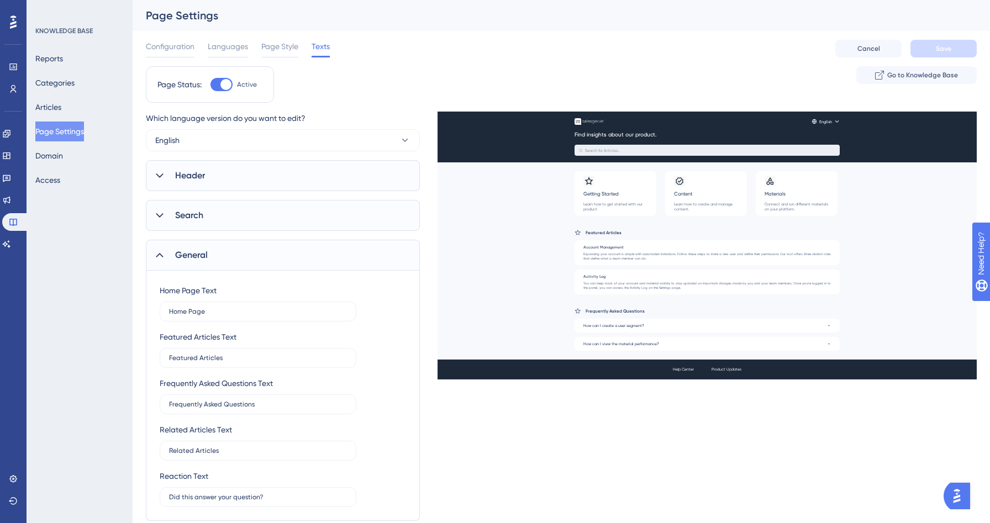
click at [245, 245] on div "General" at bounding box center [283, 255] width 274 height 31
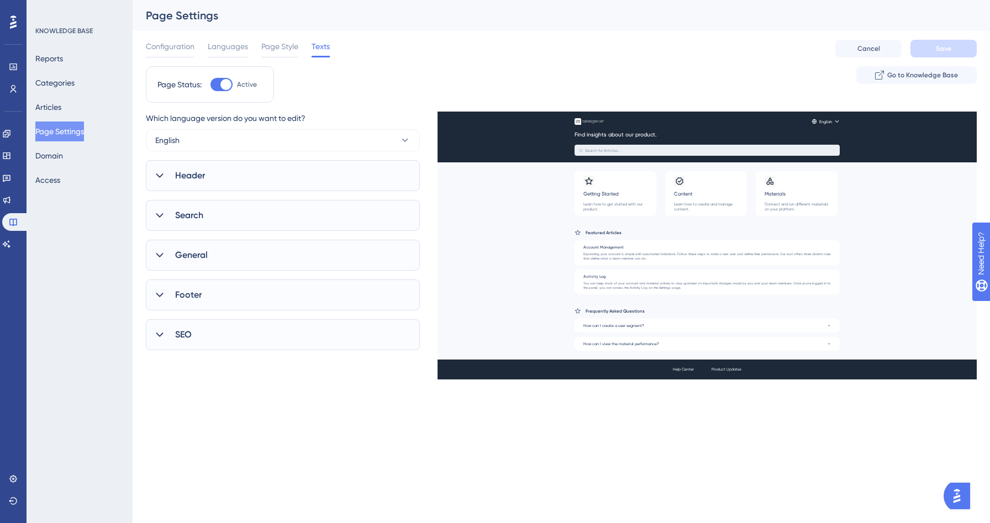
click at [230, 295] on div "Footer" at bounding box center [283, 294] width 274 height 31
click at [11, 198] on link at bounding box center [6, 200] width 9 height 18
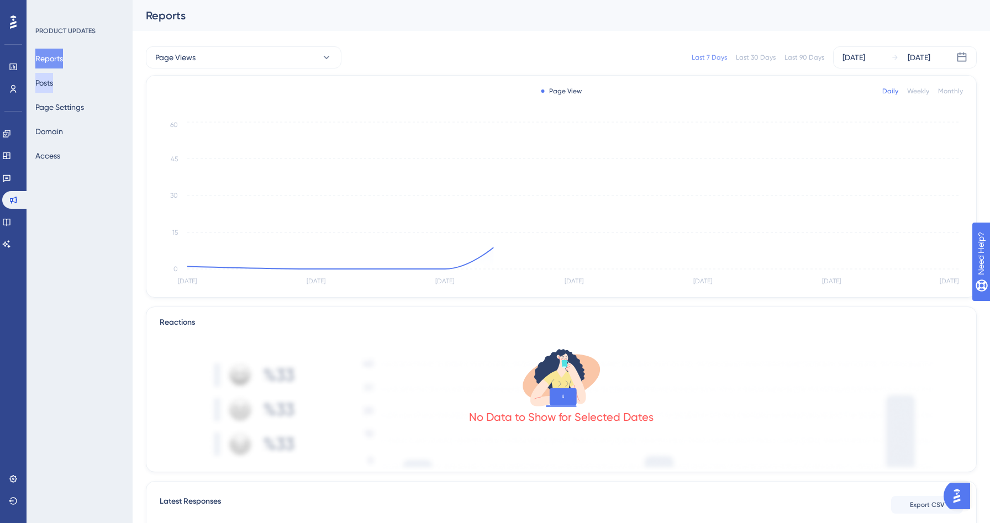
click at [53, 88] on button "Posts" at bounding box center [44, 83] width 18 height 20
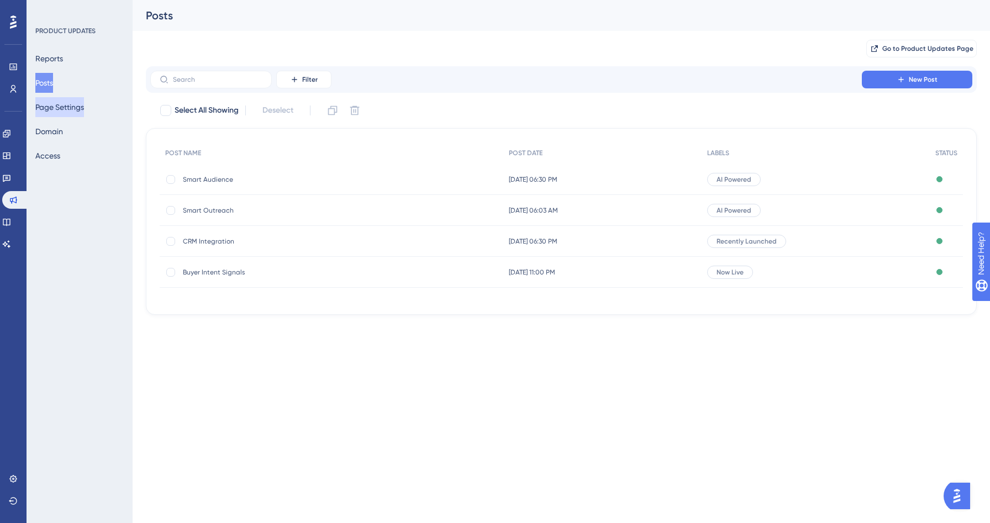
click at [57, 107] on button "Page Settings" at bounding box center [59, 107] width 49 height 20
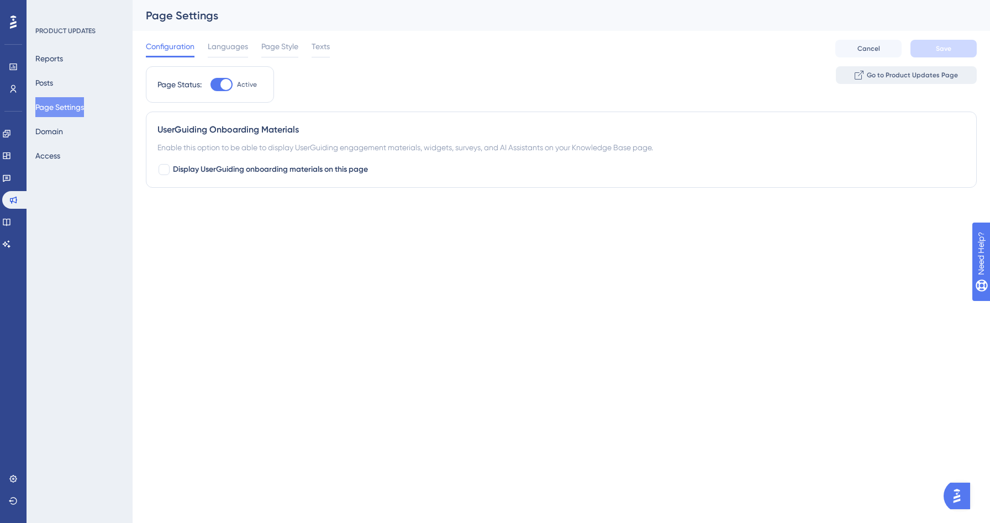
click at [887, 75] on span "Go to Product Updates Page" at bounding box center [911, 75] width 91 height 9
click at [244, 44] on span "Languages" at bounding box center [228, 46] width 40 height 13
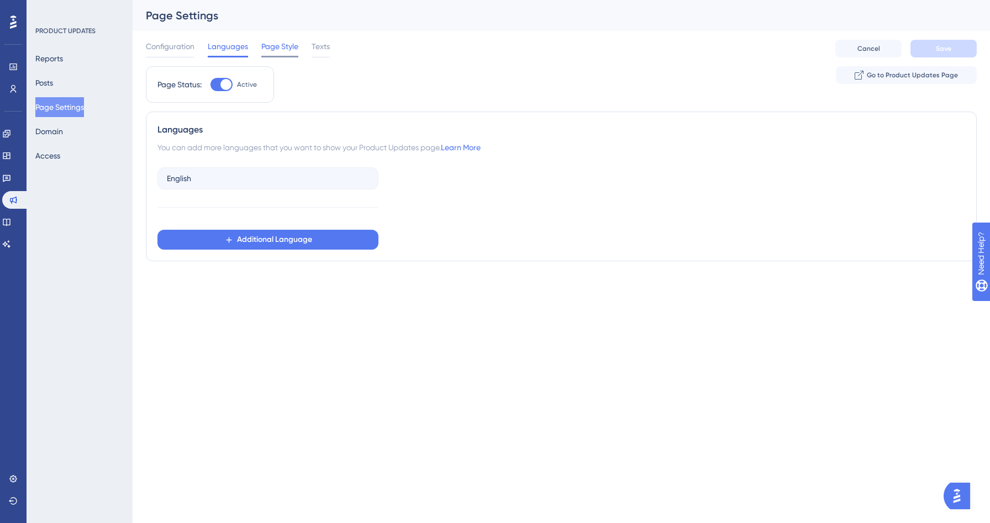
click at [268, 48] on span "Page Style" at bounding box center [279, 46] width 37 height 13
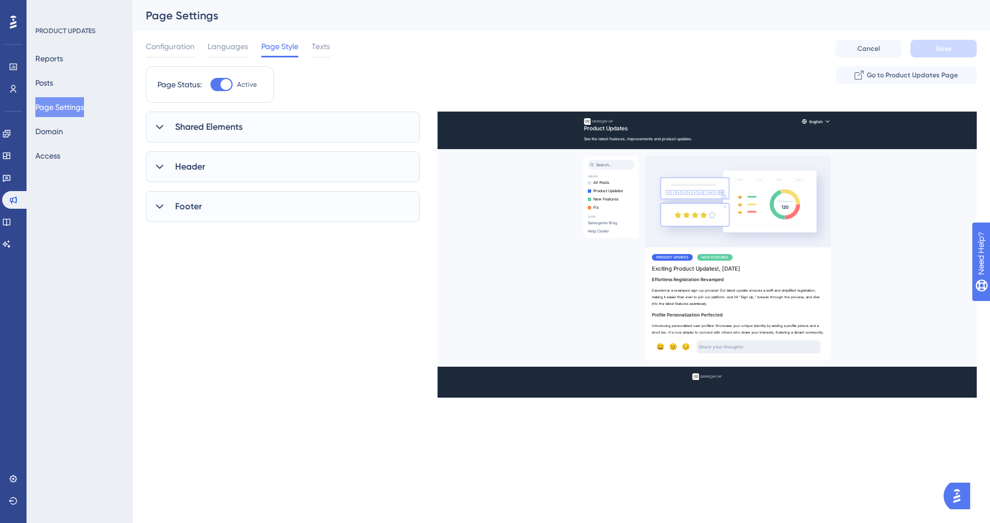
click at [219, 114] on div "Shared Elements" at bounding box center [283, 127] width 274 height 31
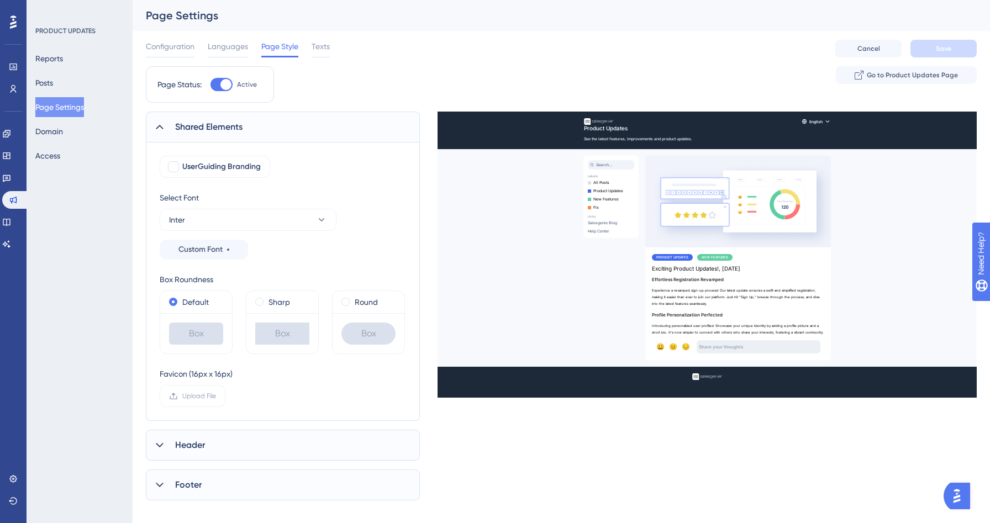
click at [225, 129] on span "Shared Elements" at bounding box center [208, 126] width 67 height 13
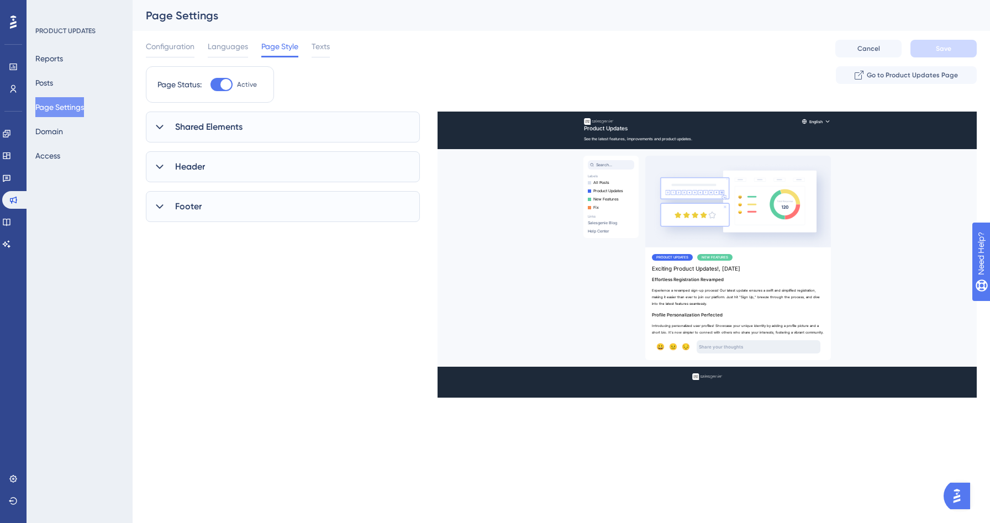
click at [311, 48] on div "Configuration Languages Page Style Texts" at bounding box center [238, 49] width 184 height 18
click at [318, 48] on span "Texts" at bounding box center [320, 46] width 18 height 13
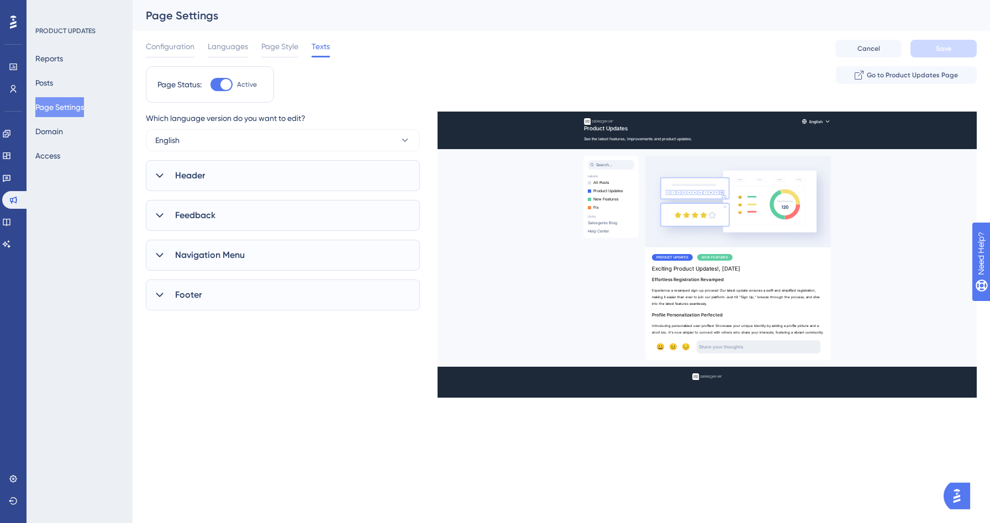
click at [318, 48] on span "Texts" at bounding box center [320, 46] width 18 height 13
click at [366, 20] on div "Page Settings" at bounding box center [547, 15] width 803 height 15
click at [11, 218] on icon at bounding box center [6, 222] width 9 height 9
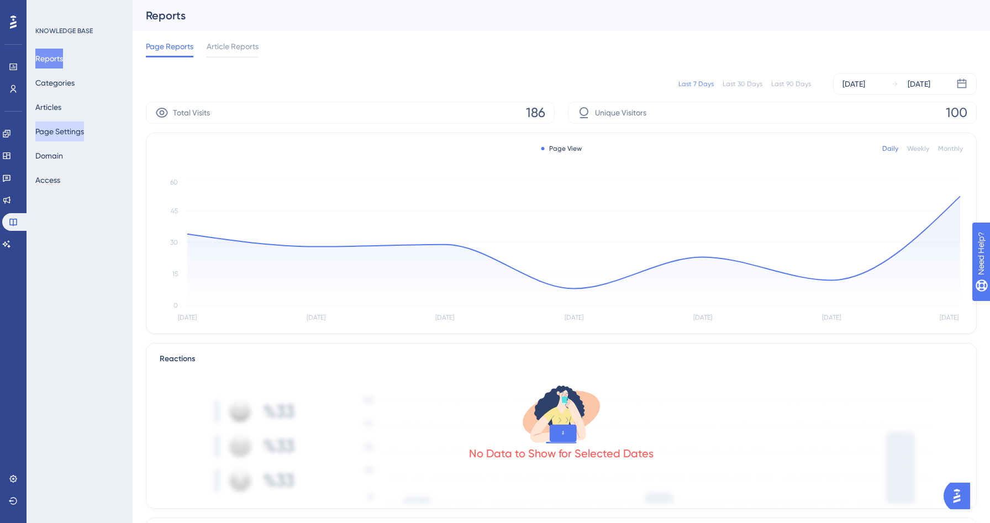
click at [55, 133] on button "Page Settings" at bounding box center [59, 131] width 49 height 20
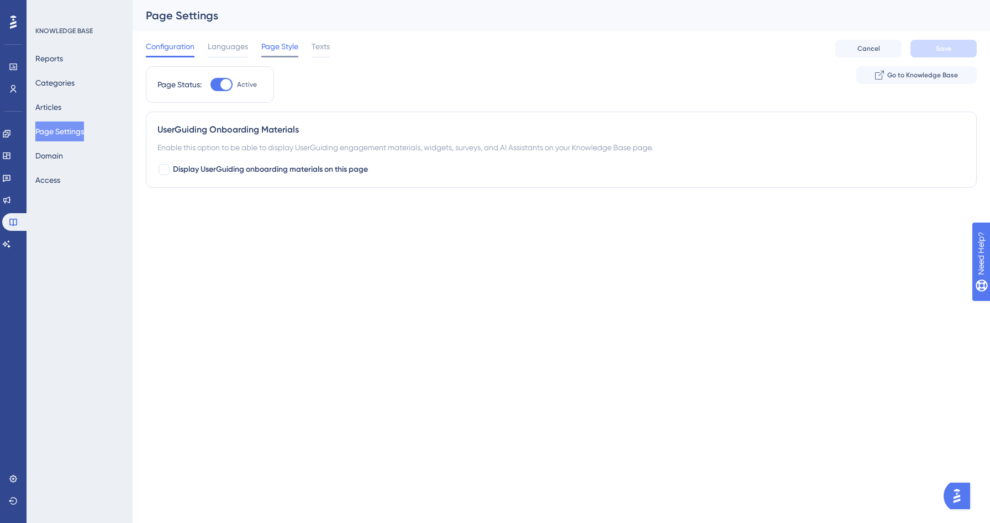
click at [269, 47] on span "Page Style" at bounding box center [279, 46] width 37 height 13
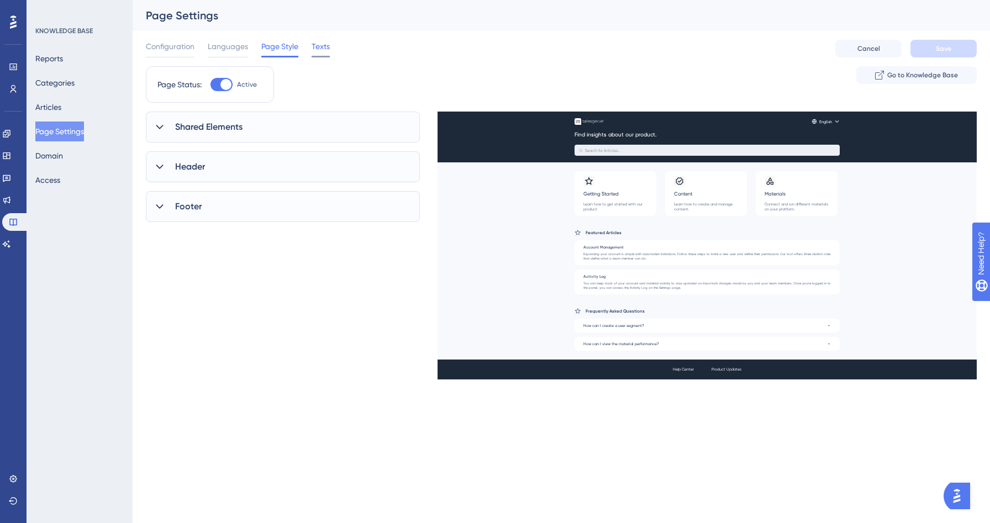
click at [317, 47] on span "Texts" at bounding box center [320, 46] width 18 height 13
click at [279, 47] on span "Page Style" at bounding box center [279, 46] width 37 height 13
click at [242, 175] on div "Header" at bounding box center [283, 166] width 274 height 31
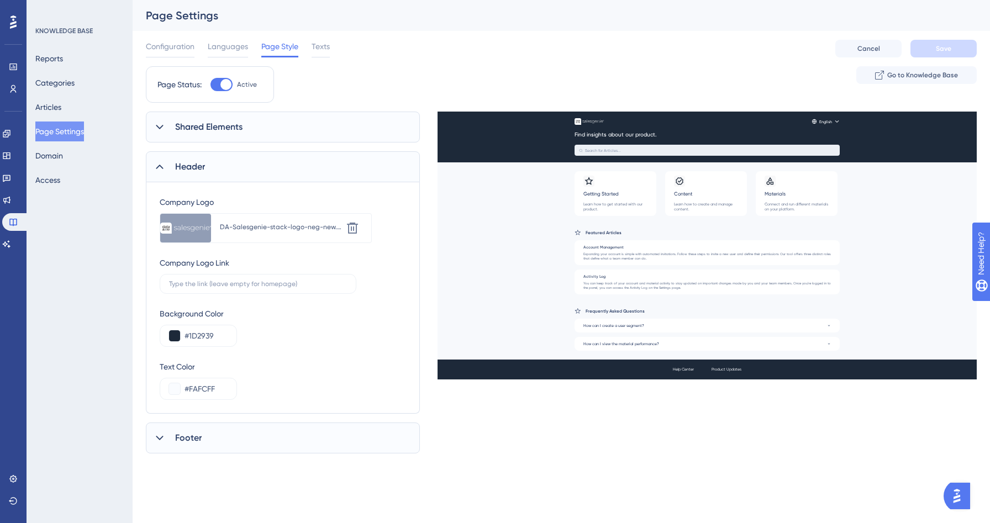
click at [244, 163] on div "Header" at bounding box center [283, 166] width 274 height 31
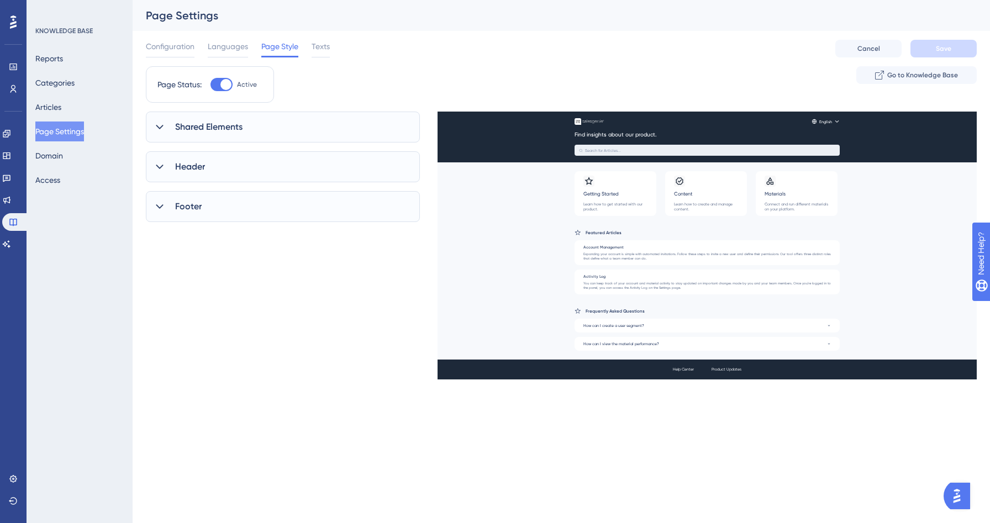
click at [225, 215] on div "Footer" at bounding box center [283, 206] width 274 height 31
click at [232, 203] on div "Footer" at bounding box center [283, 206] width 274 height 31
click at [232, 129] on span "Shared Elements" at bounding box center [208, 126] width 67 height 13
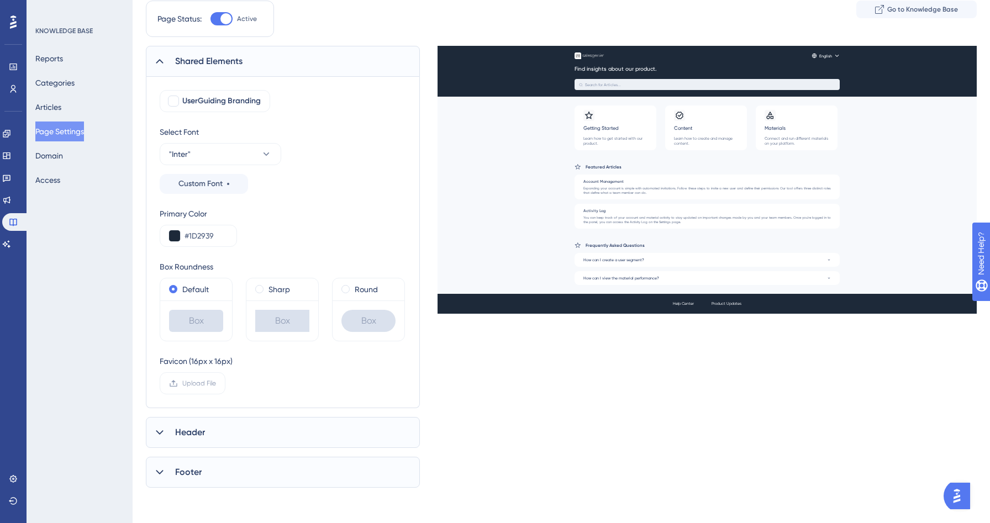
scroll to position [70, 0]
click at [211, 479] on div "Footer" at bounding box center [283, 472] width 274 height 31
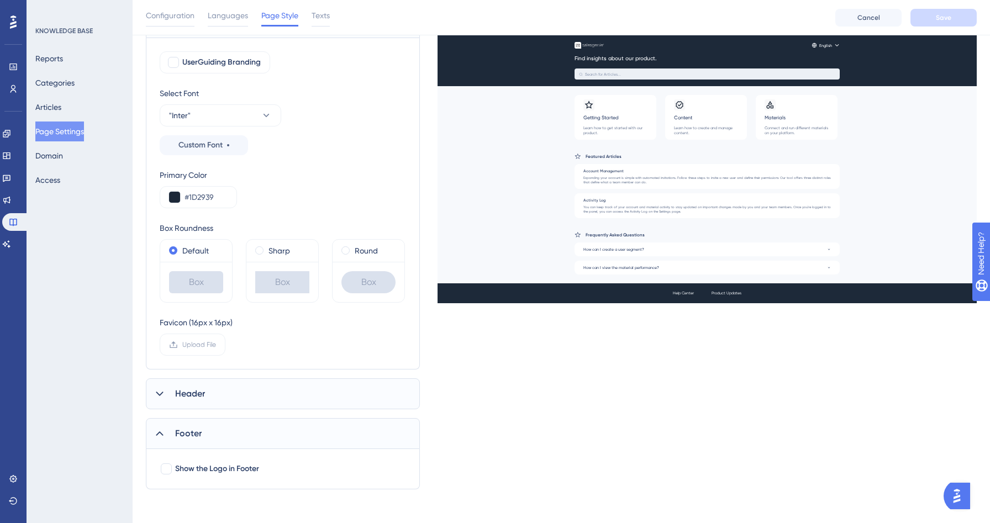
click at [210, 429] on div "Footer" at bounding box center [283, 433] width 274 height 31
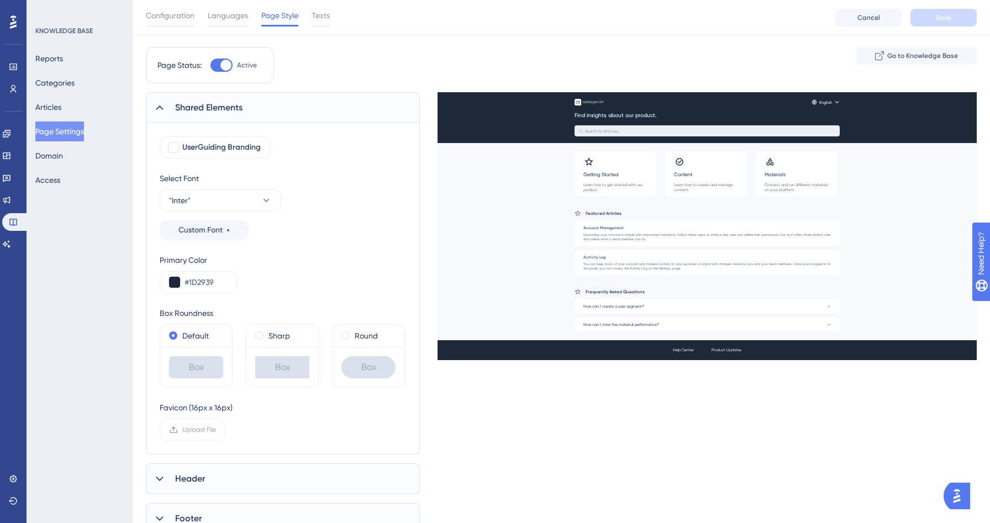
scroll to position [0, 0]
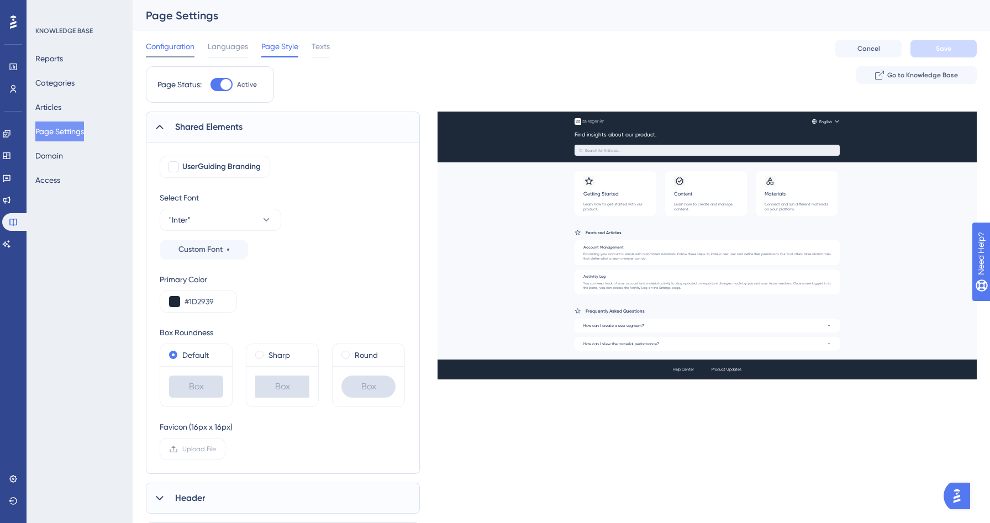
click at [168, 50] on span "Configuration" at bounding box center [170, 46] width 49 height 13
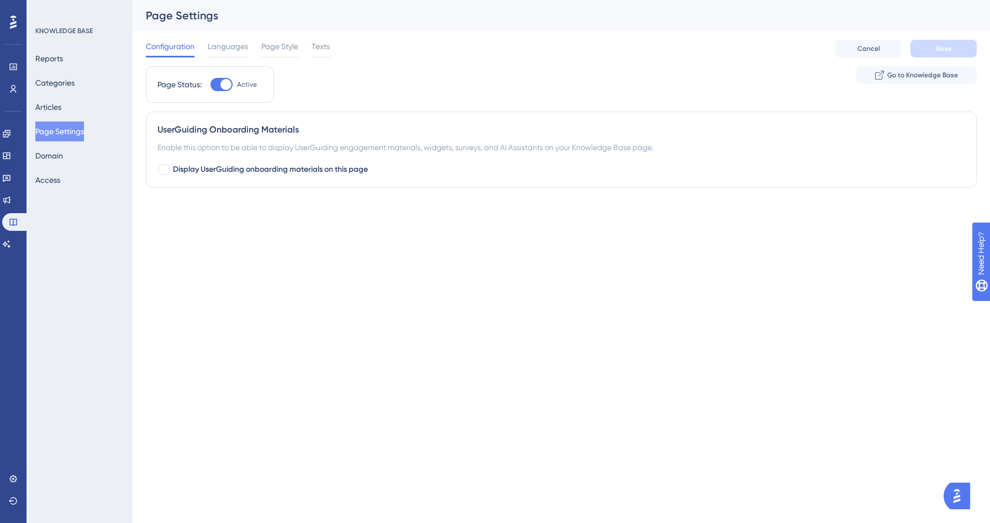
click at [75, 139] on button "Page Settings" at bounding box center [59, 131] width 49 height 20
click at [331, 56] on div "Configuration Languages Page Style Texts Cancel Save" at bounding box center [561, 48] width 831 height 35
click at [324, 49] on span "Texts" at bounding box center [320, 46] width 18 height 13
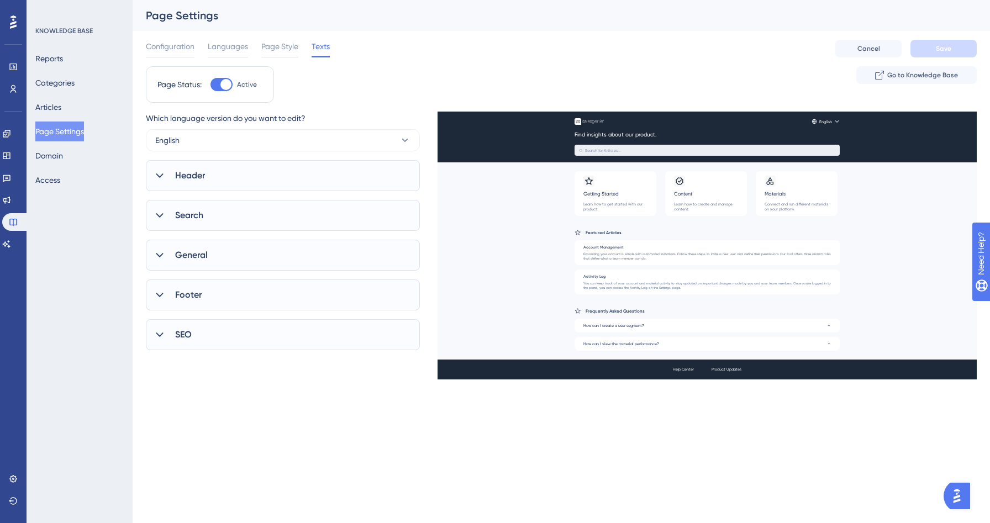
click at [214, 297] on div "Footer" at bounding box center [283, 294] width 274 height 31
click at [290, 406] on label at bounding box center [320, 398] width 98 height 20
click at [290, 401] on input "text" at bounding box center [321, 398] width 80 height 8
paste input "text"
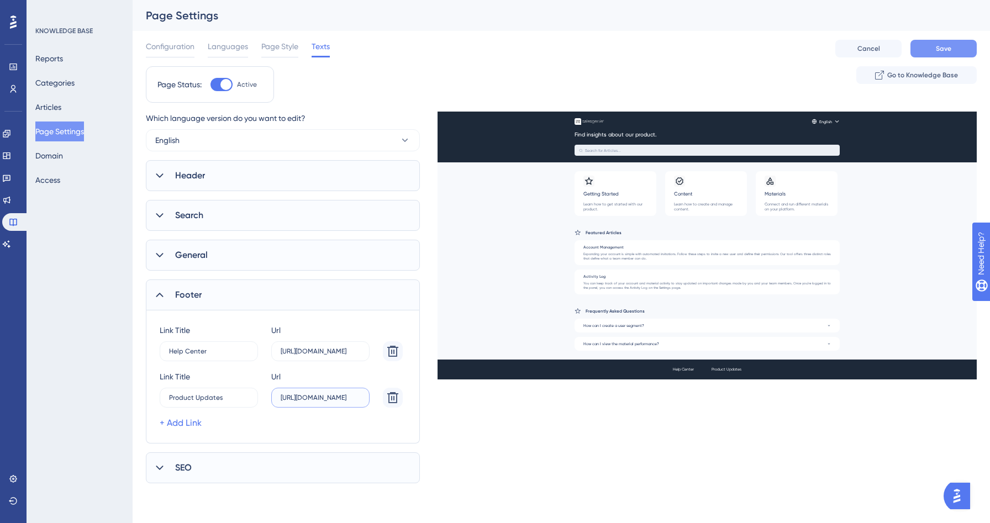
type input "https://updates.salesgenie.com/en"
click at [960, 52] on button "Save" at bounding box center [943, 49] width 66 height 18
click at [393, 347] on icon at bounding box center [392, 351] width 11 height 11
type input "Product Updates"
type input "https://updates.salesgenie.com/en"
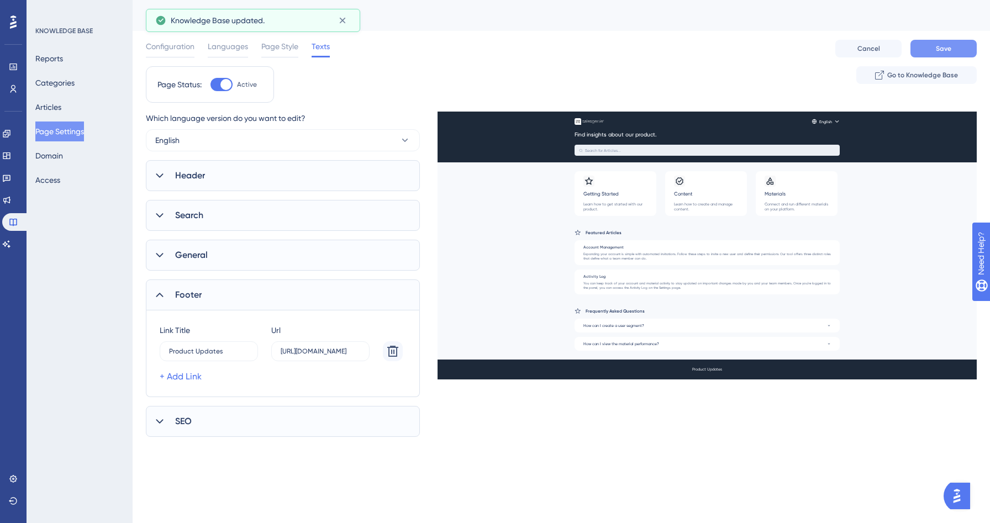
click at [927, 44] on button "Save" at bounding box center [943, 49] width 66 height 18
click at [9, 144] on div "Engagement Widgets Feedback Product Updates Knowledge Base AI Assistant" at bounding box center [13, 189] width 22 height 128
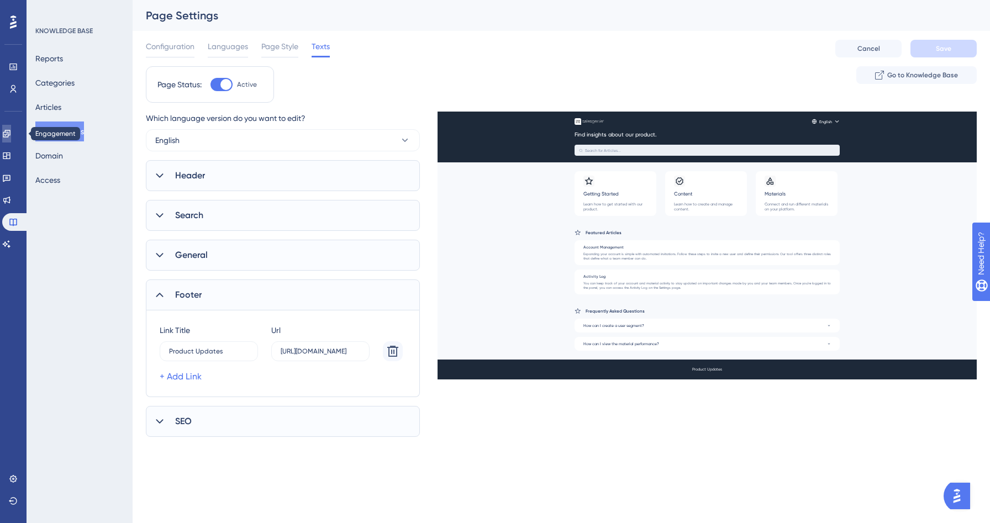
click at [11, 130] on icon at bounding box center [6, 133] width 9 height 9
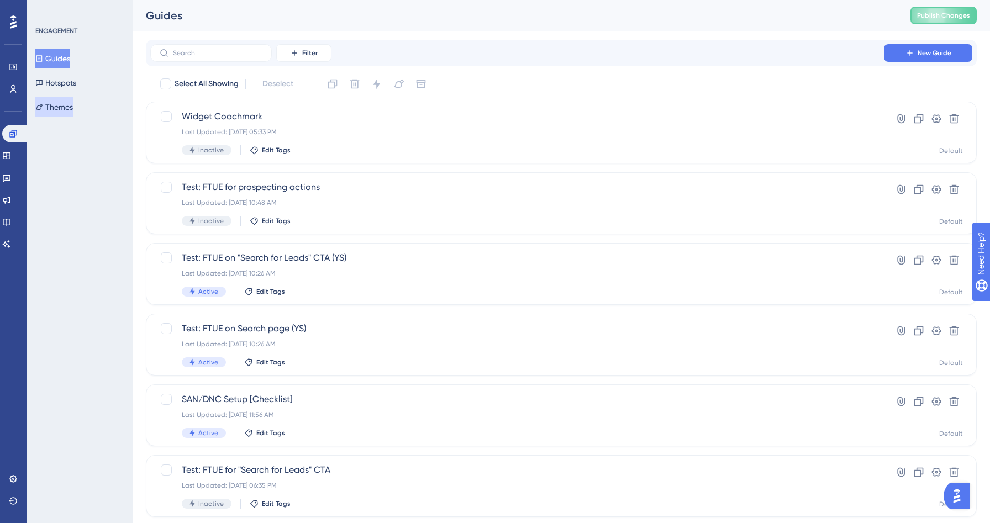
click at [61, 101] on button "Themes" at bounding box center [54, 107] width 38 height 20
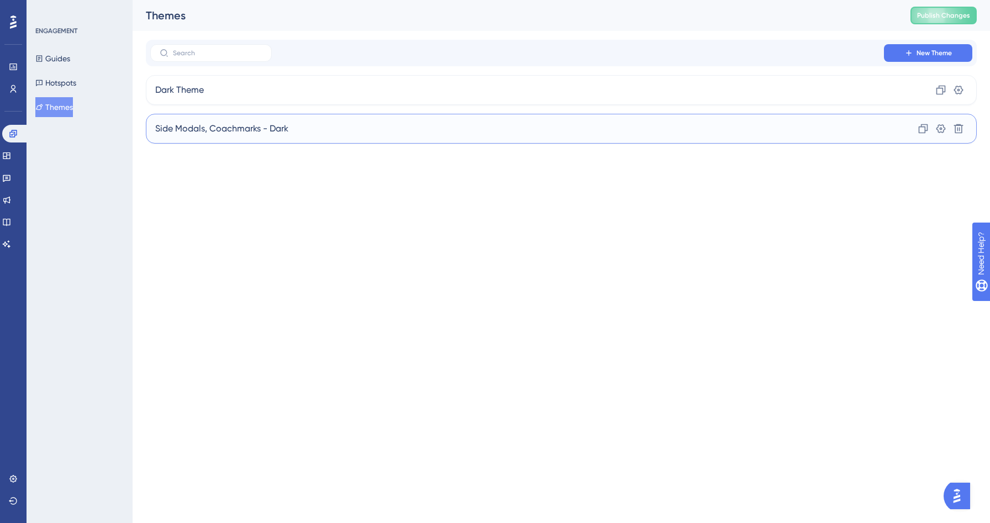
click at [285, 126] on span "Side Modals, Coachmarks - Dark" at bounding box center [221, 128] width 133 height 13
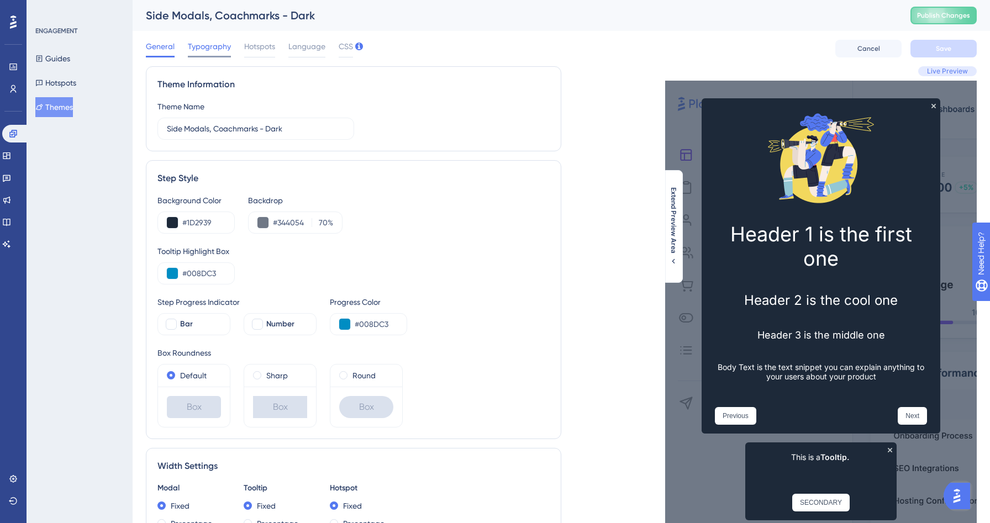
click at [204, 50] on span "Typography" at bounding box center [209, 46] width 43 height 13
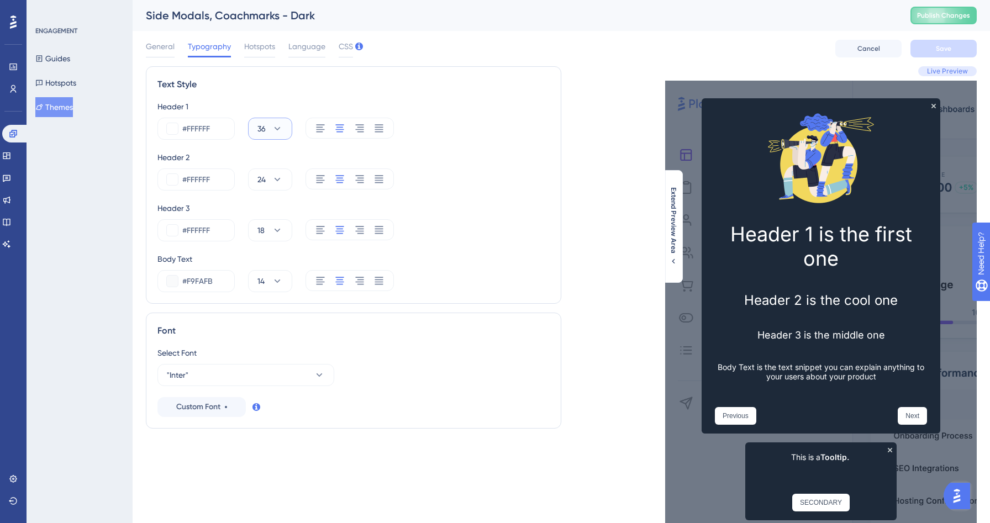
click at [273, 133] on icon at bounding box center [277, 128] width 11 height 11
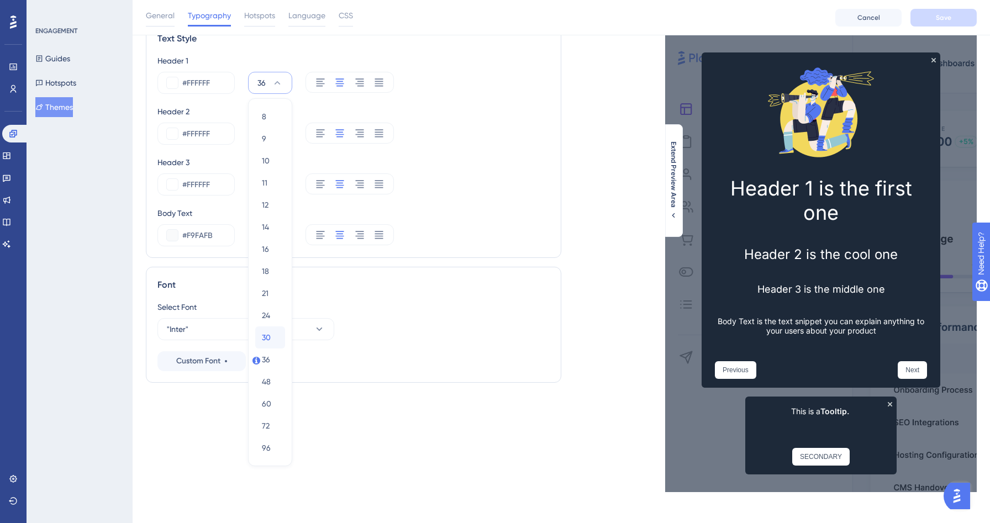
click at [268, 340] on span "30" at bounding box center [266, 337] width 9 height 13
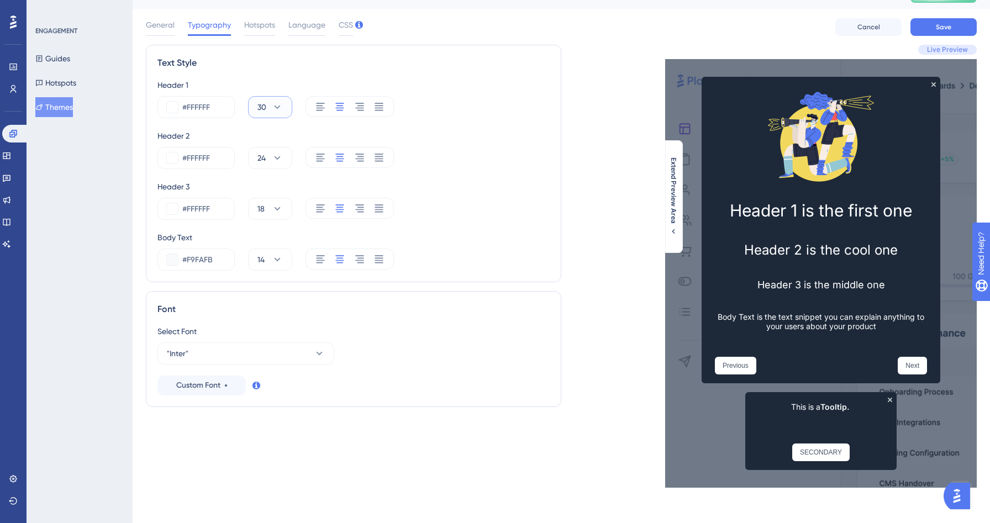
click at [283, 107] on button "30" at bounding box center [270, 107] width 44 height 22
click at [269, 387] on span "36" at bounding box center [266, 383] width 8 height 13
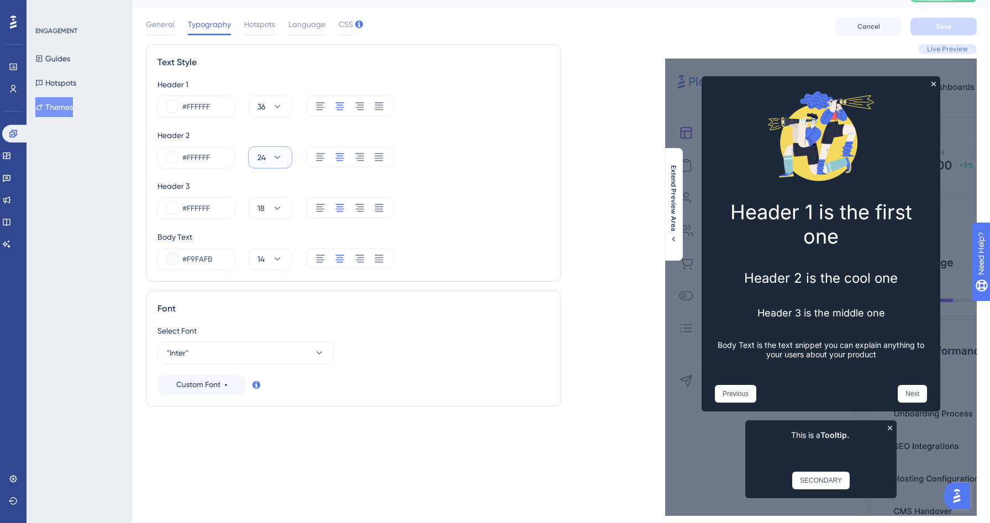
click at [283, 154] on button "24" at bounding box center [270, 157] width 44 height 22
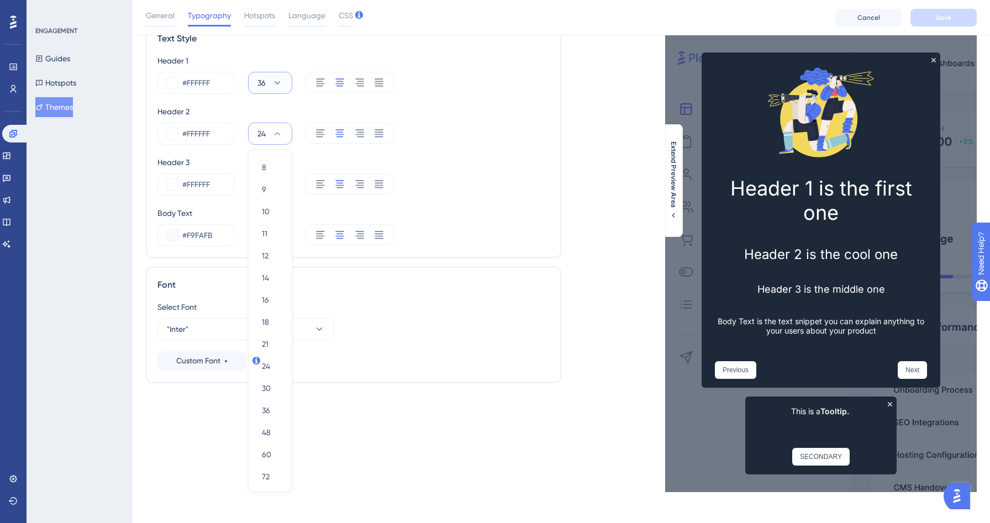
click at [278, 89] on button "36" at bounding box center [270, 83] width 44 height 22
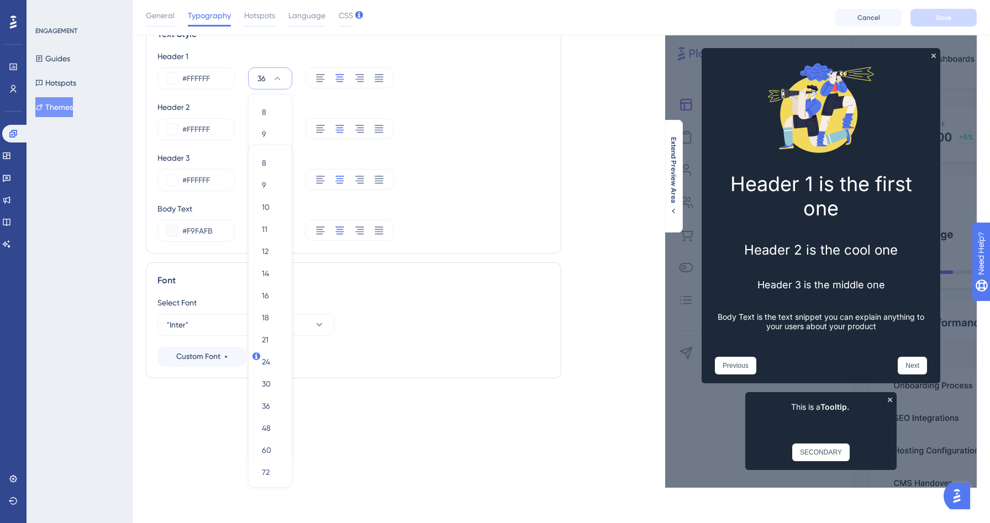
click at [566, 242] on div "Live Preview Header 1 is the first one Header 2 is the cool one Header 3 is the…" at bounding box center [768, 252] width 415 height 472
click at [273, 76] on icon at bounding box center [277, 78] width 11 height 11
click at [268, 337] on span "30" at bounding box center [266, 332] width 9 height 13
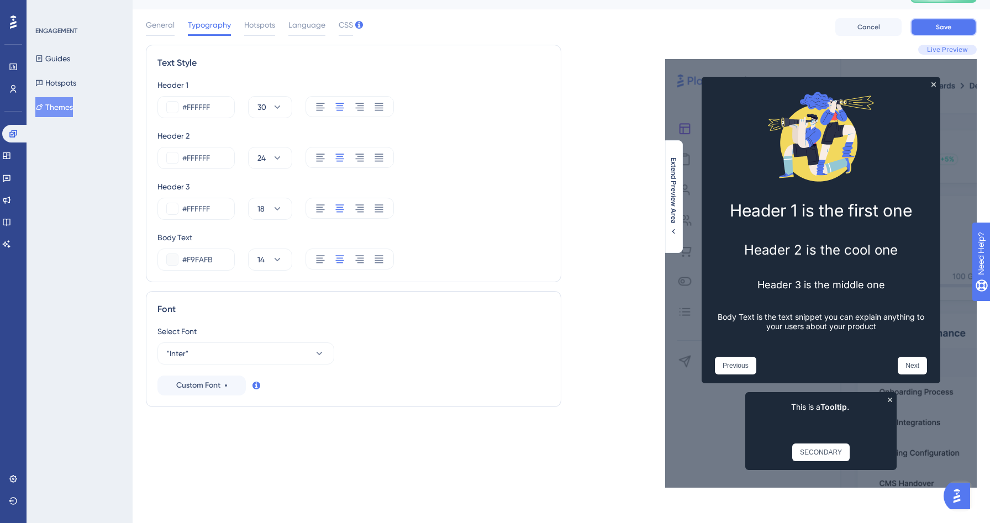
click at [928, 23] on button "Save" at bounding box center [943, 27] width 66 height 18
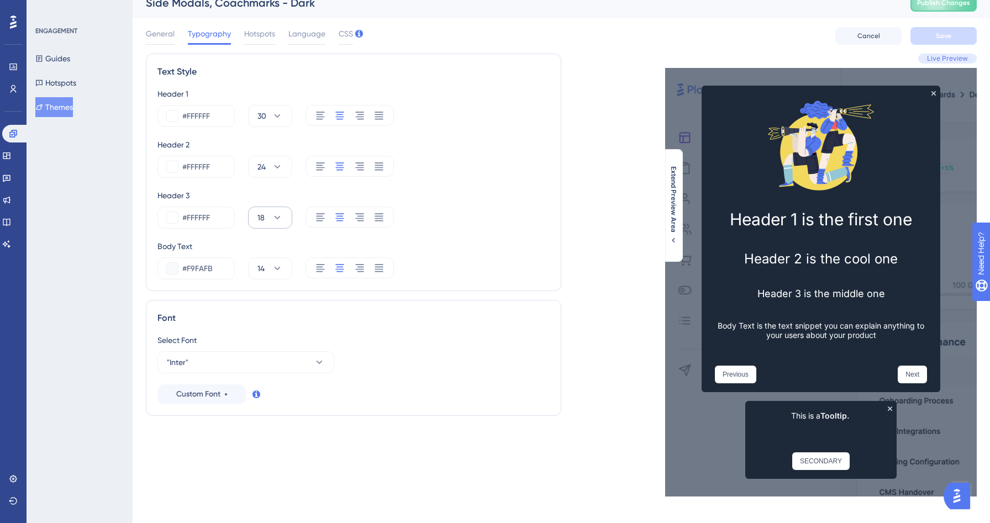
scroll to position [12, 0]
click at [320, 262] on div at bounding box center [320, 268] width 11 height 21
click at [317, 232] on div "Header 1 #FFFFFF 30 Header 2 #FFFFFF 24 Header 3 #FFFFFF 18 Body Text #F9FAFB 14" at bounding box center [353, 184] width 392 height 192
click at [319, 223] on div at bounding box center [320, 217] width 11 height 21
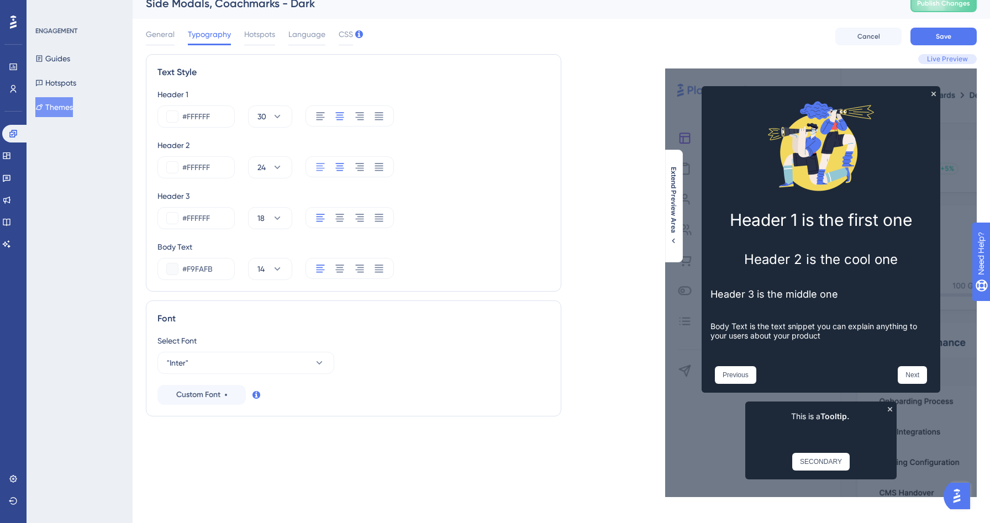
click at [318, 170] on icon at bounding box center [320, 167] width 8 height 8
click at [317, 113] on icon at bounding box center [320, 115] width 11 height 11
click at [932, 33] on button "Save" at bounding box center [943, 37] width 66 height 18
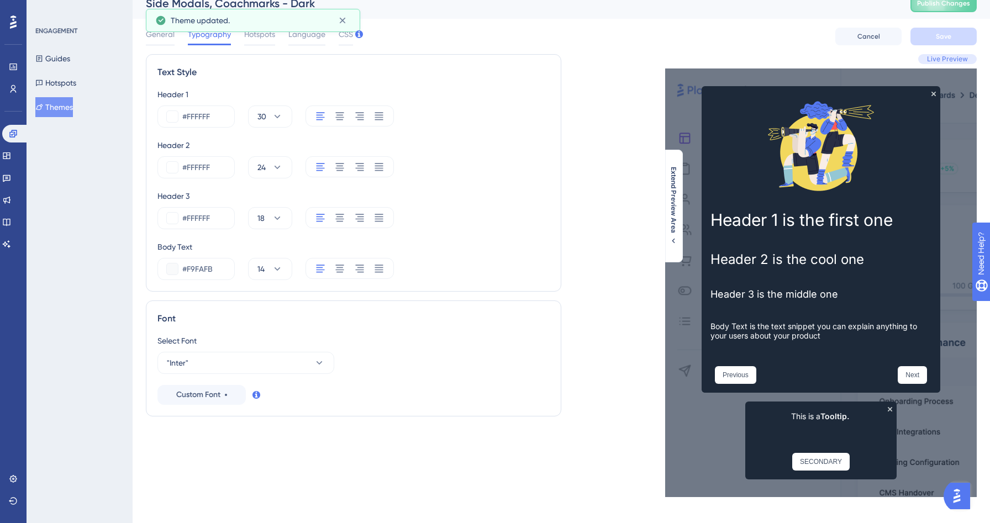
scroll to position [0, 0]
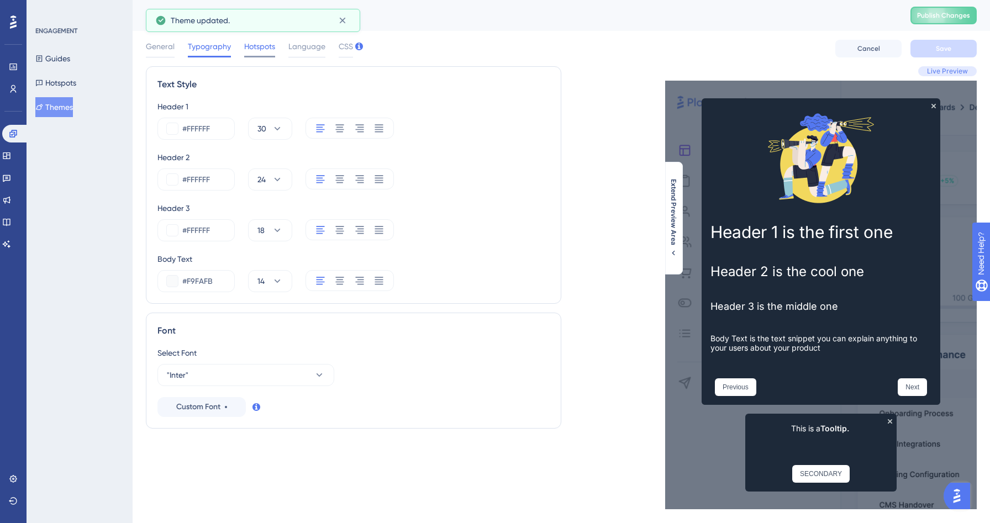
click at [260, 49] on span "Hotspots" at bounding box center [259, 46] width 31 height 13
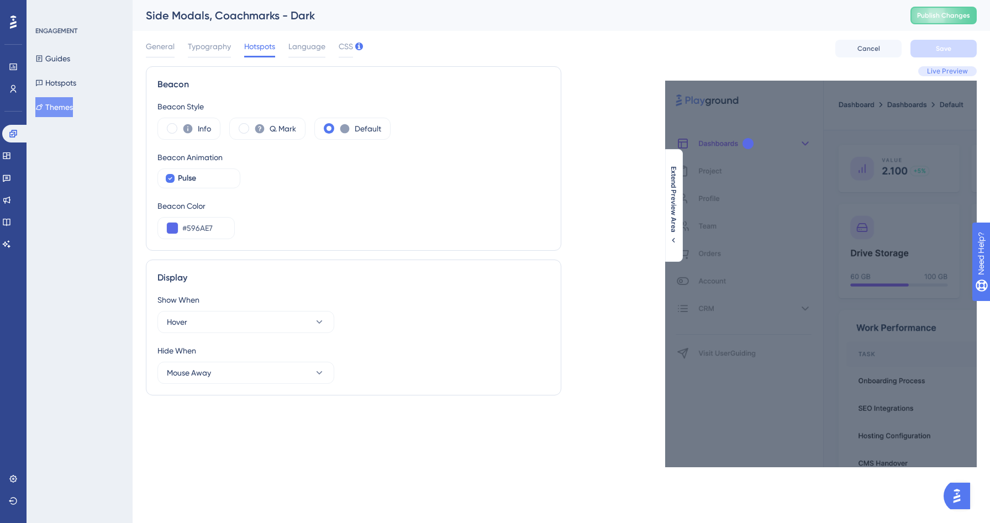
click at [328, 44] on div "General Typography Hotspots Language CSS" at bounding box center [249, 49] width 207 height 18
click at [306, 47] on span "Language" at bounding box center [306, 46] width 37 height 13
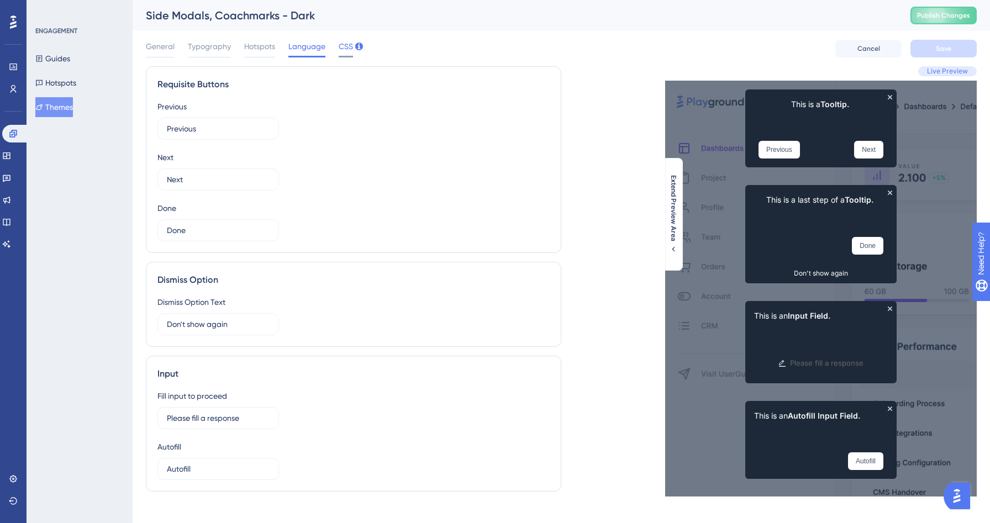
click at [341, 56] on div at bounding box center [346, 57] width 14 height 2
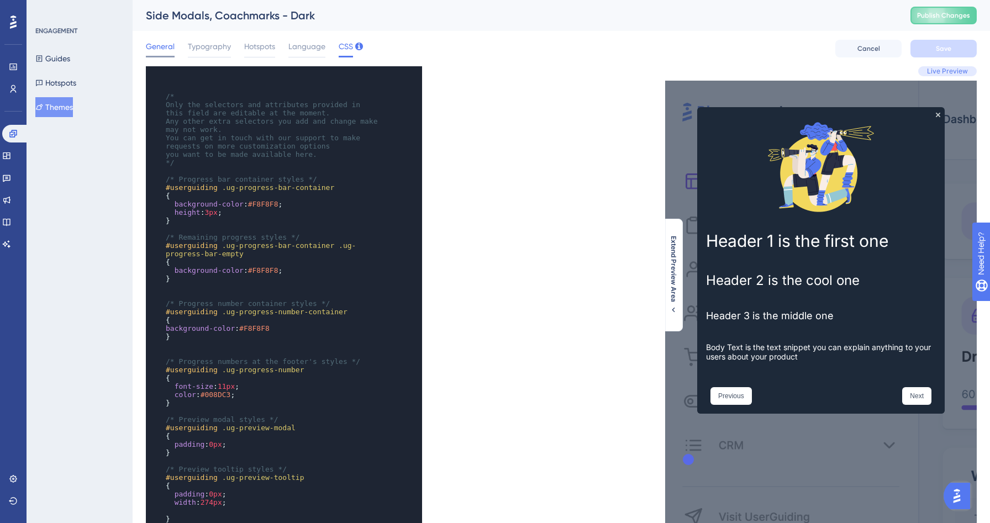
click at [152, 42] on span "General" at bounding box center [160, 46] width 29 height 13
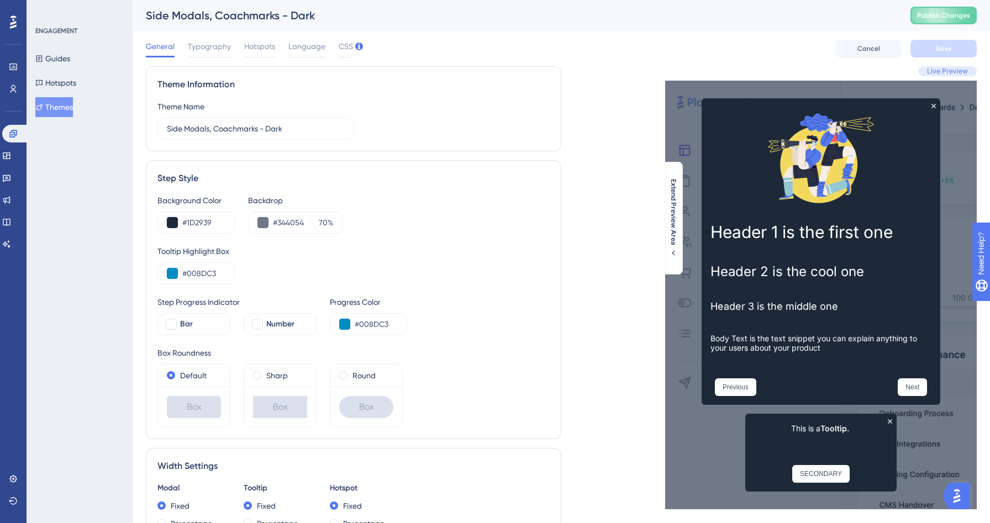
click at [72, 104] on button "Themes" at bounding box center [54, 107] width 38 height 20
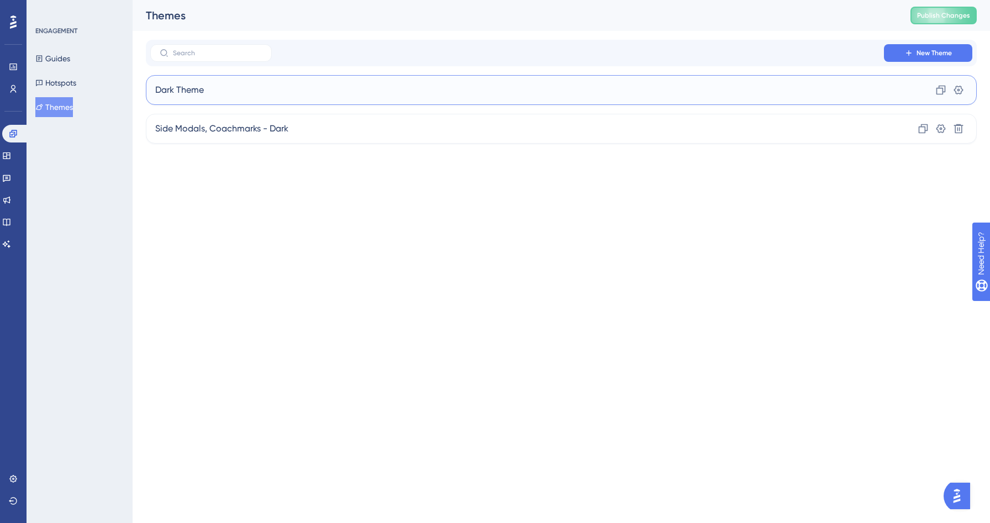
click at [318, 96] on div "Dark Theme Clone Settings" at bounding box center [561, 90] width 831 height 30
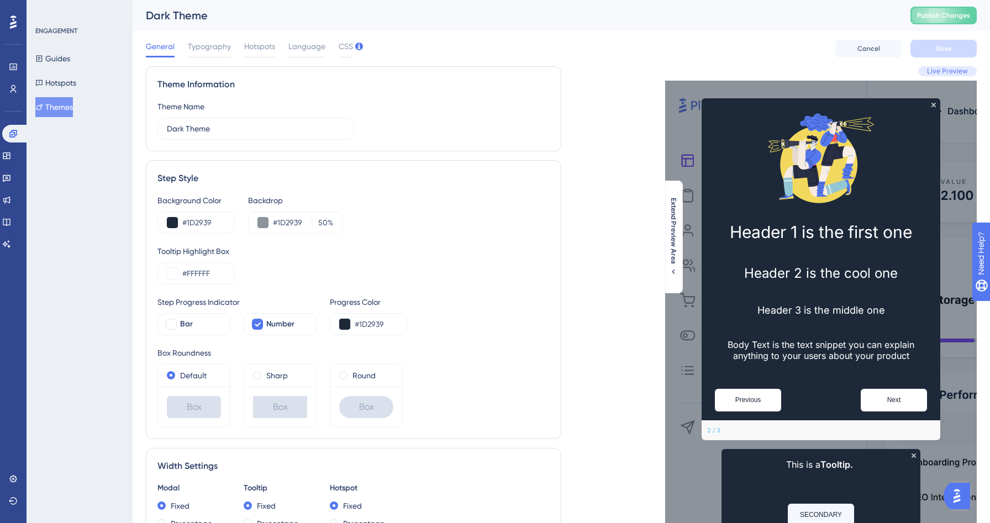
click at [64, 104] on button "Themes" at bounding box center [54, 107] width 38 height 20
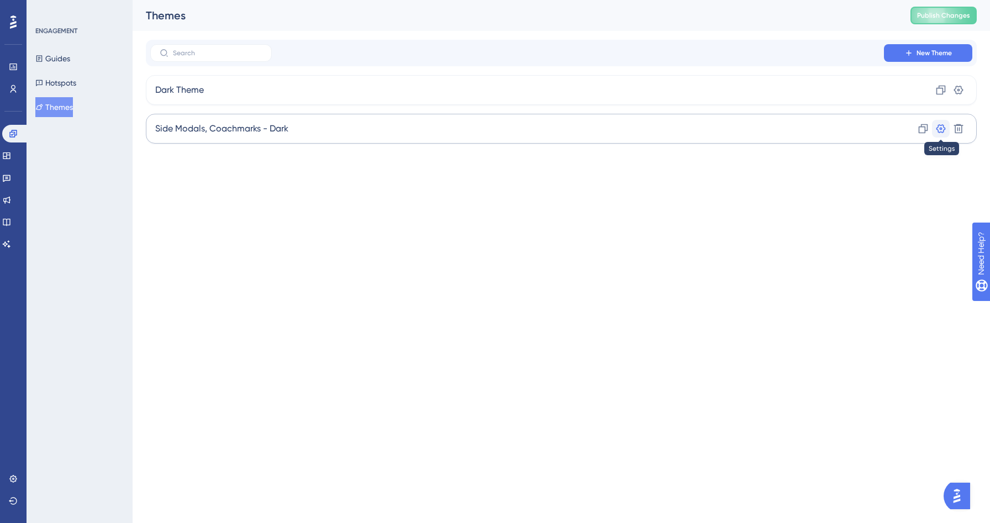
click at [939, 125] on icon at bounding box center [940, 128] width 9 height 9
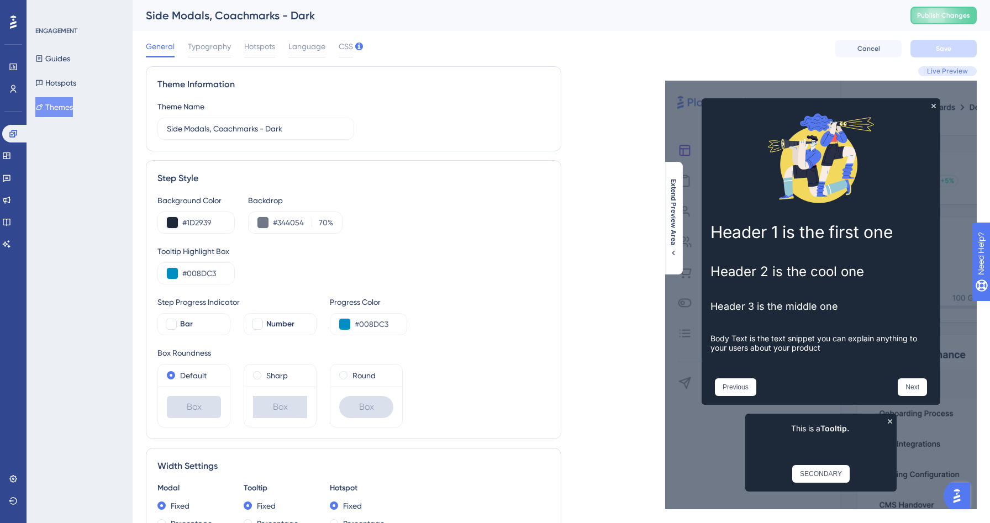
click at [61, 101] on button "Themes" at bounding box center [54, 107] width 38 height 20
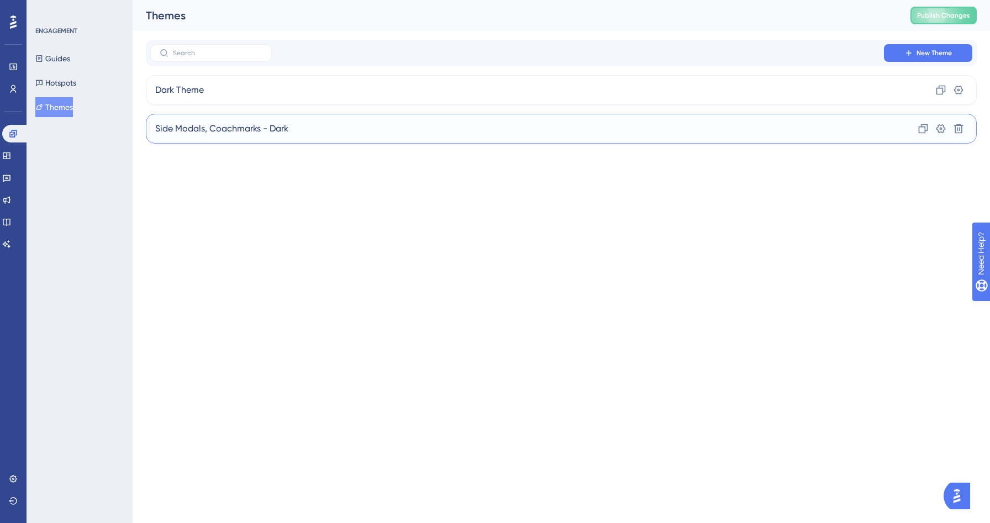
click at [508, 124] on div "Side Modals, Coachmarks - Dark Clone Settings Delete" at bounding box center [561, 129] width 831 height 30
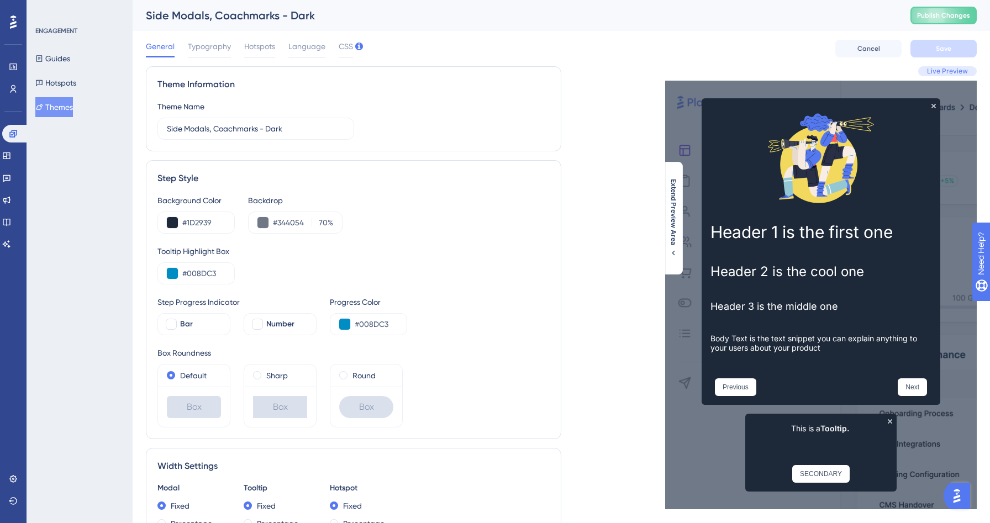
click at [102, 309] on div "ENGAGEMENT Guides Hotspots Themes" at bounding box center [80, 261] width 106 height 523
click at [11, 221] on icon at bounding box center [6, 222] width 9 height 9
